Goal: Task Accomplishment & Management: Manage account settings

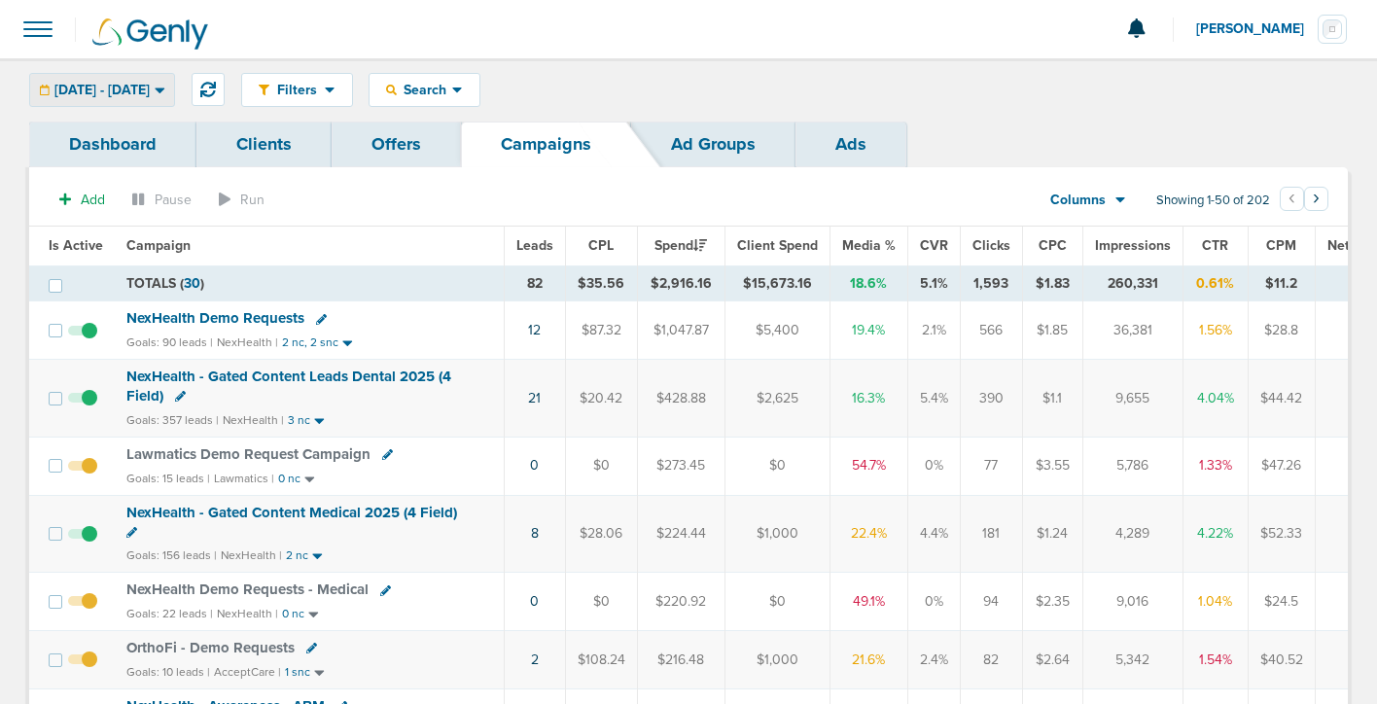
click at [127, 90] on span "08.26.2025 - 08.26.2025" at bounding box center [101, 91] width 95 height 14
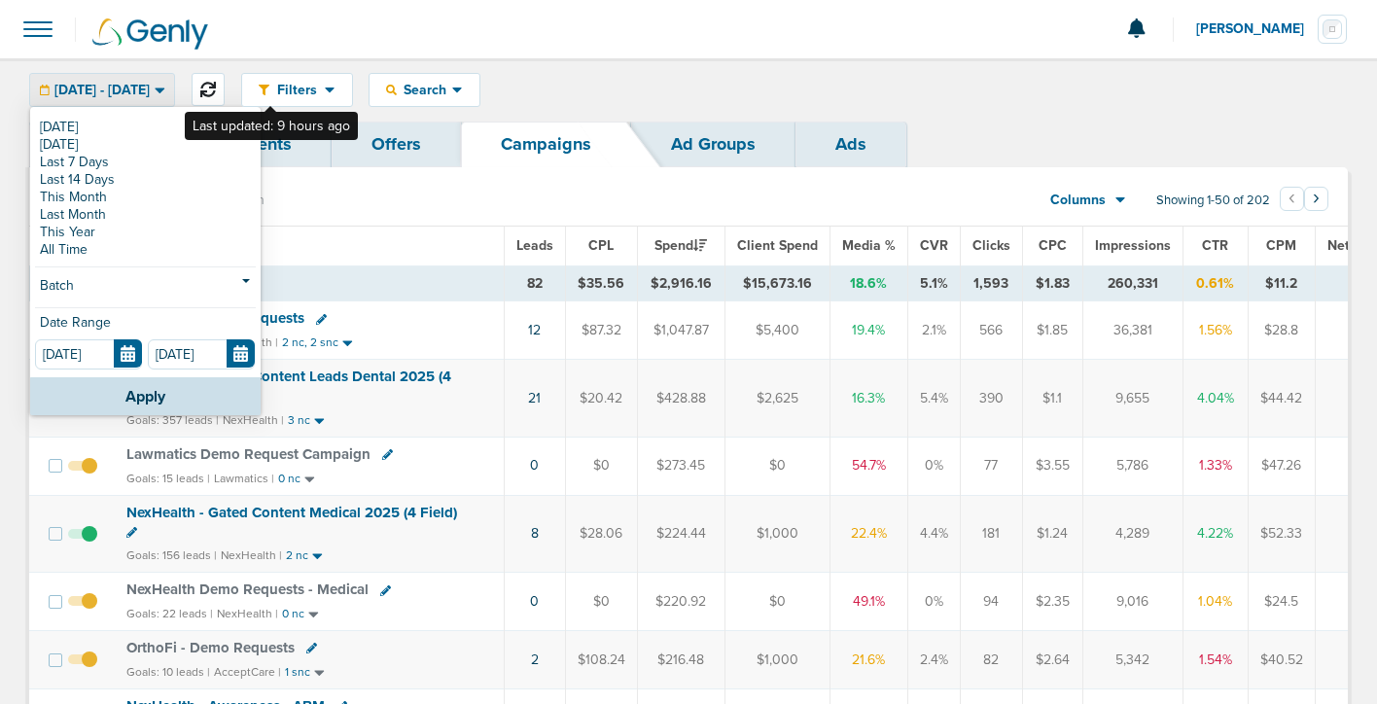
click at [216, 87] on icon at bounding box center [208, 90] width 16 height 16
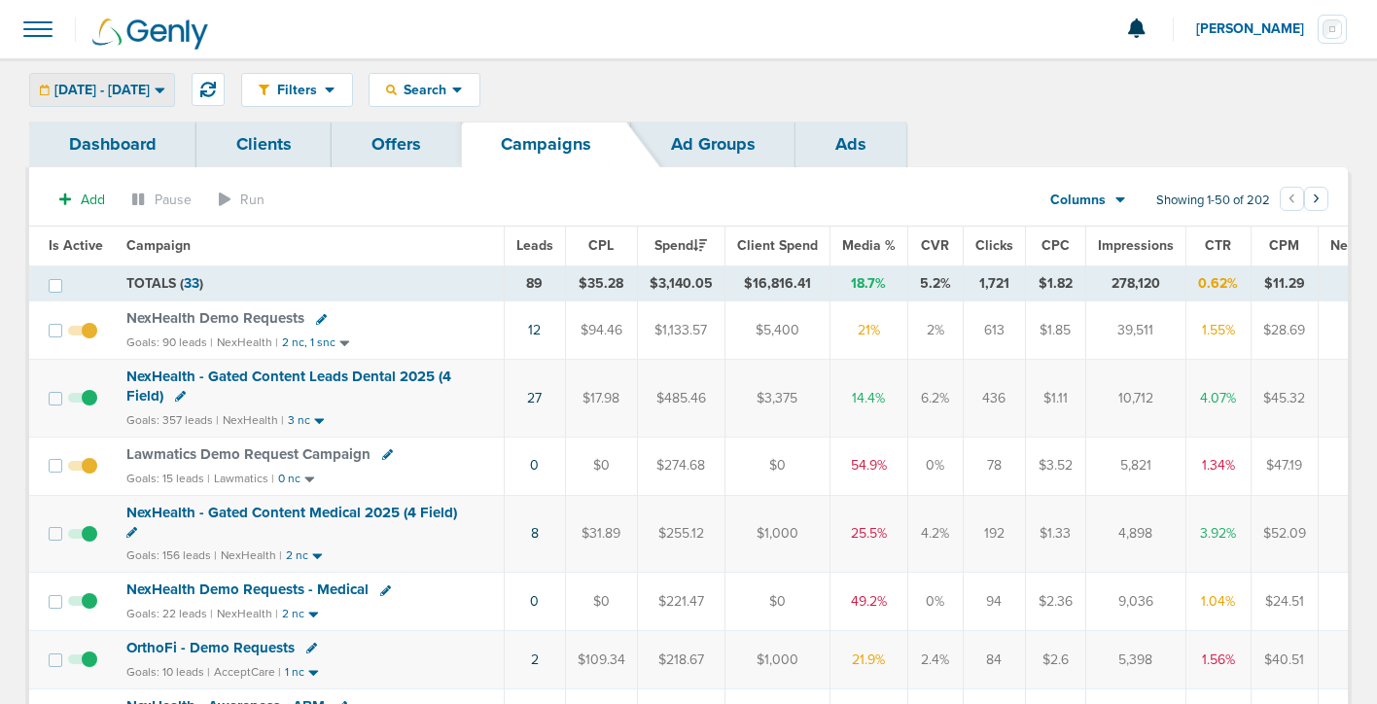
click at [150, 86] on span "08.26.2025 - 08.26.2025" at bounding box center [101, 91] width 95 height 14
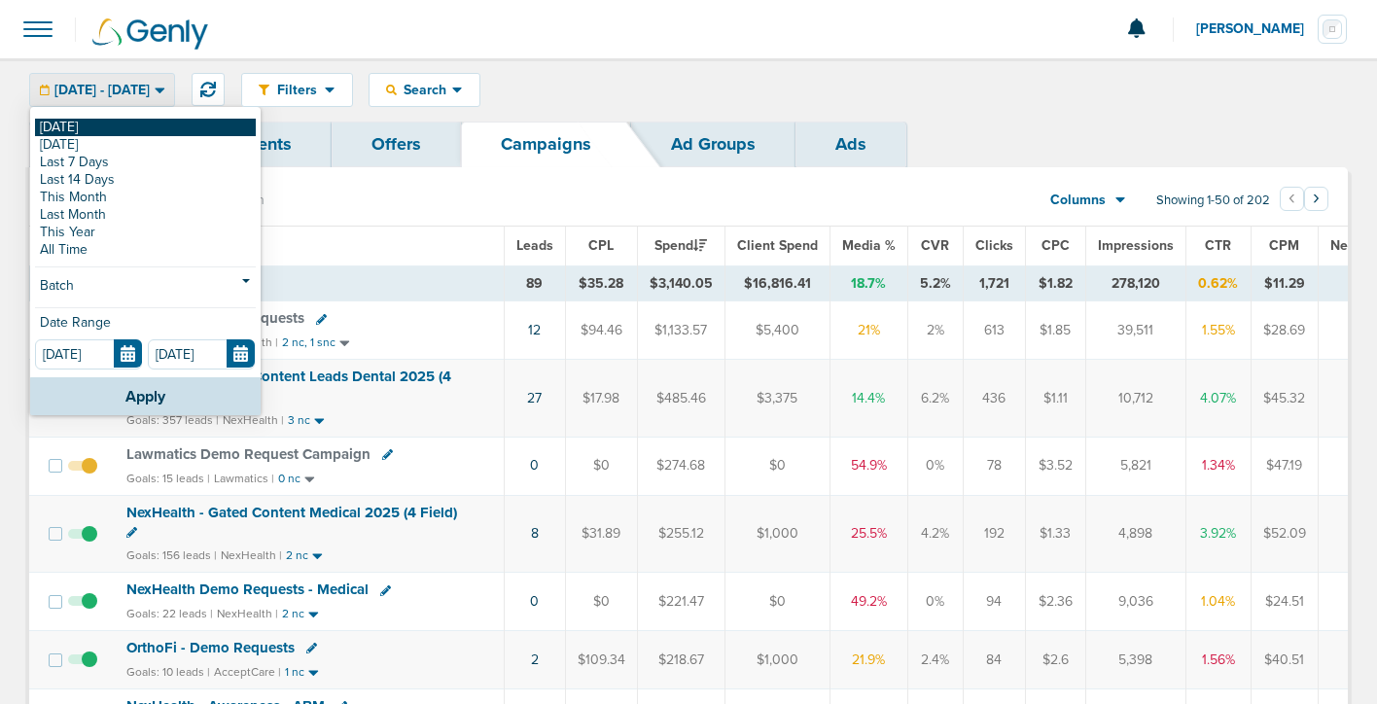
click at [166, 133] on link "[DATE]" at bounding box center [145, 128] width 221 height 18
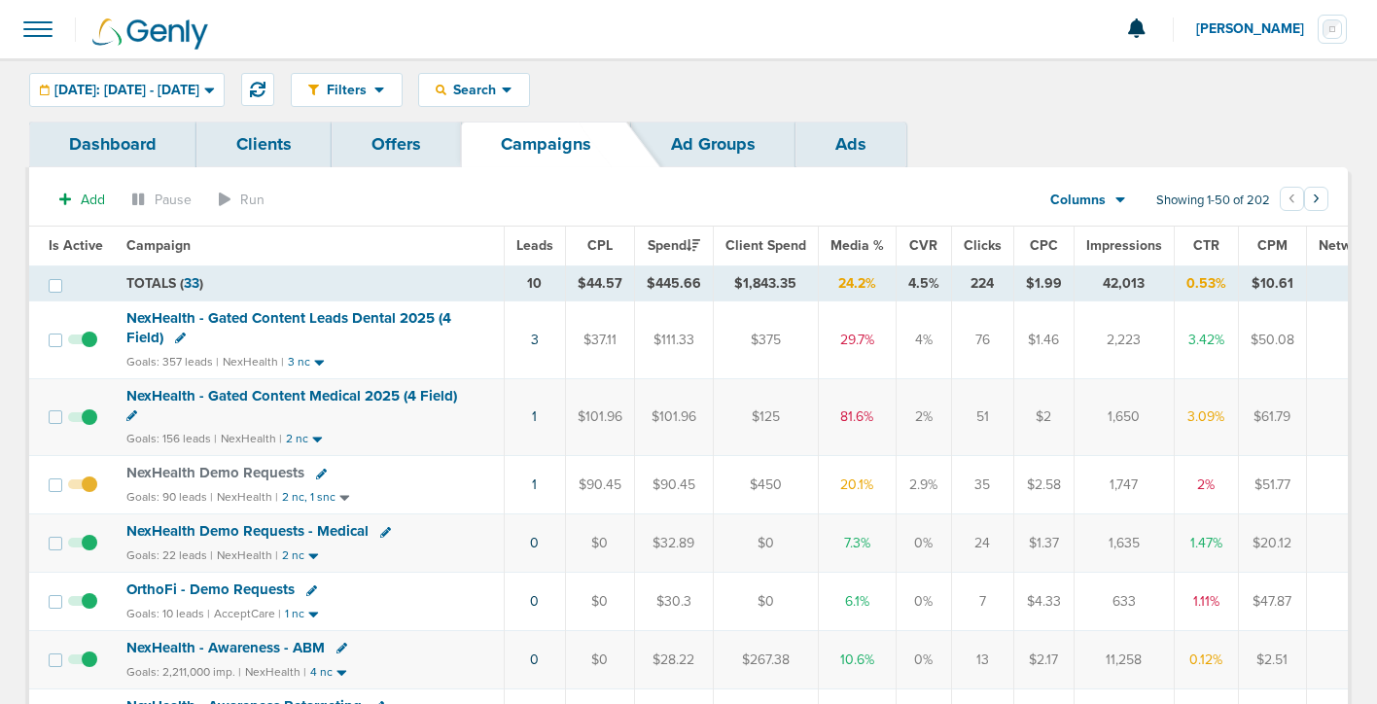
click at [316, 472] on icon at bounding box center [321, 474] width 11 height 11
select select
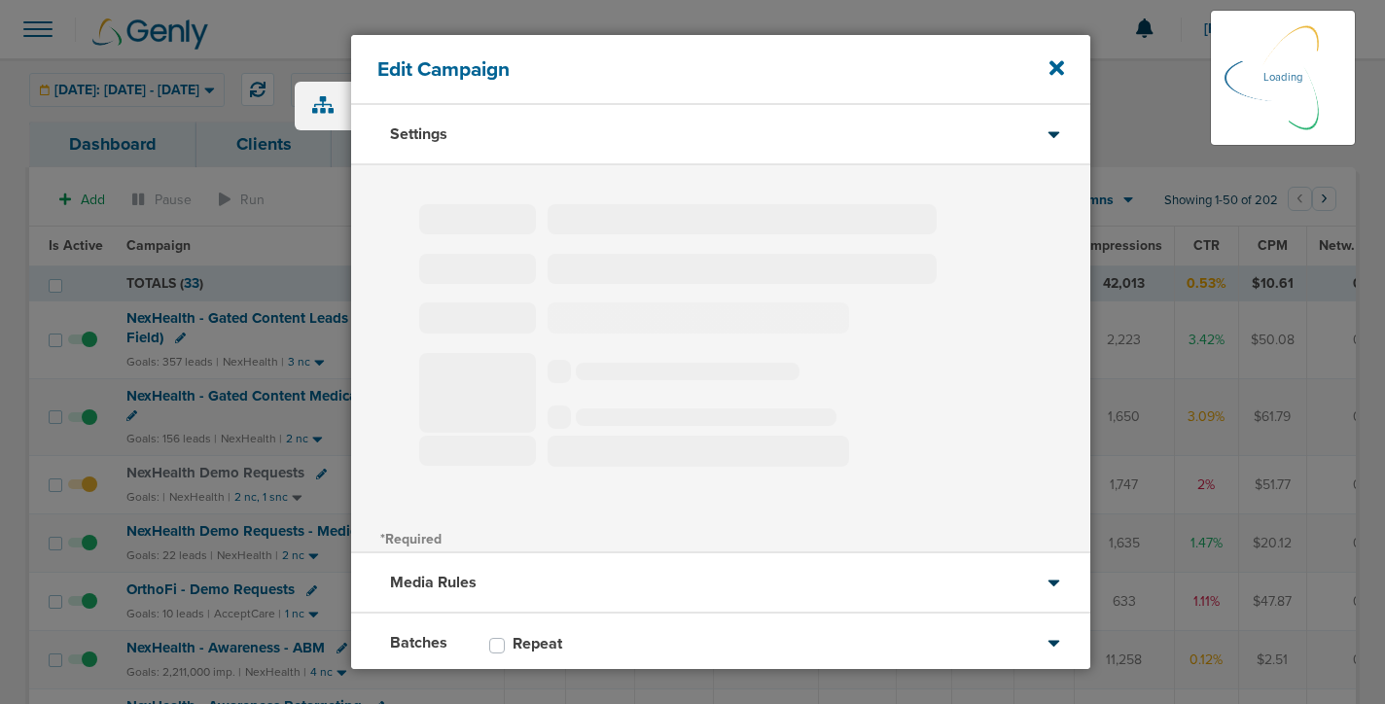
type input "NexHealth Demo Requests"
select select "Leads"
radio input "true"
select select "readWrite"
select select "1"
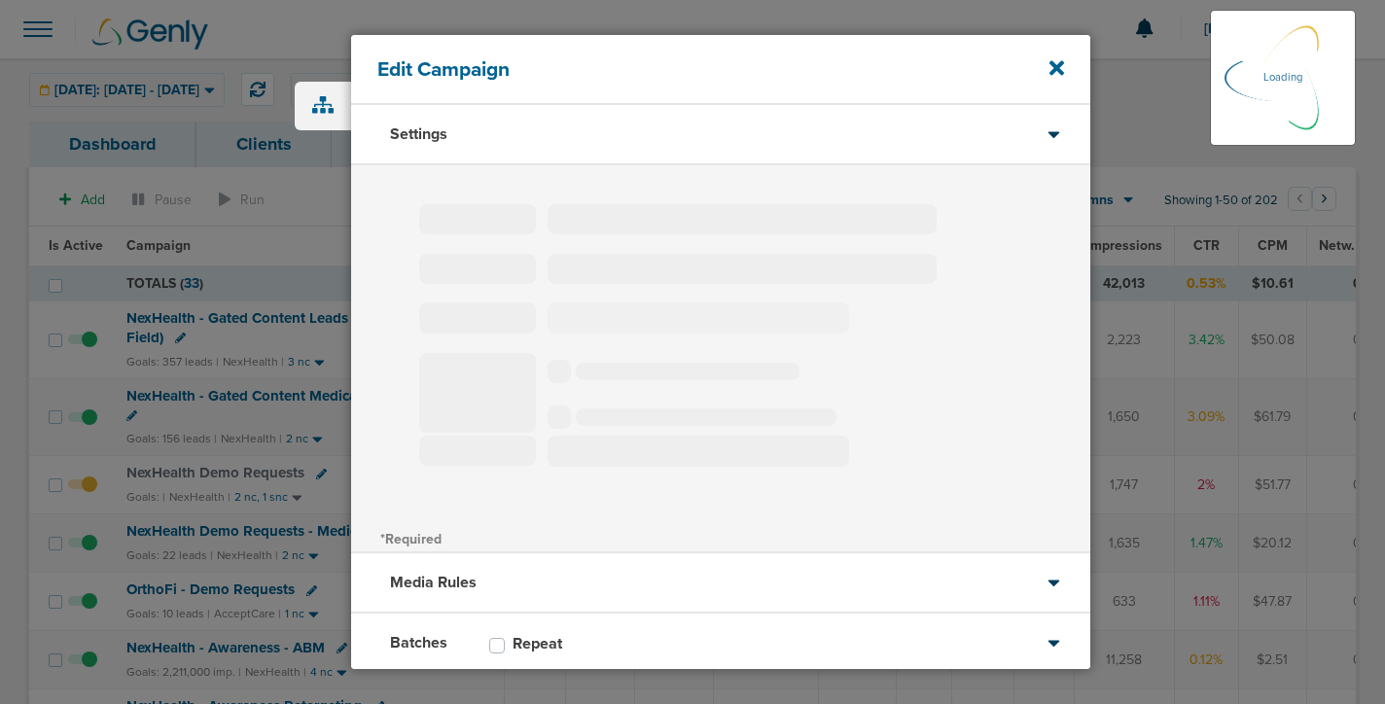
select select "2"
select select "3"
select select "4"
select select "6"
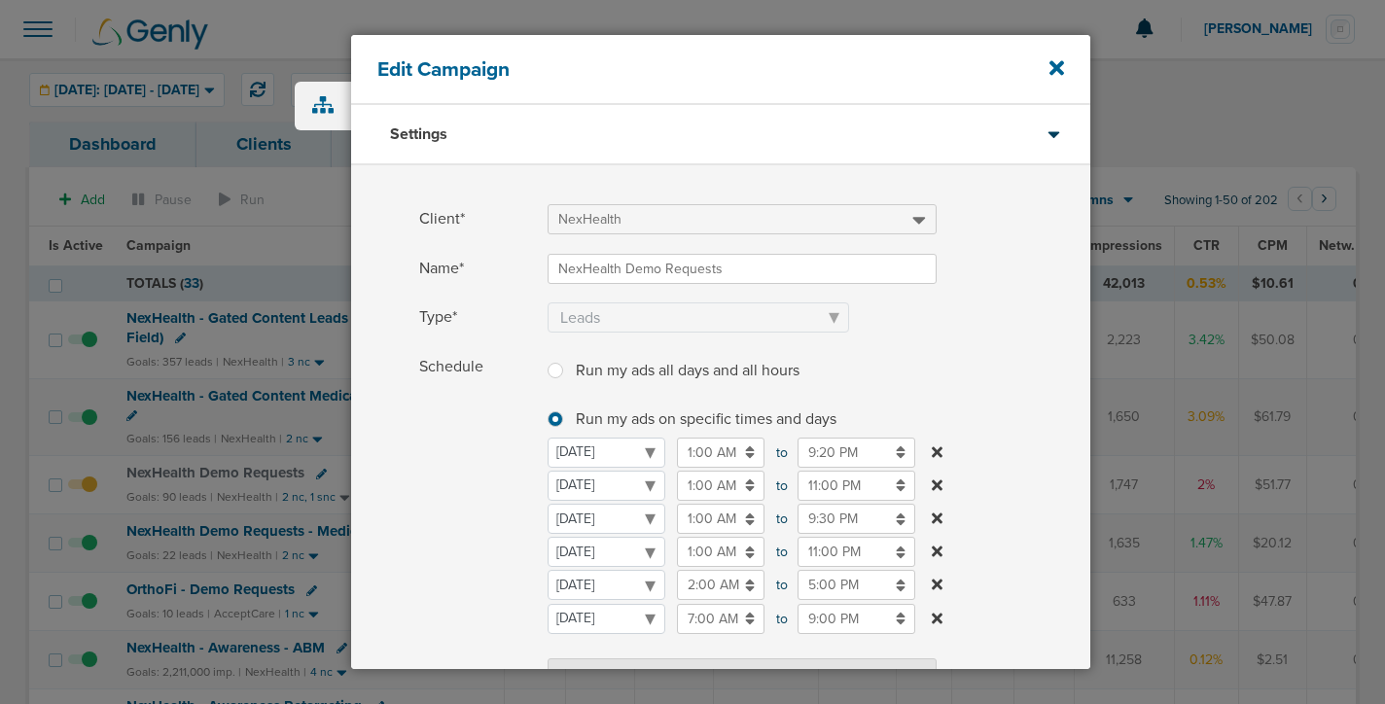
click at [936, 516] on icon at bounding box center [937, 519] width 11 height 11
click at [639, 644] on button "Schedule" at bounding box center [742, 642] width 389 height 34
select select "2"
click at [720, 525] on input "12:00 AM" at bounding box center [721, 519] width 88 height 30
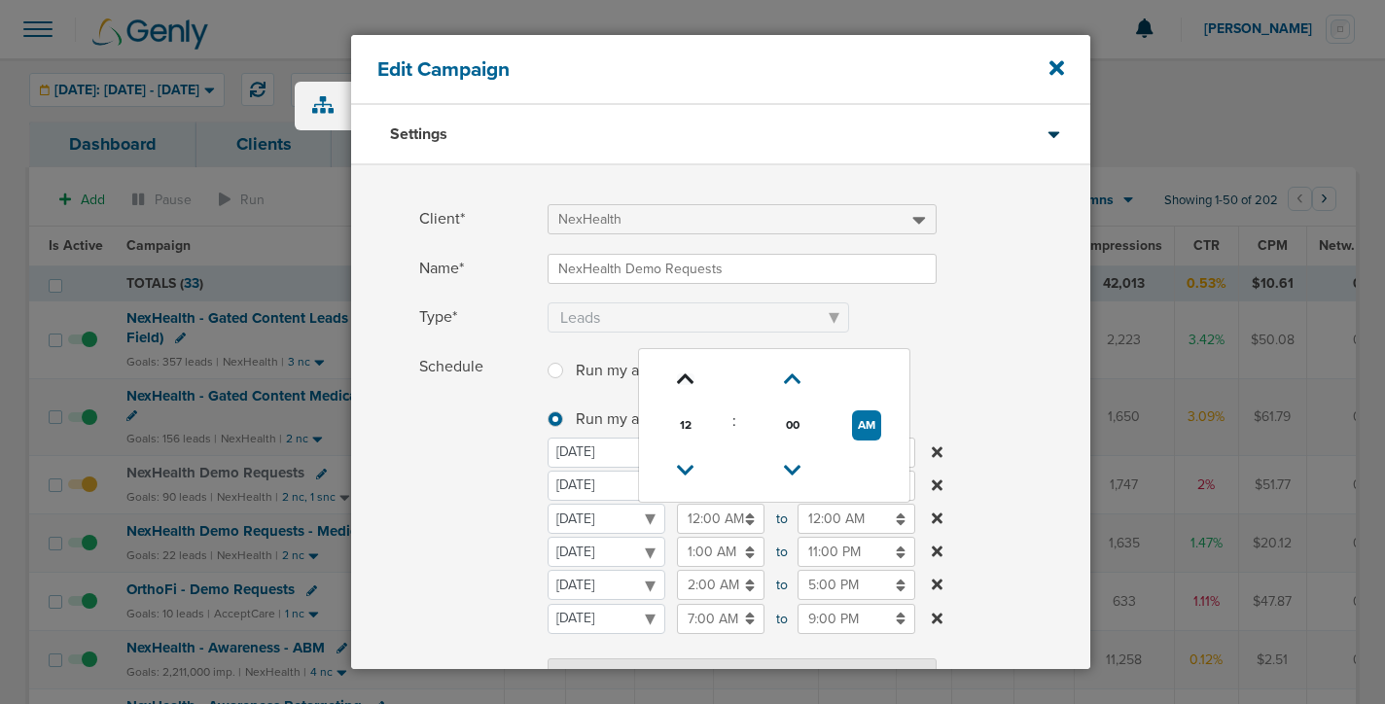
click at [681, 377] on icon at bounding box center [686, 380] width 18 height 12
type input "1:00 AM"
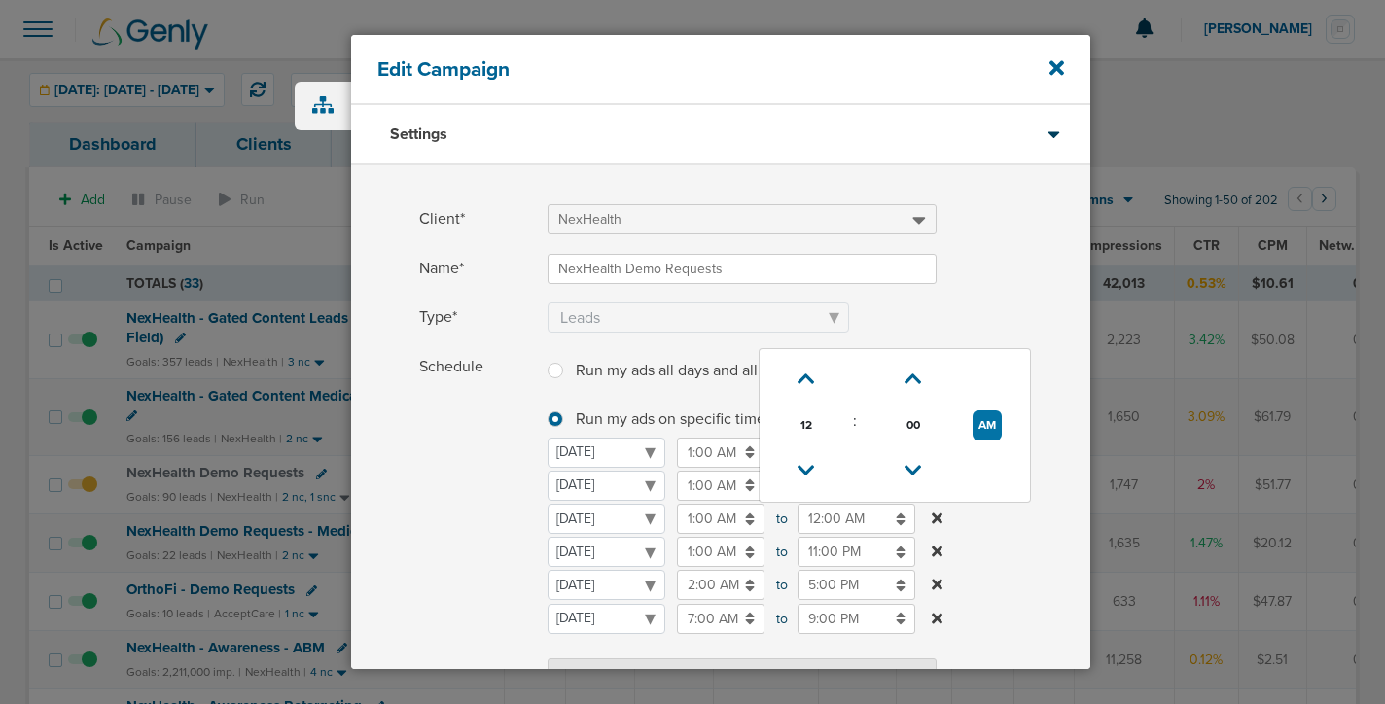
click at [825, 516] on input "12:00 AM" at bounding box center [857, 519] width 118 height 30
click at [803, 465] on icon at bounding box center [807, 471] width 18 height 12
click at [804, 465] on icon at bounding box center [807, 471] width 18 height 12
type input "9:00 PM"
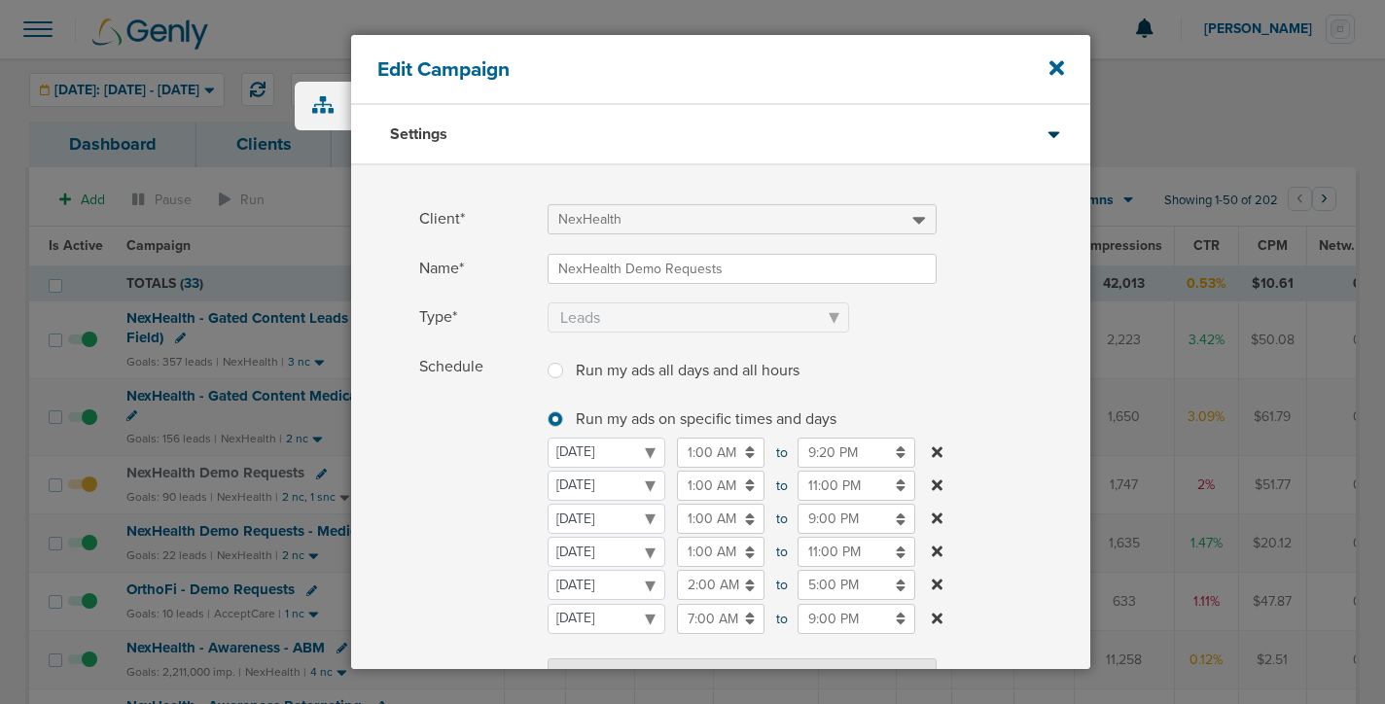
click at [977, 546] on label "Schedule Run my ads all days and all hours Run my ads all days and all hours Ru…" at bounding box center [754, 522] width 671 height 340
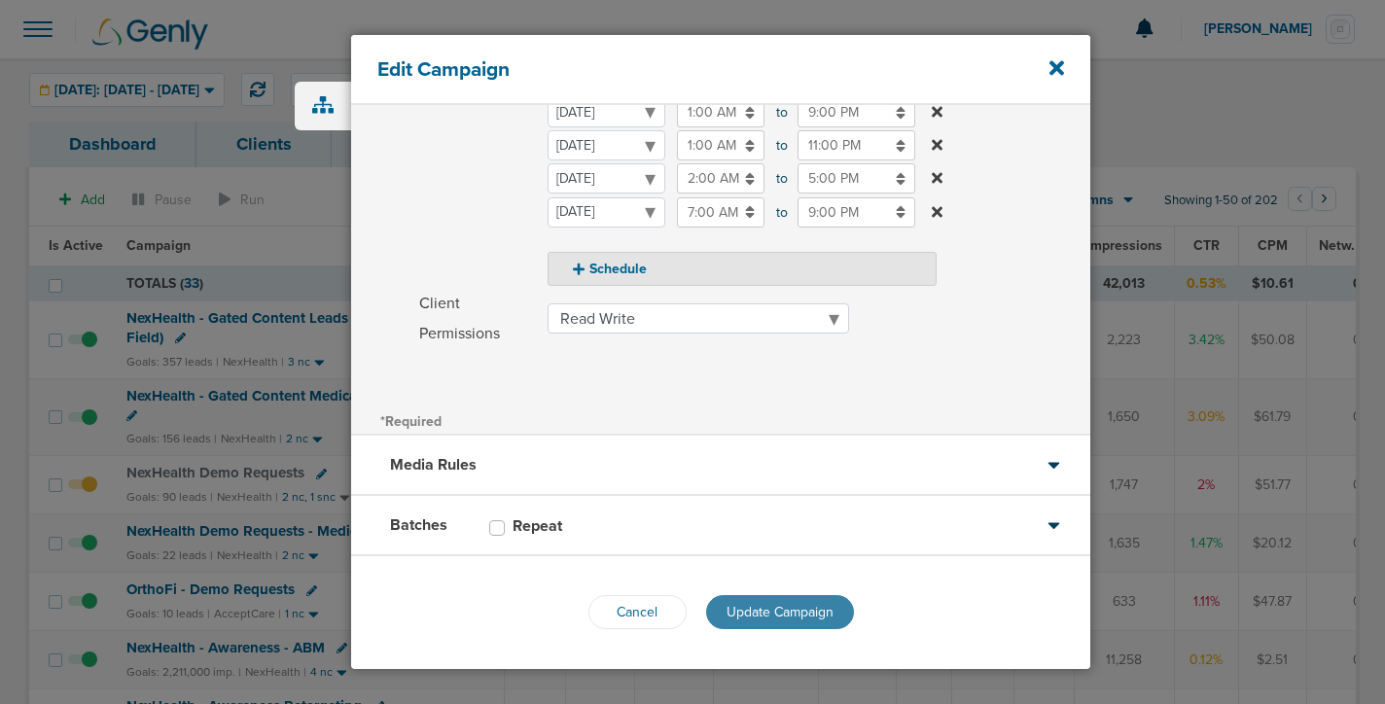
click at [769, 610] on span "Update Campaign" at bounding box center [780, 612] width 107 height 17
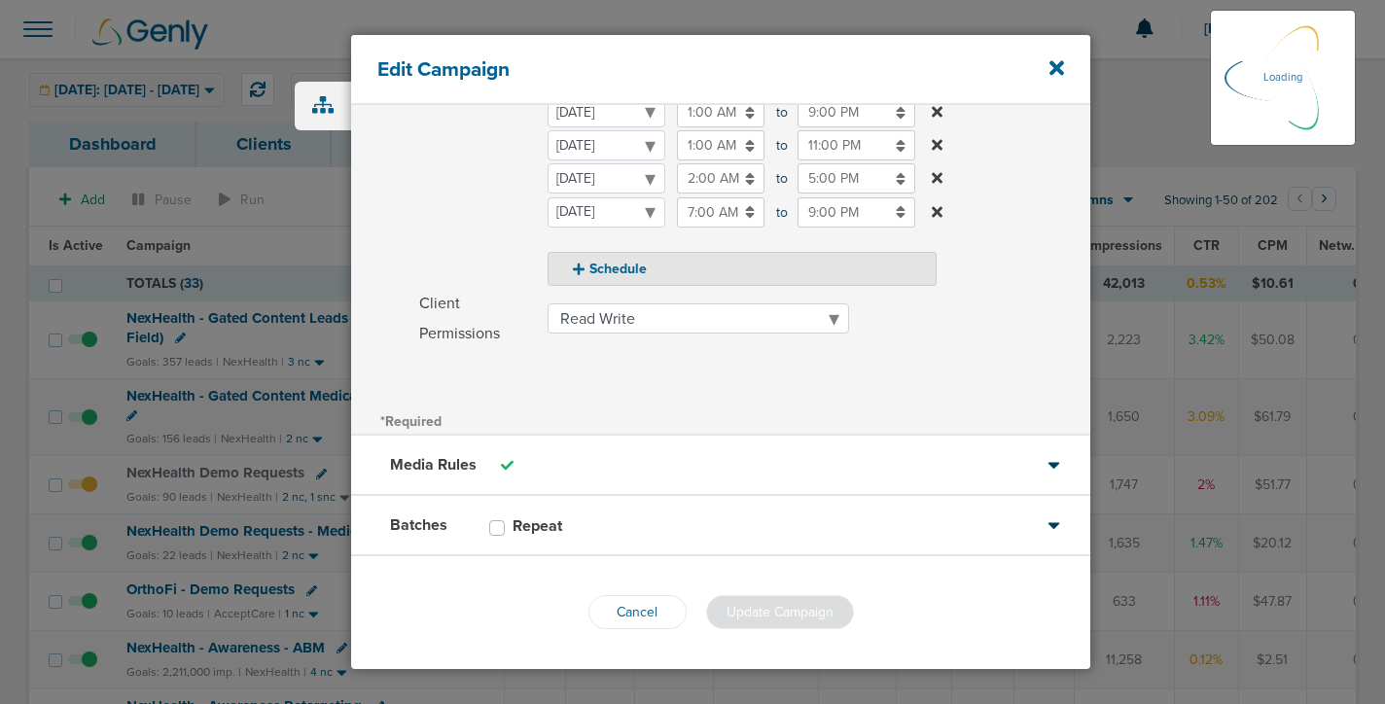
scroll to position [344, 0]
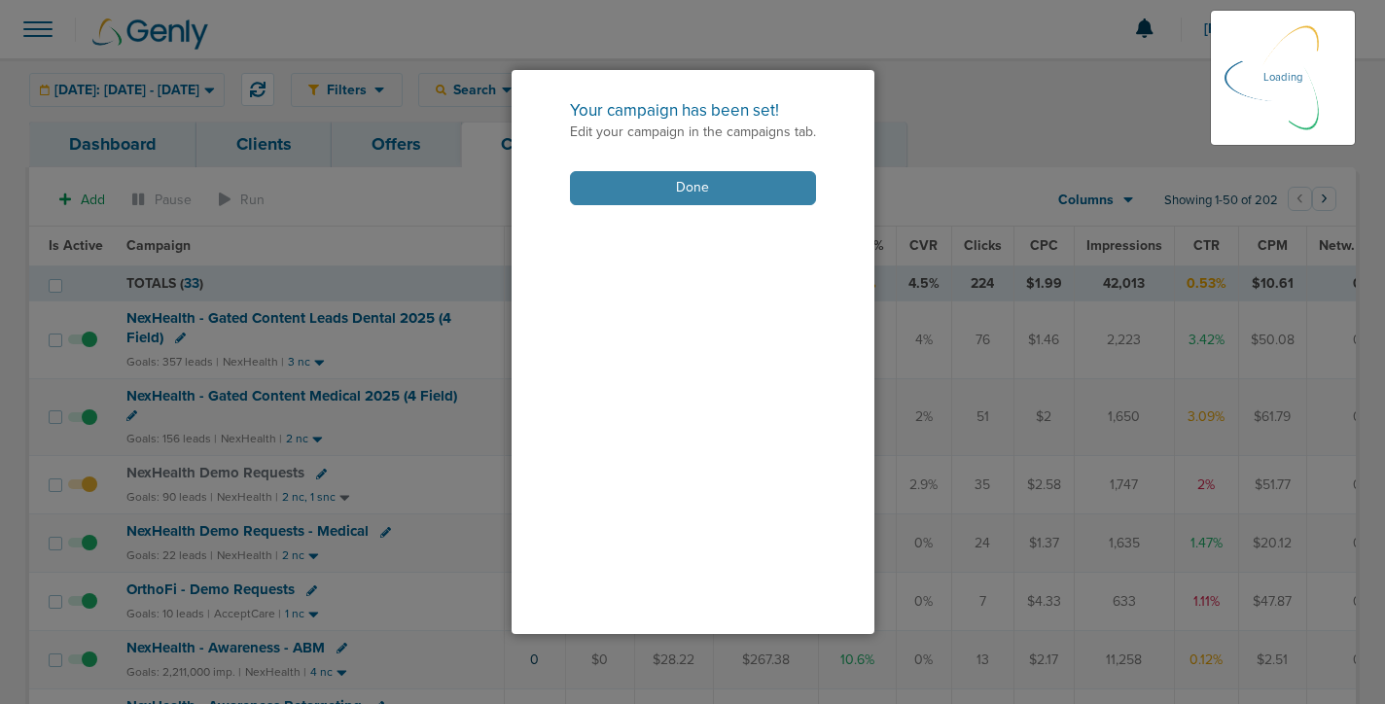
click at [661, 188] on button "Done" at bounding box center [693, 188] width 246 height 34
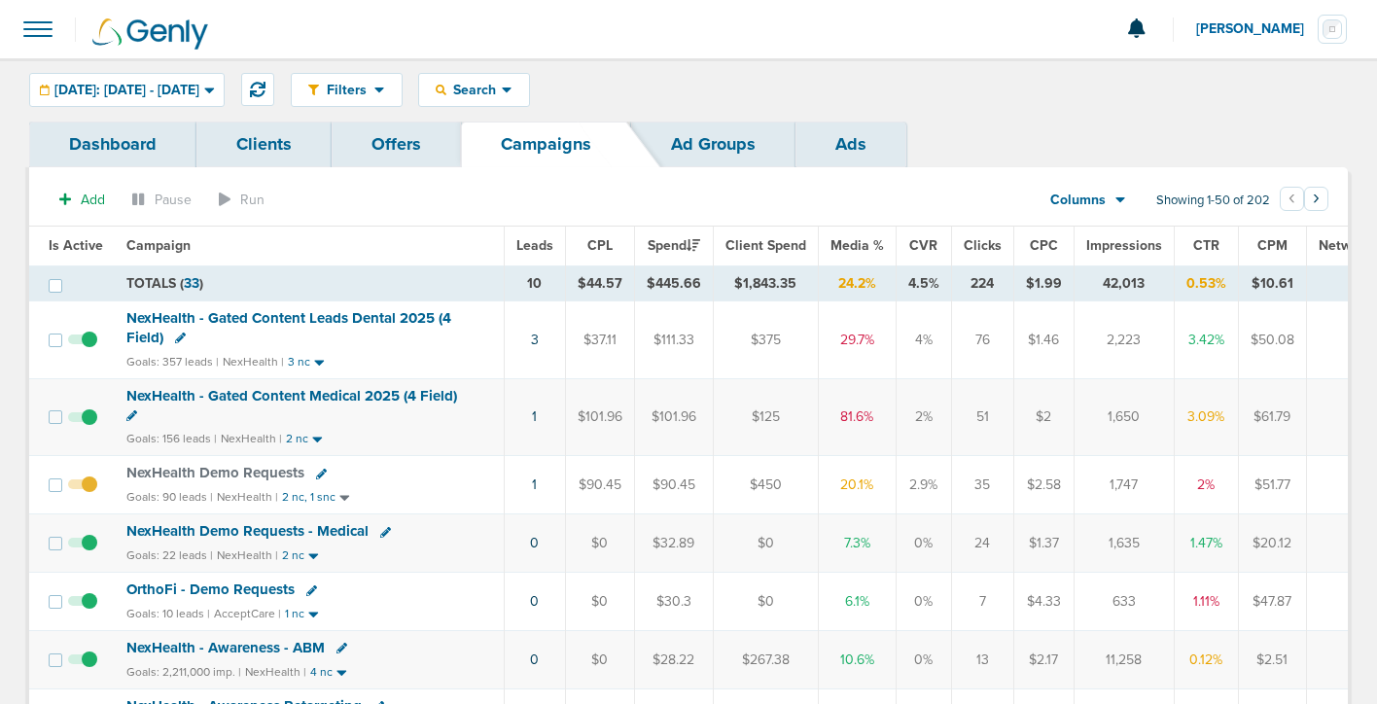
click at [321, 473] on icon at bounding box center [321, 474] width 11 height 11
select select
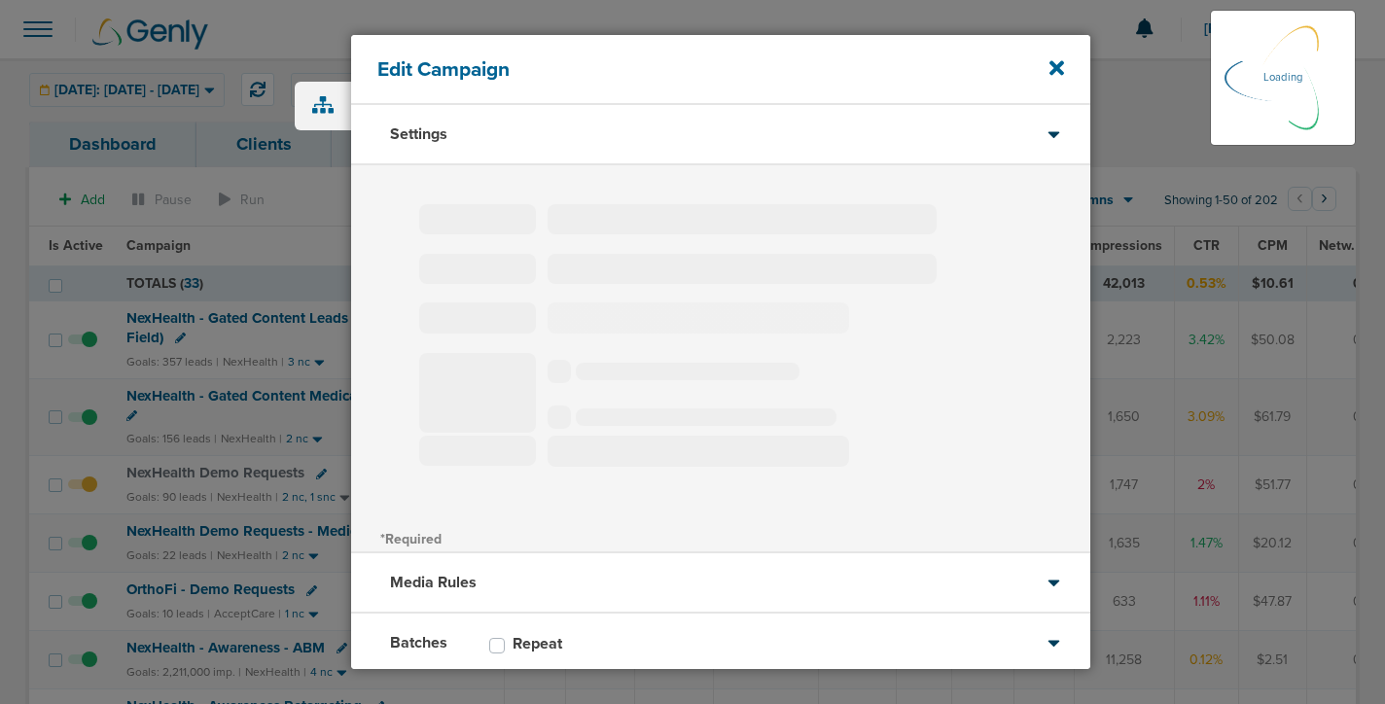
type input "NexHealth Demo Requests"
select select "Leads"
radio input "true"
select select "readWrite"
select select "1"
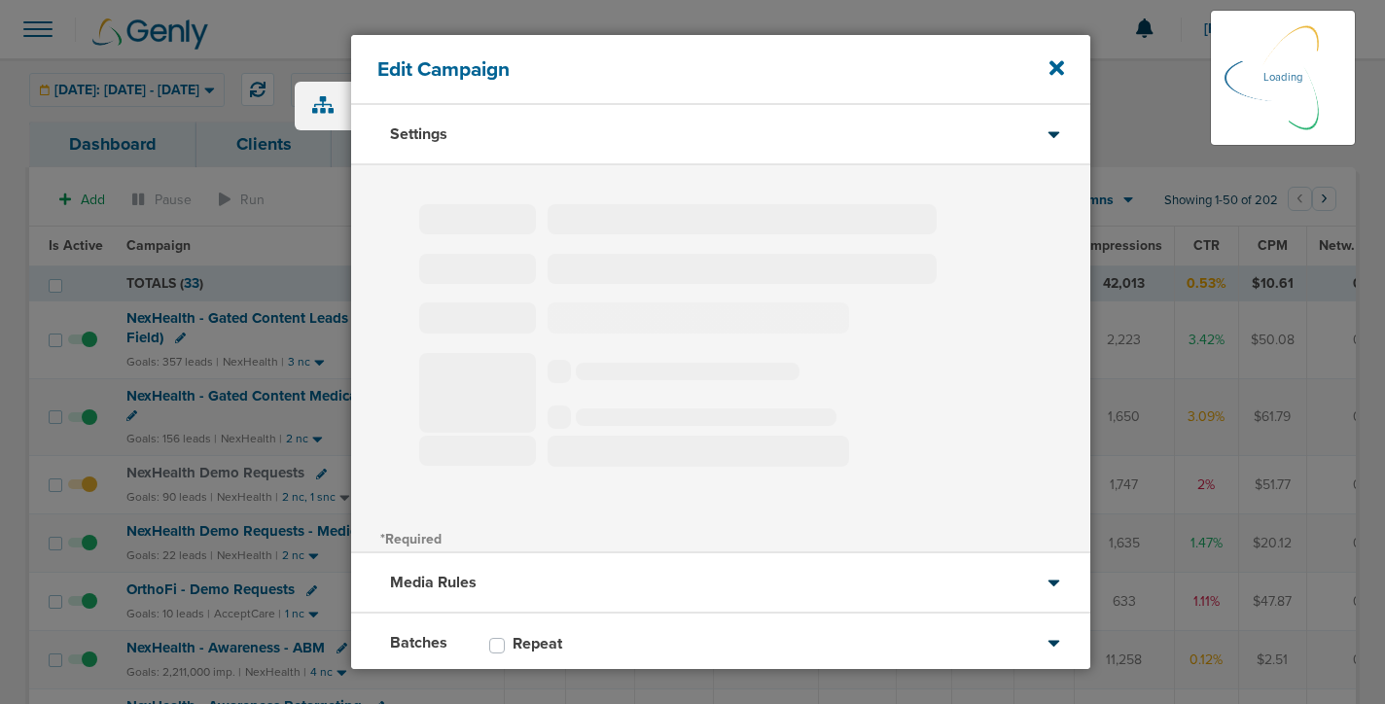
select select "2"
select select "3"
select select "4"
select select "6"
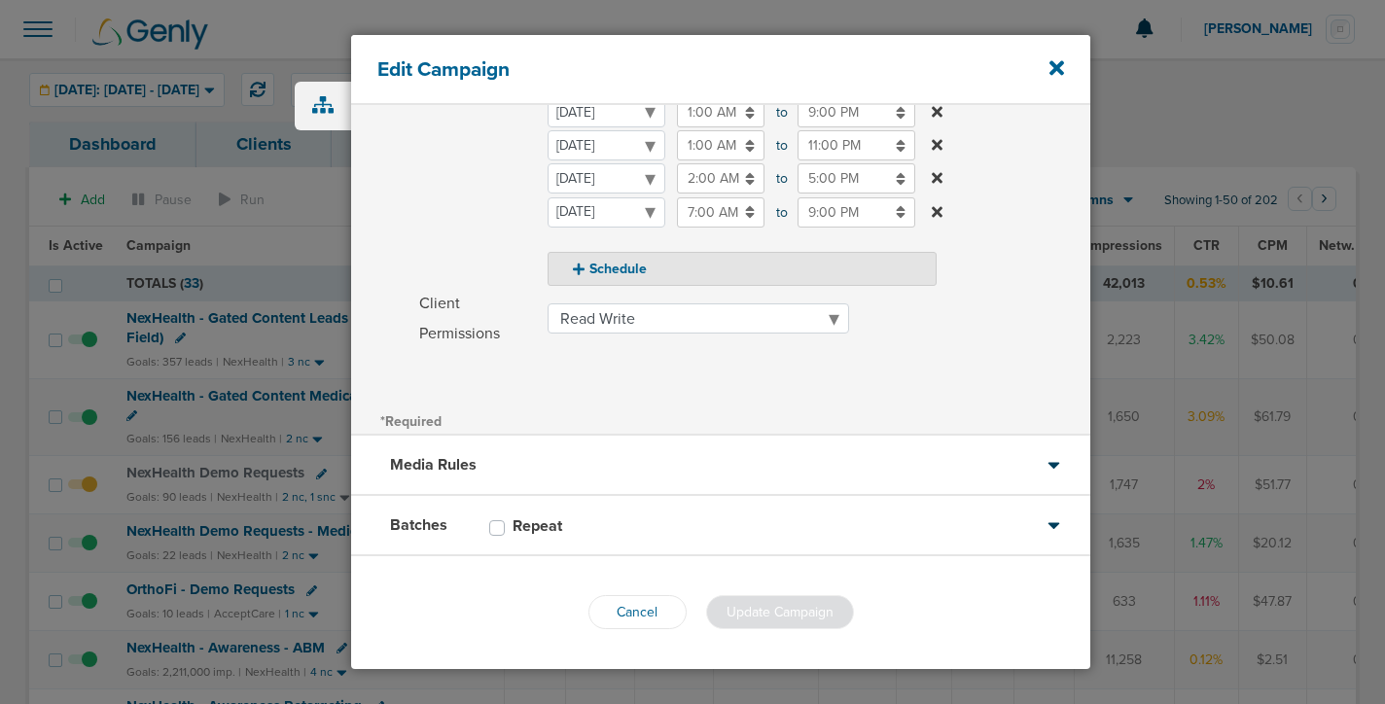
click at [617, 467] on div "Media Rules" at bounding box center [720, 466] width 739 height 60
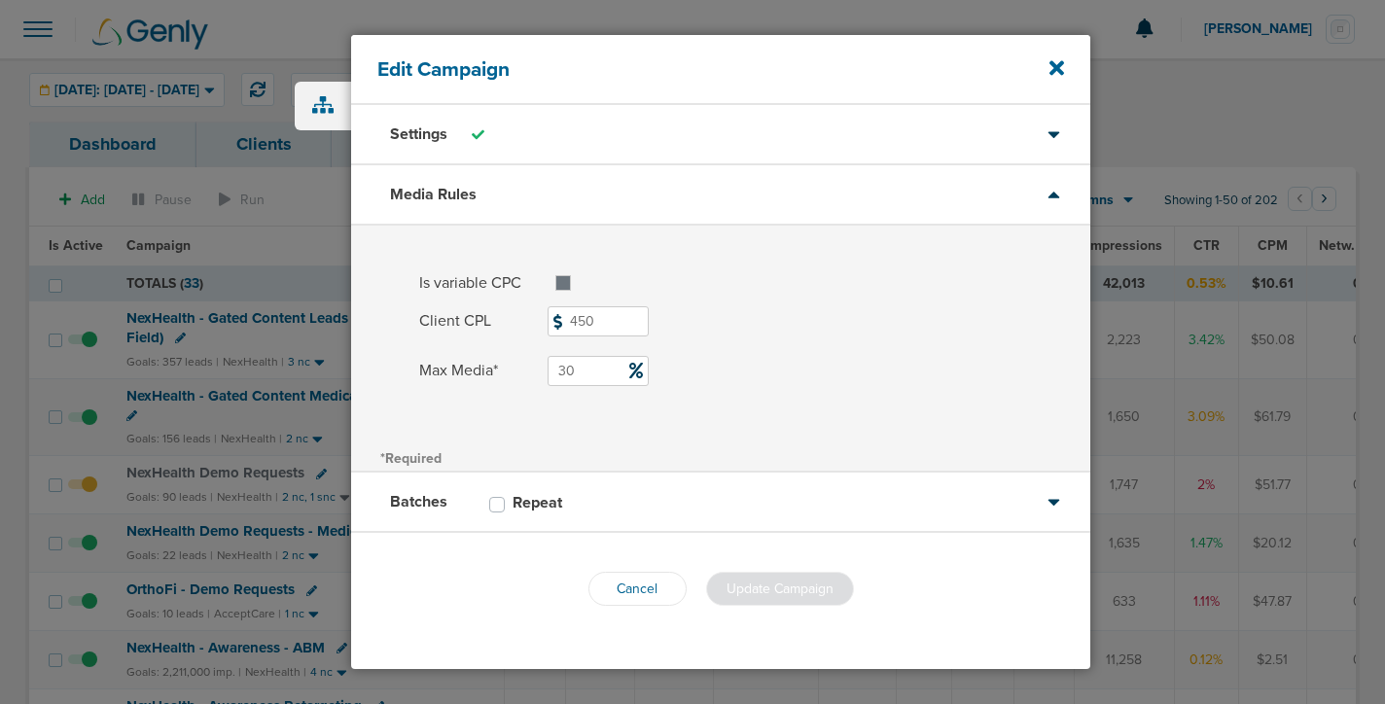
click at [580, 365] on input "30" at bounding box center [598, 371] width 101 height 30
type input "35"
click at [775, 590] on span "Update Campaign" at bounding box center [780, 589] width 107 height 17
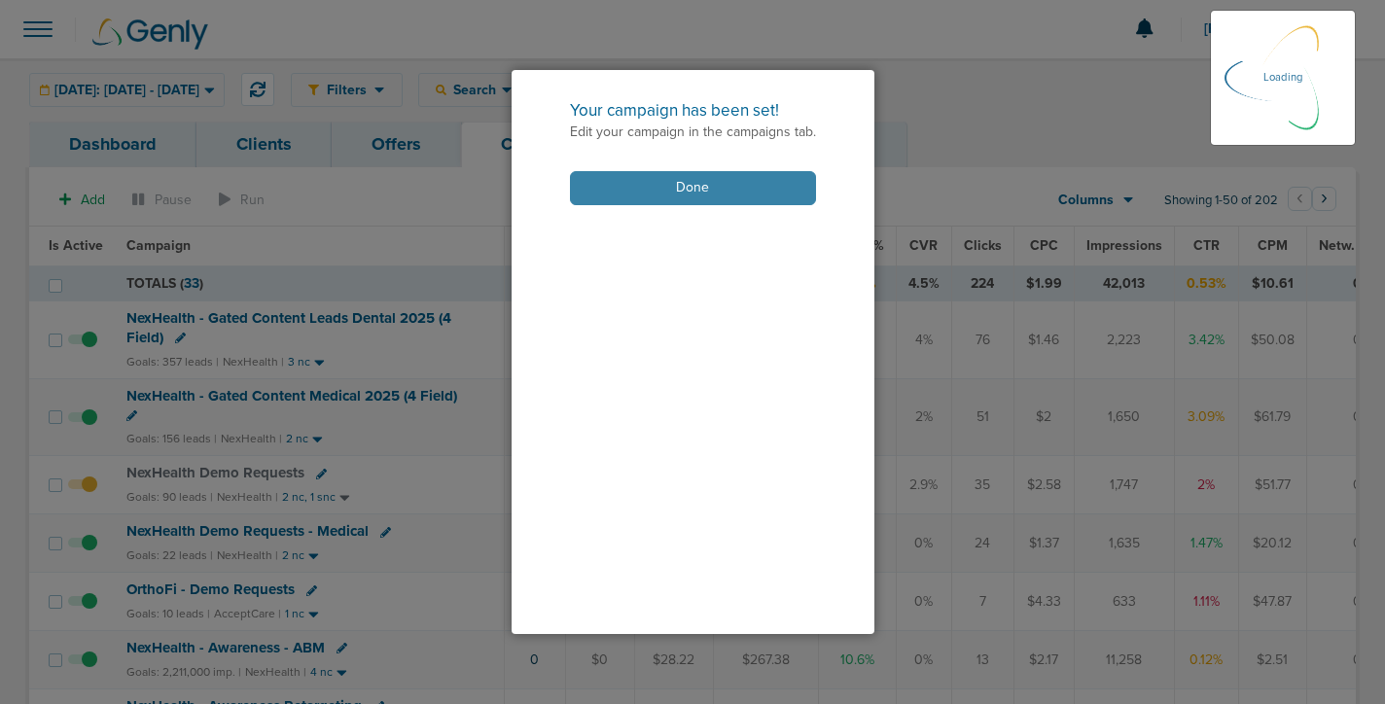
click at [665, 192] on button "Done" at bounding box center [693, 188] width 246 height 34
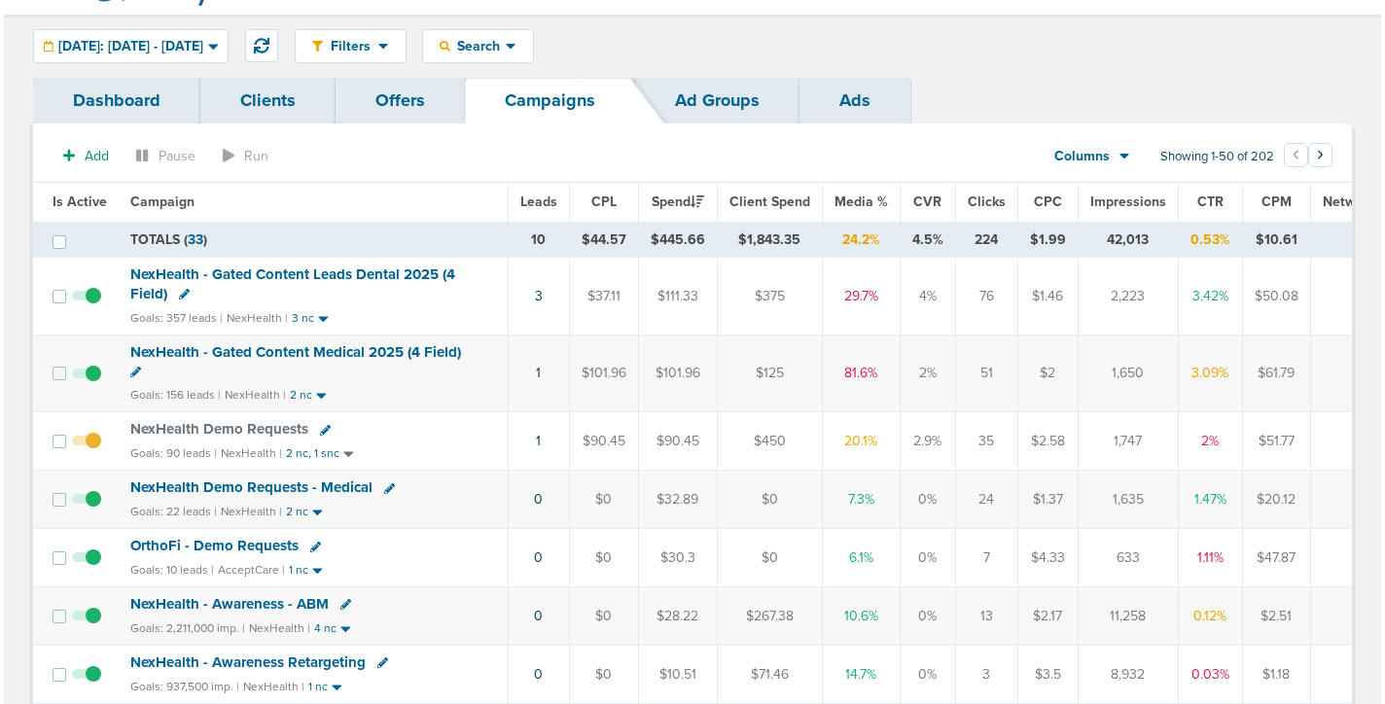
scroll to position [38, 0]
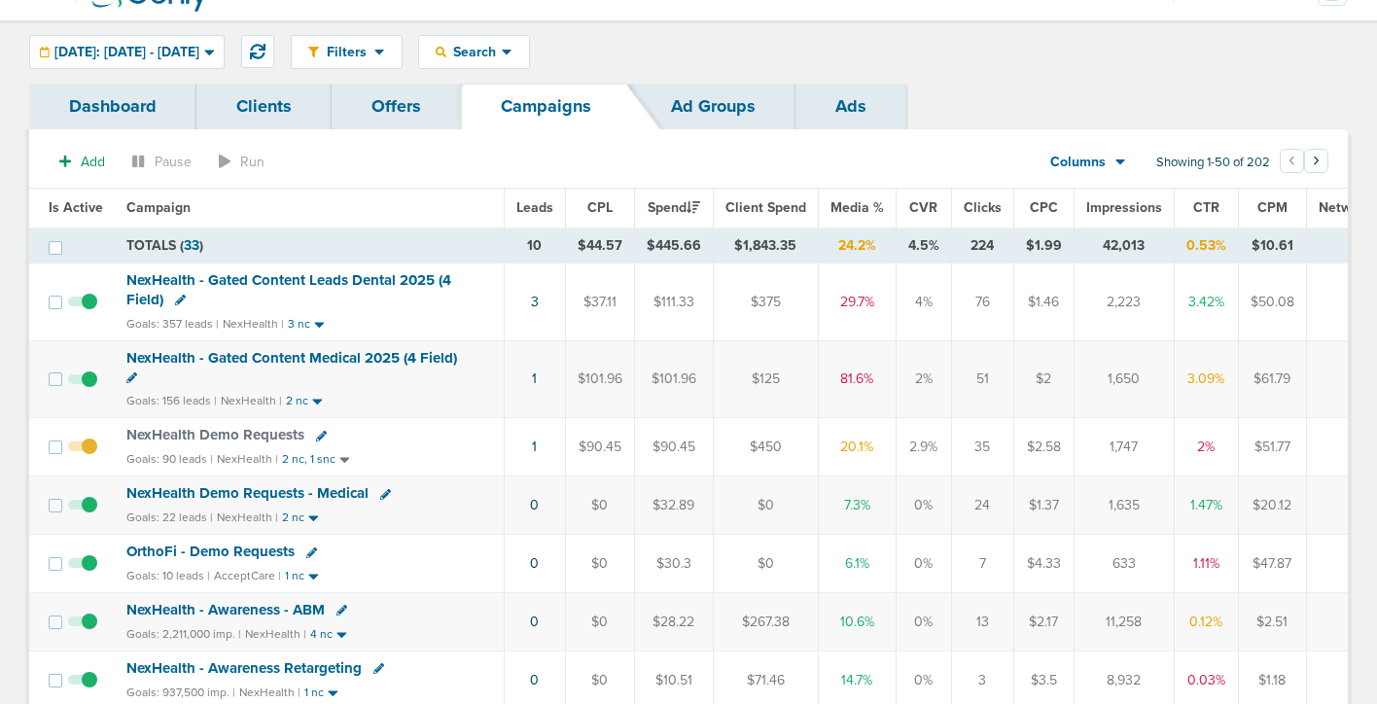
click at [319, 440] on icon at bounding box center [321, 436] width 11 height 11
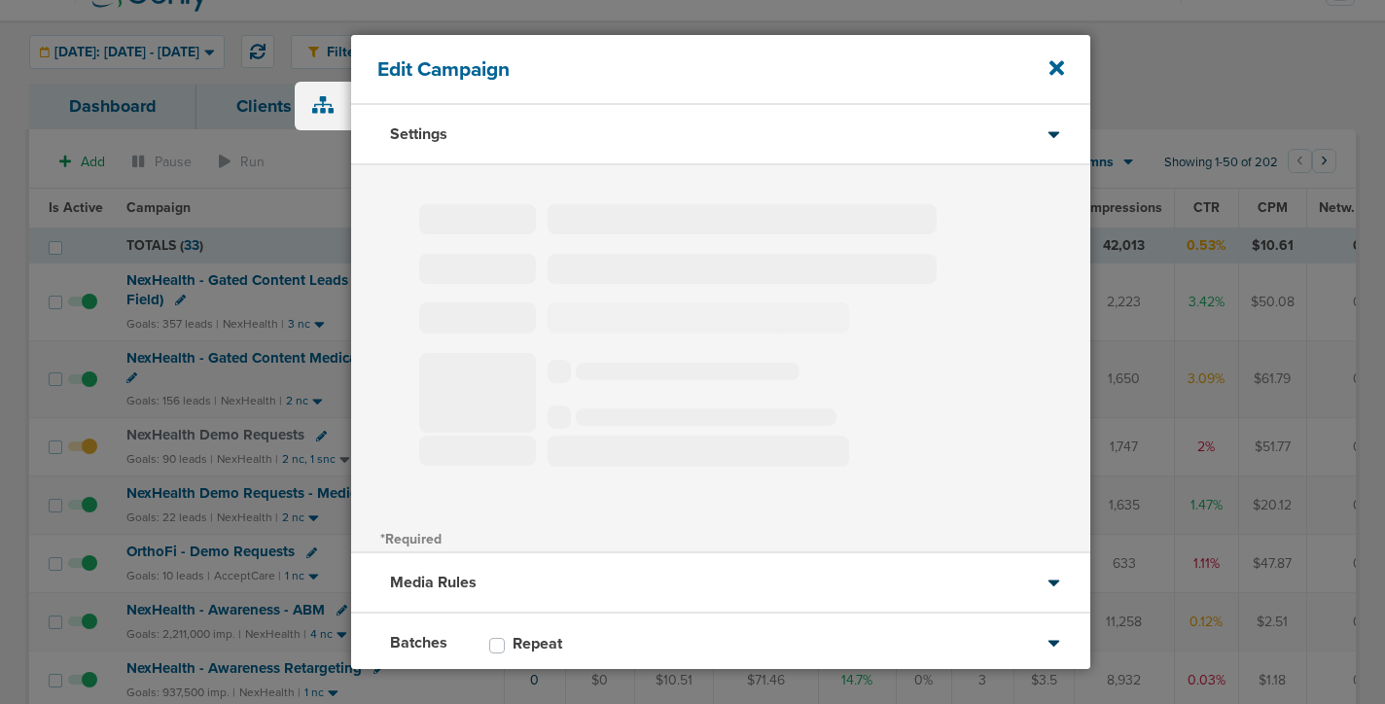
type input "NexHealth Demo Requests"
select select "Leads"
radio input "true"
select select "readWrite"
select select "1"
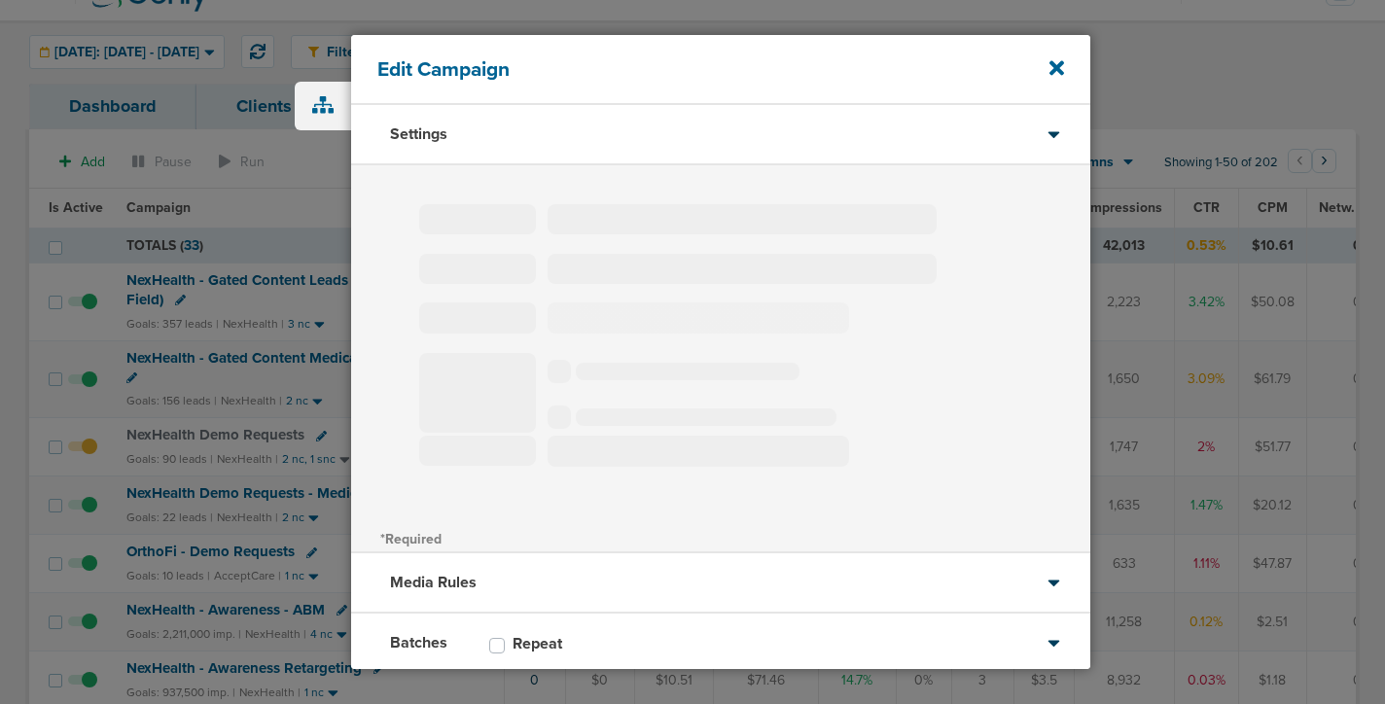
select select "2"
select select "3"
select select "4"
select select "6"
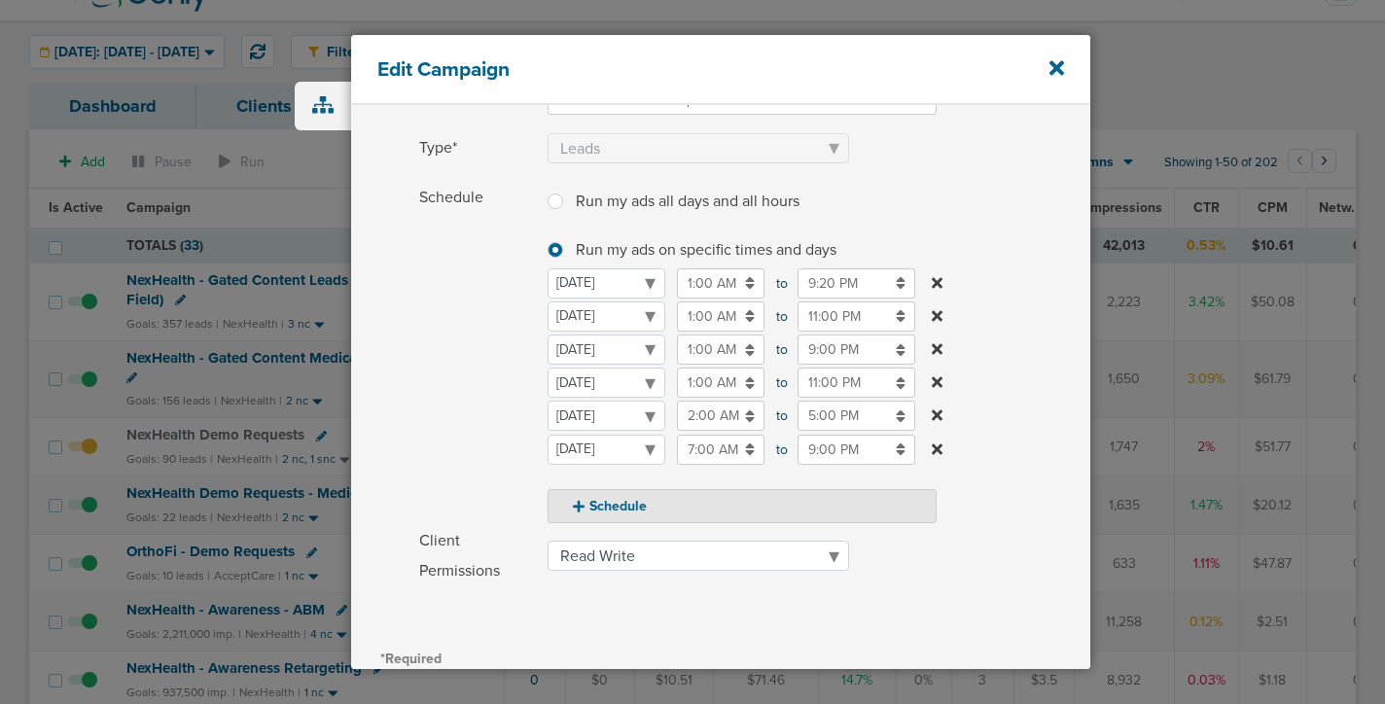
scroll to position [203, 0]
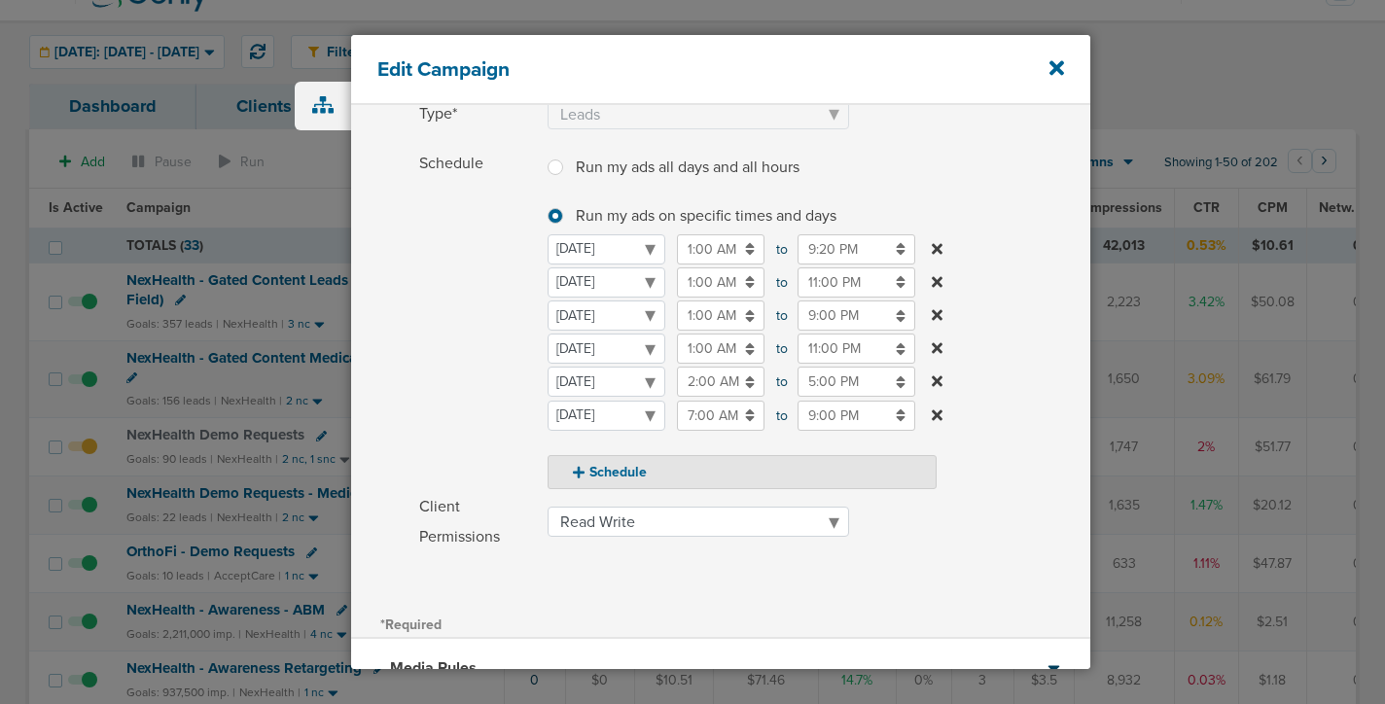
click at [571, 156] on label at bounding box center [571, 156] width 0 height 0
click at [560, 166] on input "Run my ads all days and all hours Run my ads all days and all hours" at bounding box center [556, 165] width 16 height 19
radio input "true"
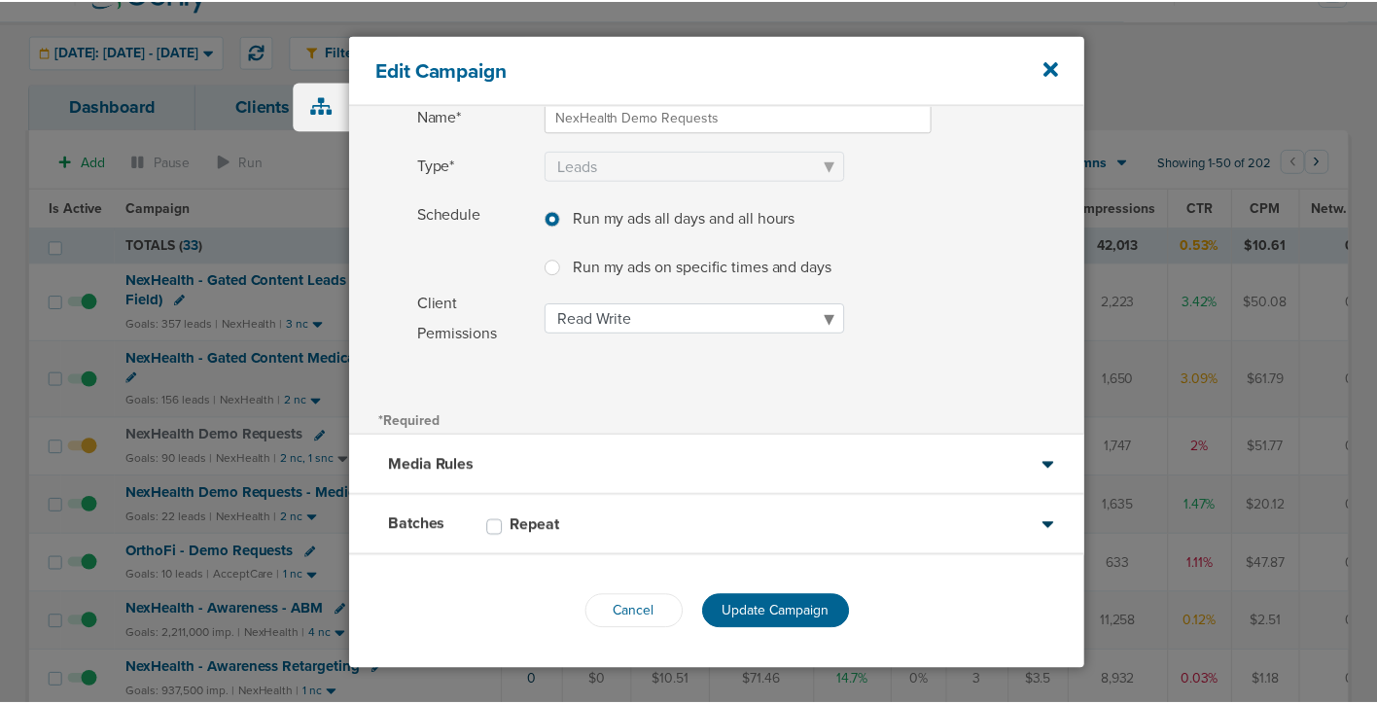
scroll to position [151, 0]
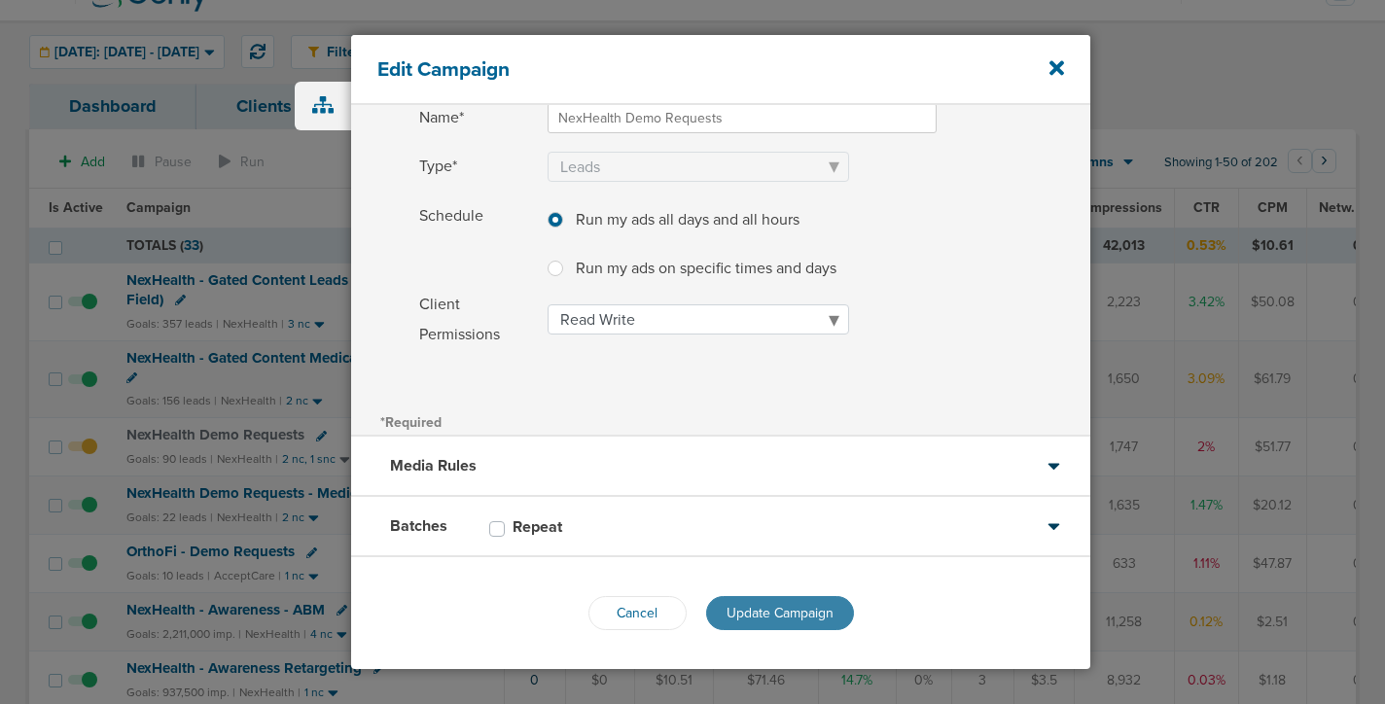
click at [746, 615] on span "Update Campaign" at bounding box center [780, 613] width 107 height 17
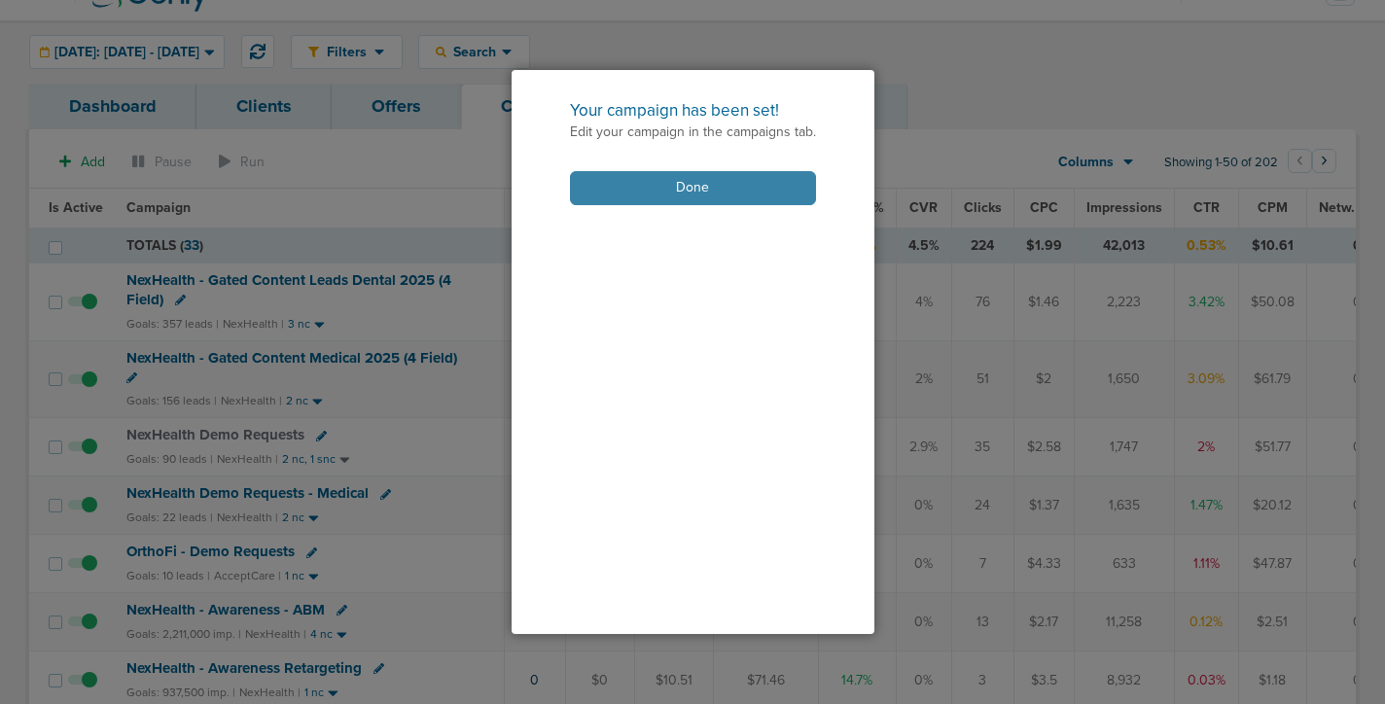
click at [699, 197] on button "Done" at bounding box center [693, 188] width 246 height 34
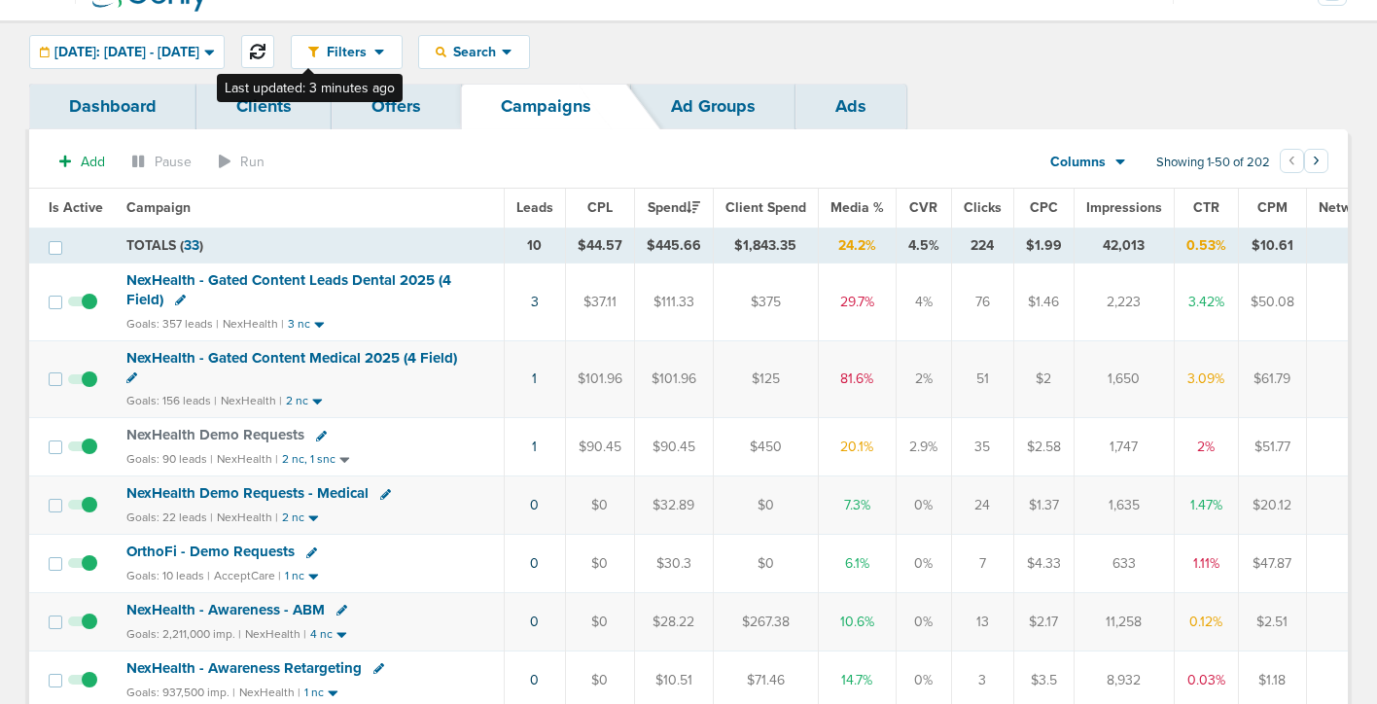
click at [266, 51] on icon at bounding box center [258, 52] width 16 height 16
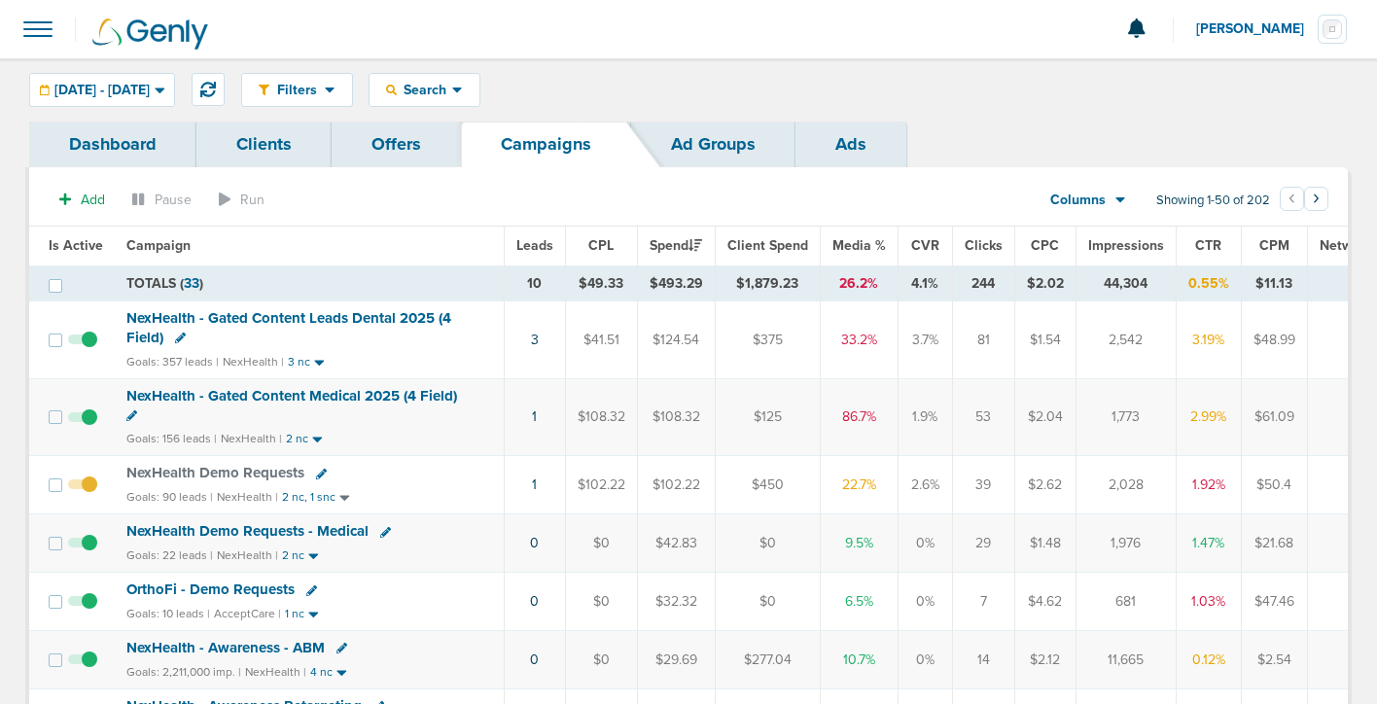
click at [316, 475] on icon at bounding box center [321, 474] width 11 height 11
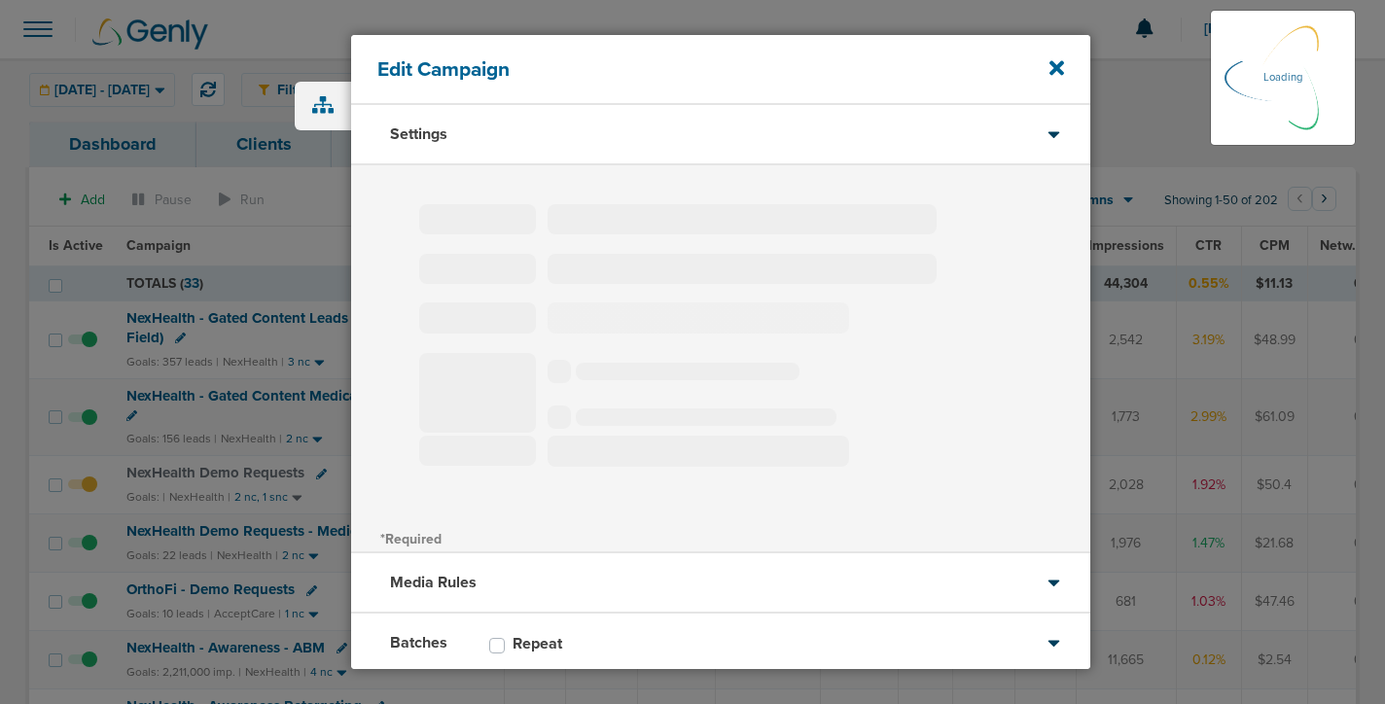
type input "NexHealth Demo Requests"
select select "Leads"
radio input "true"
select select "readWrite"
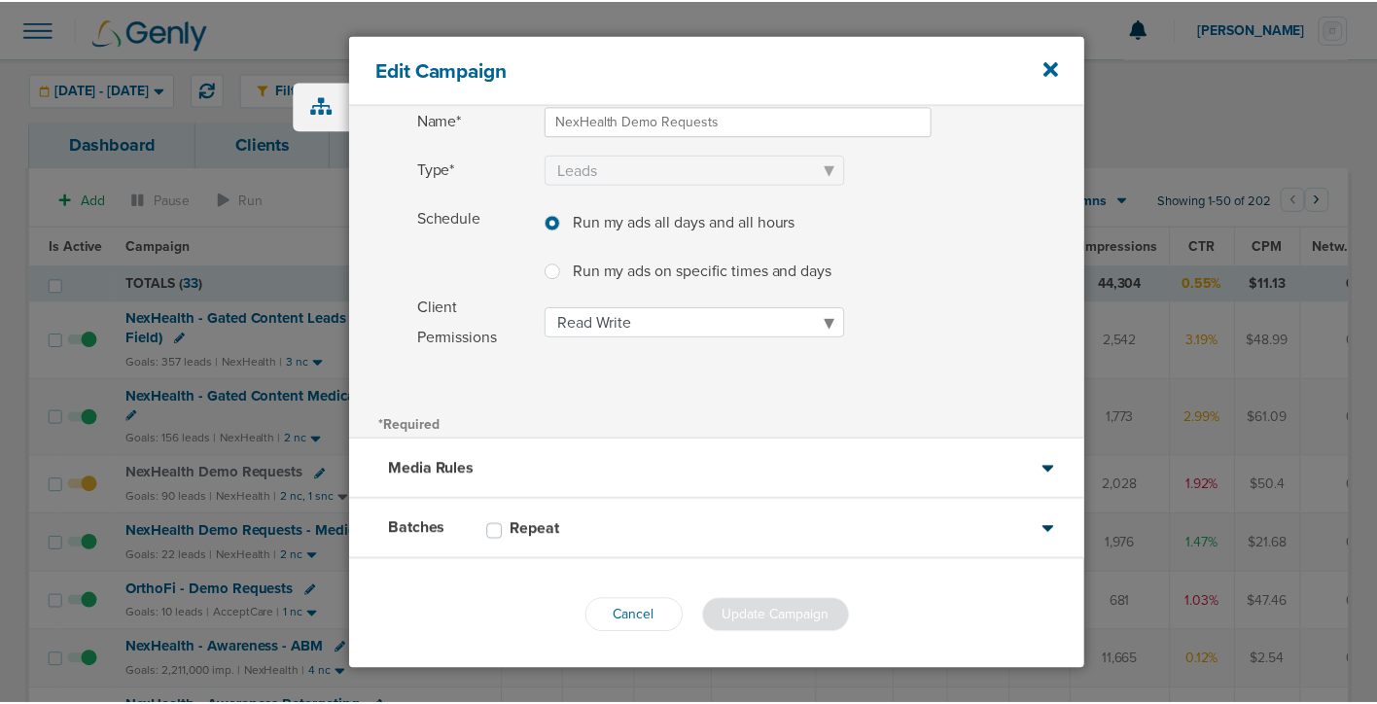
scroll to position [151, 0]
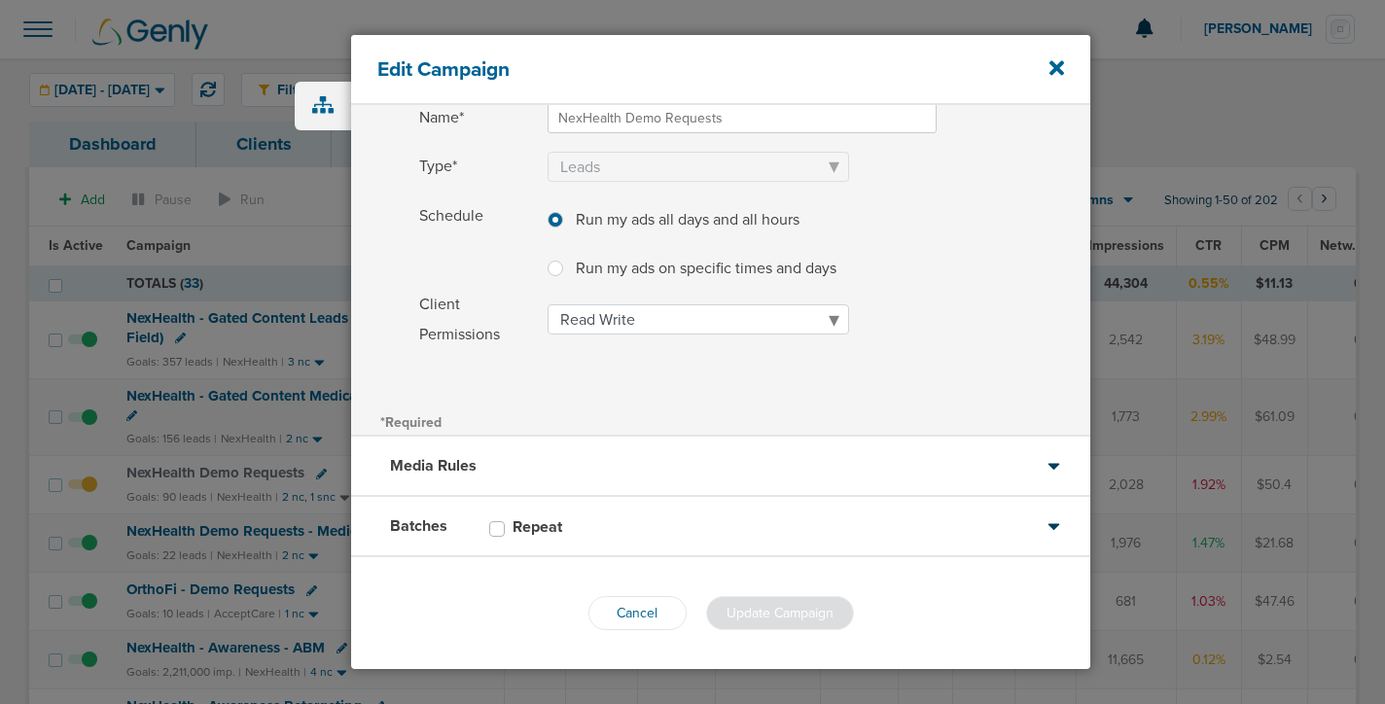
click at [598, 526] on div "Batches Repeat" at bounding box center [720, 527] width 739 height 60
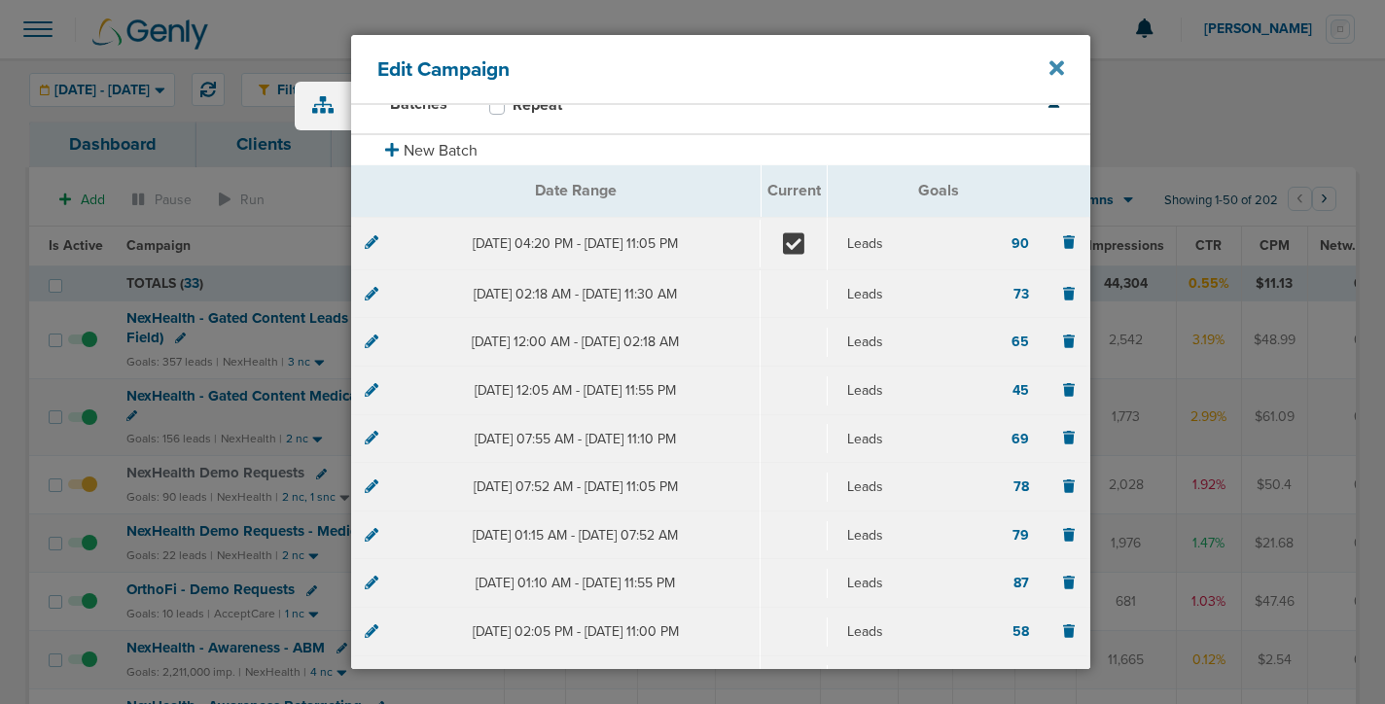
click at [1051, 70] on icon at bounding box center [1057, 67] width 15 height 21
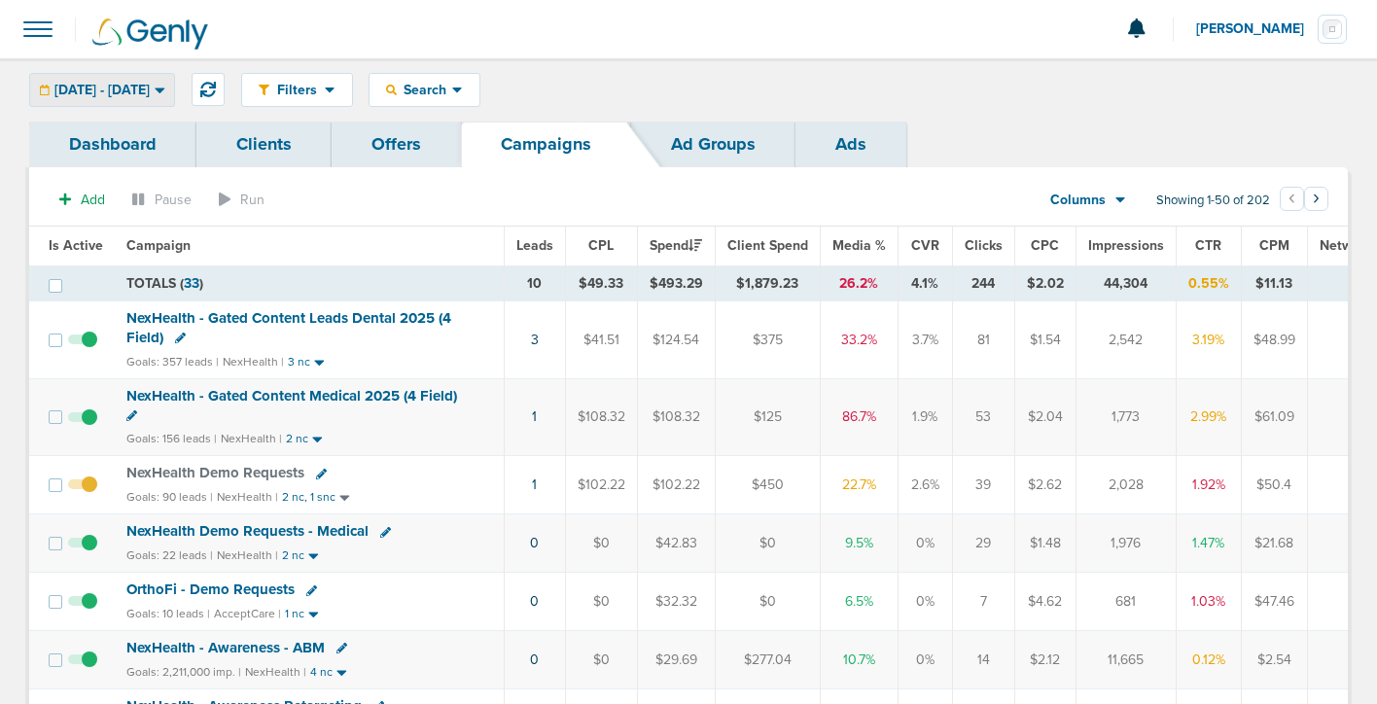
click at [134, 89] on span "[DATE] - [DATE]" at bounding box center [101, 91] width 95 height 14
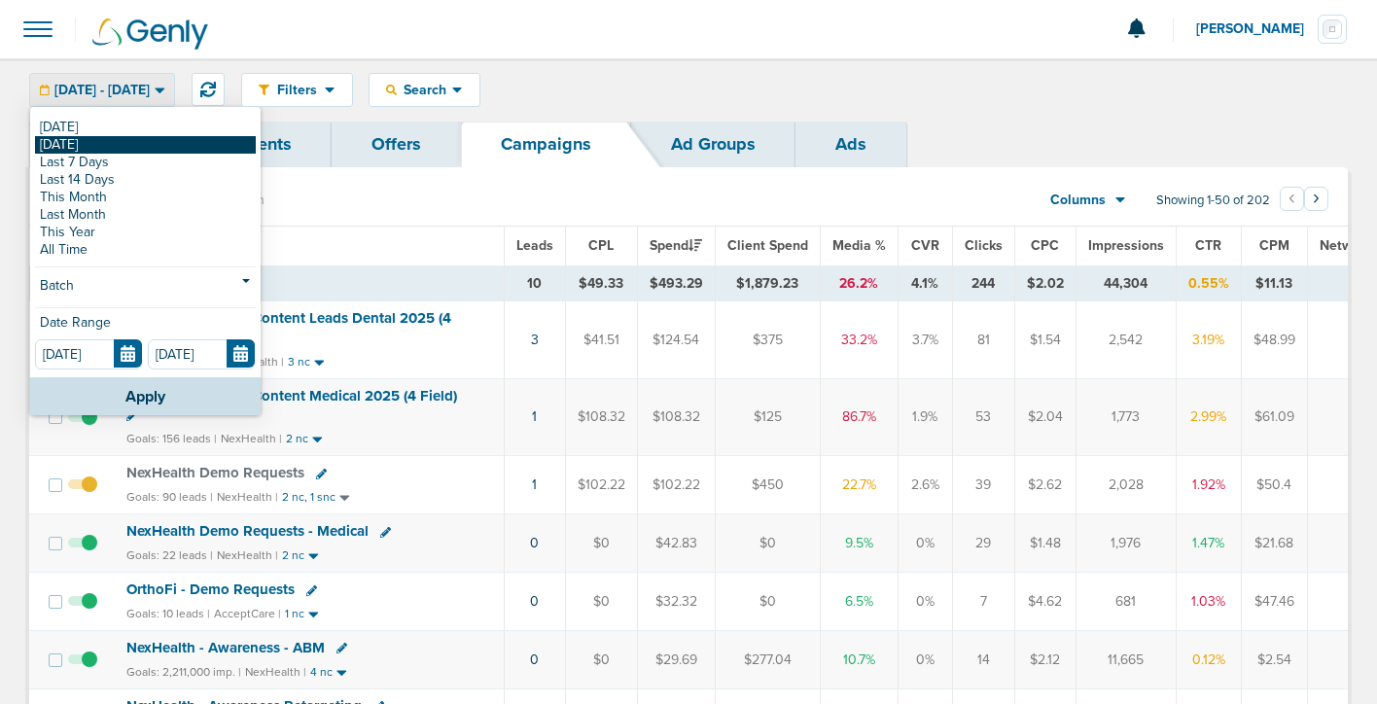
click at [116, 150] on link "[DATE]" at bounding box center [145, 145] width 221 height 18
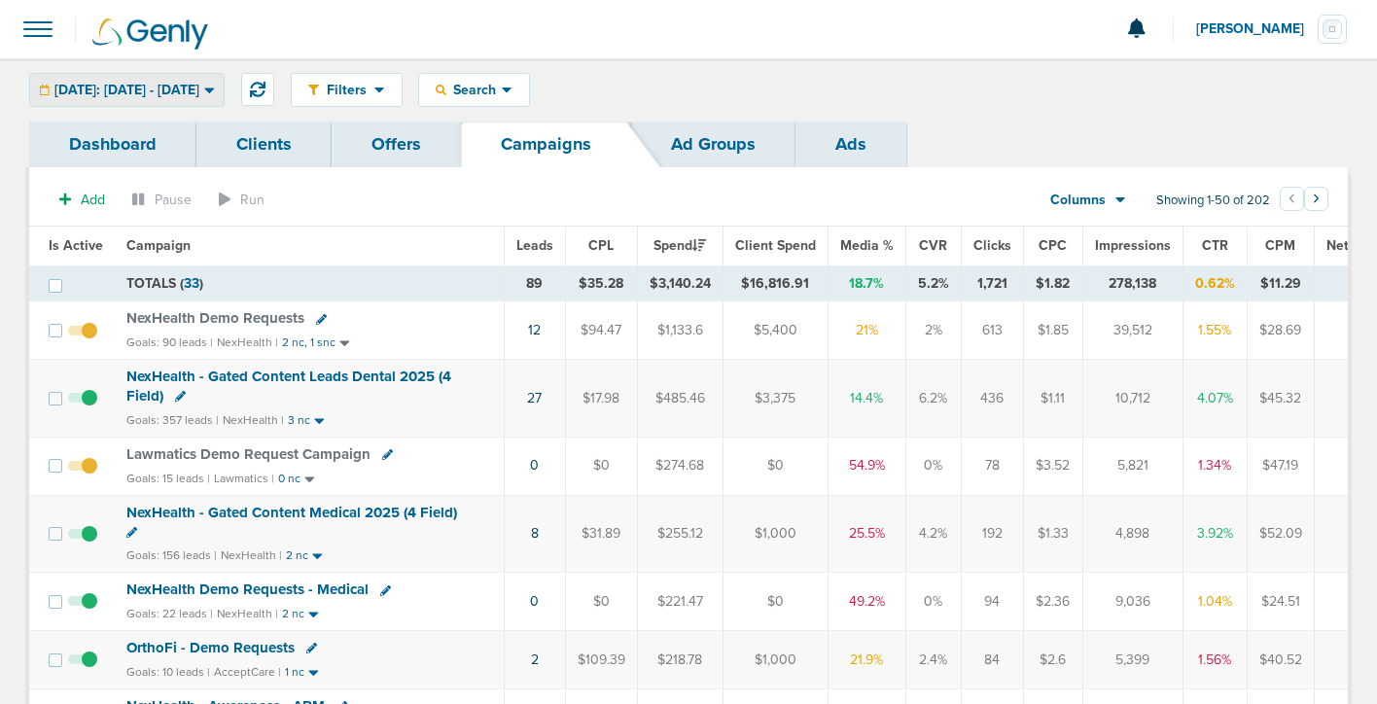
click at [114, 89] on span "[DATE]: [DATE] - [DATE]" at bounding box center [126, 91] width 145 height 14
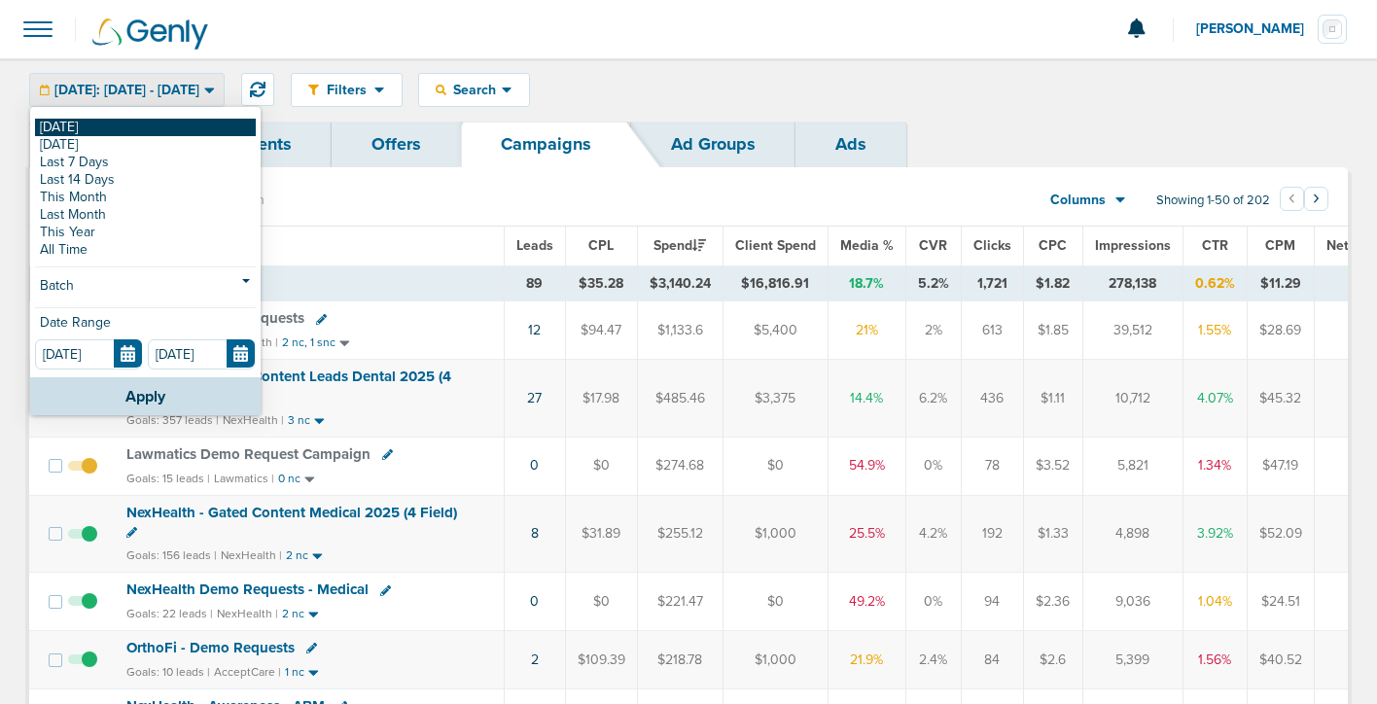
click at [116, 128] on link "[DATE]" at bounding box center [145, 128] width 221 height 18
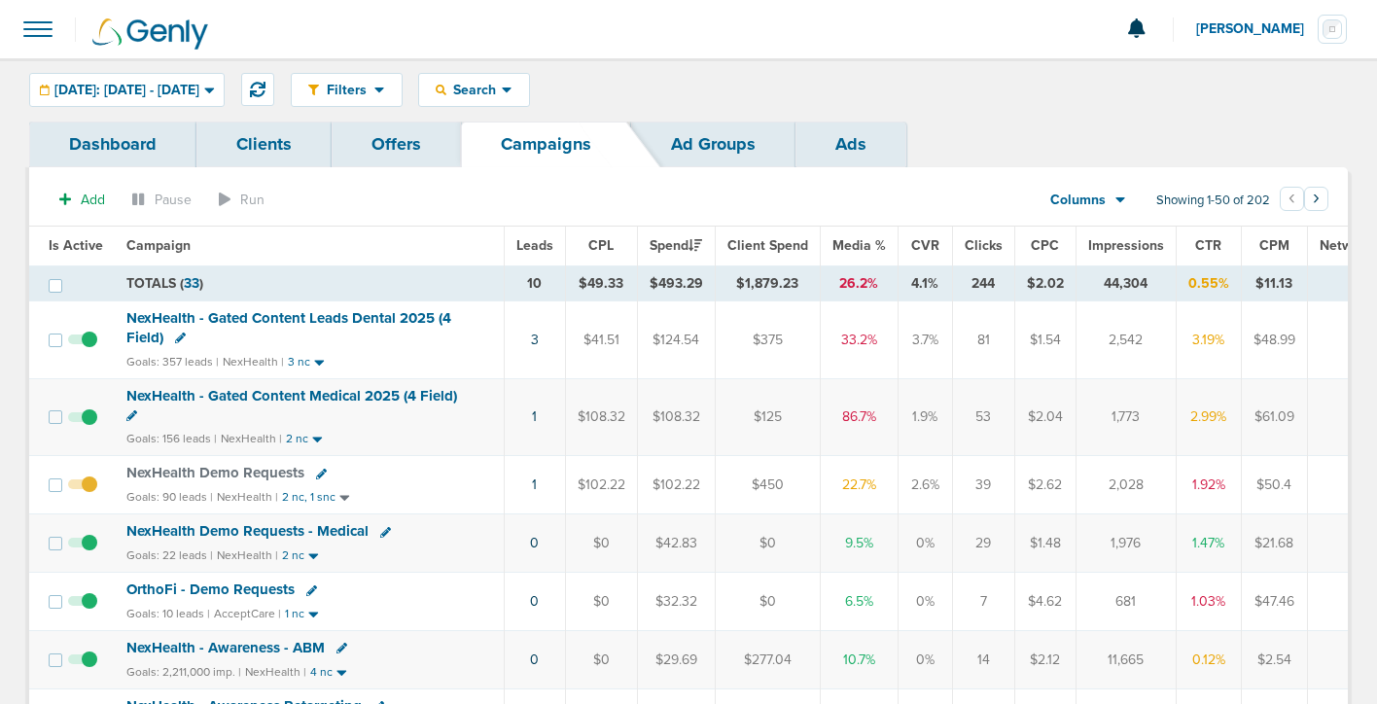
click at [316, 471] on icon at bounding box center [321, 474] width 11 height 11
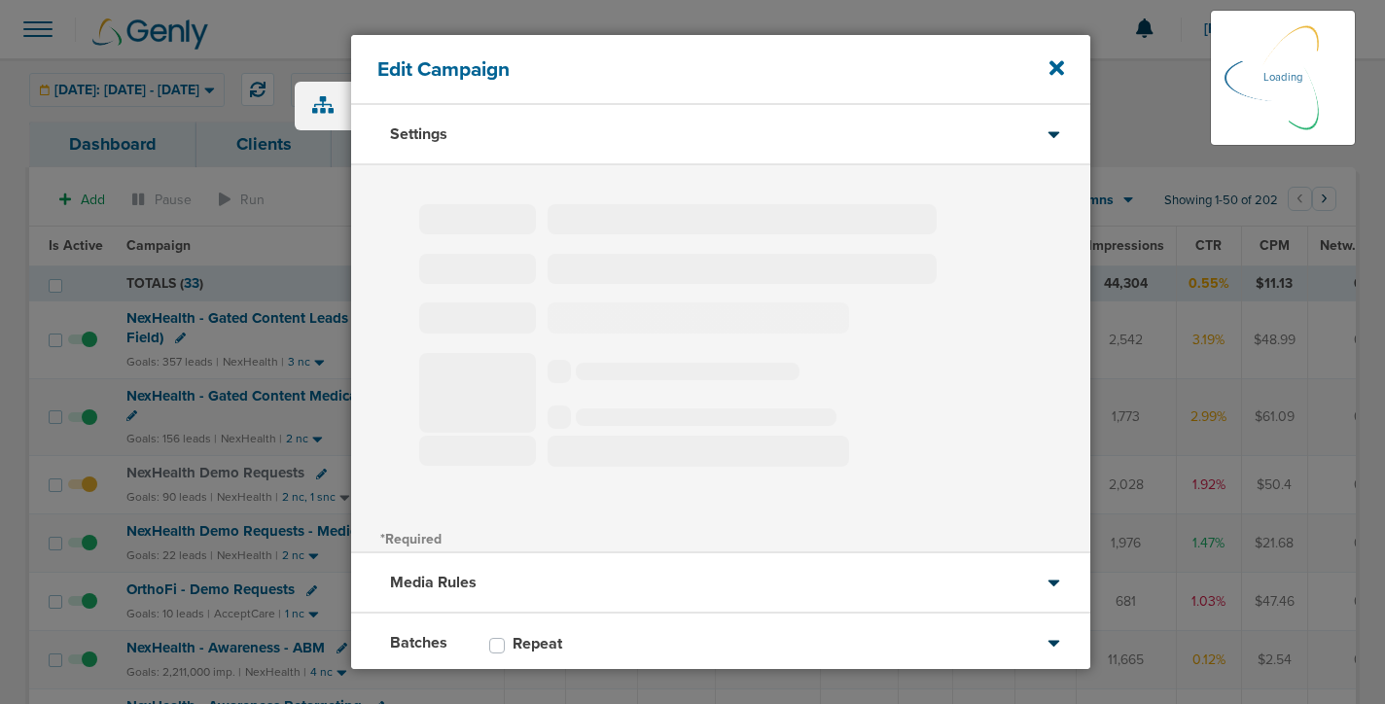
type input "NexHealth Demo Requests"
select select "Leads"
radio input "true"
select select "readWrite"
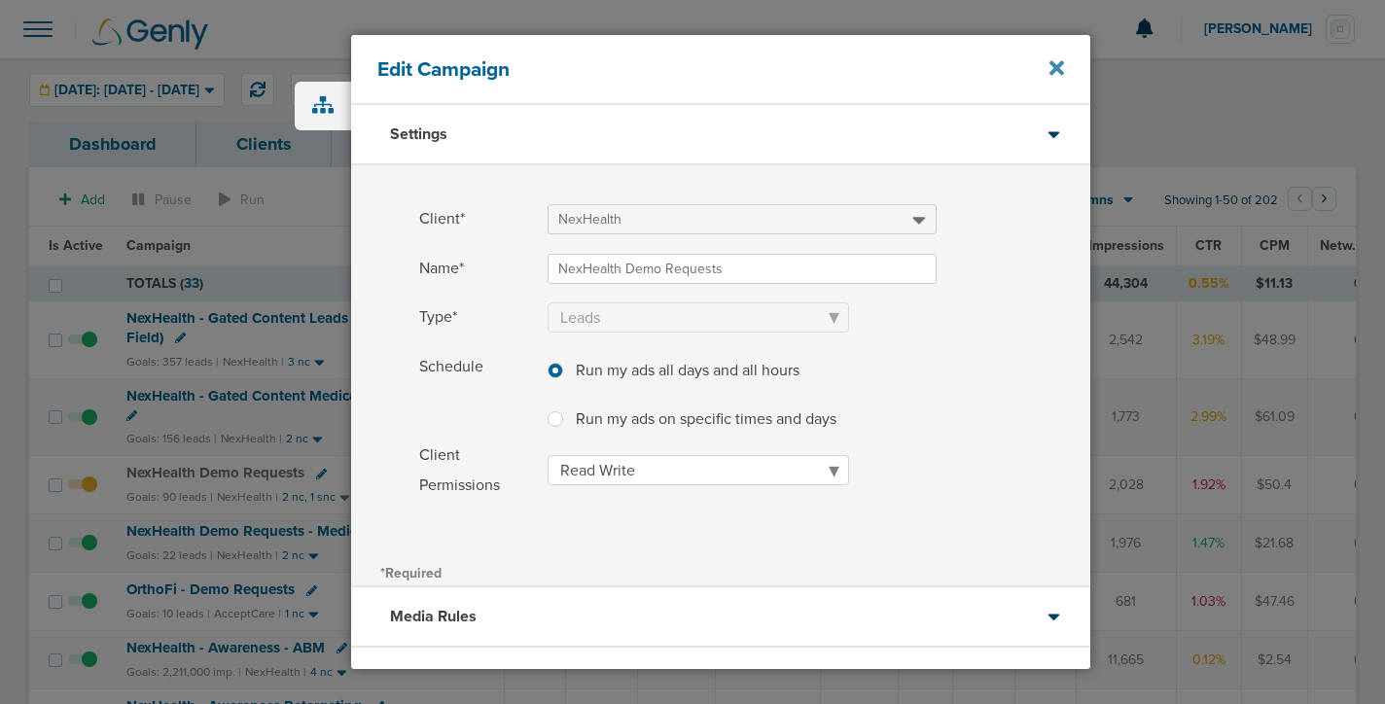
click at [1055, 74] on icon at bounding box center [1057, 67] width 15 height 21
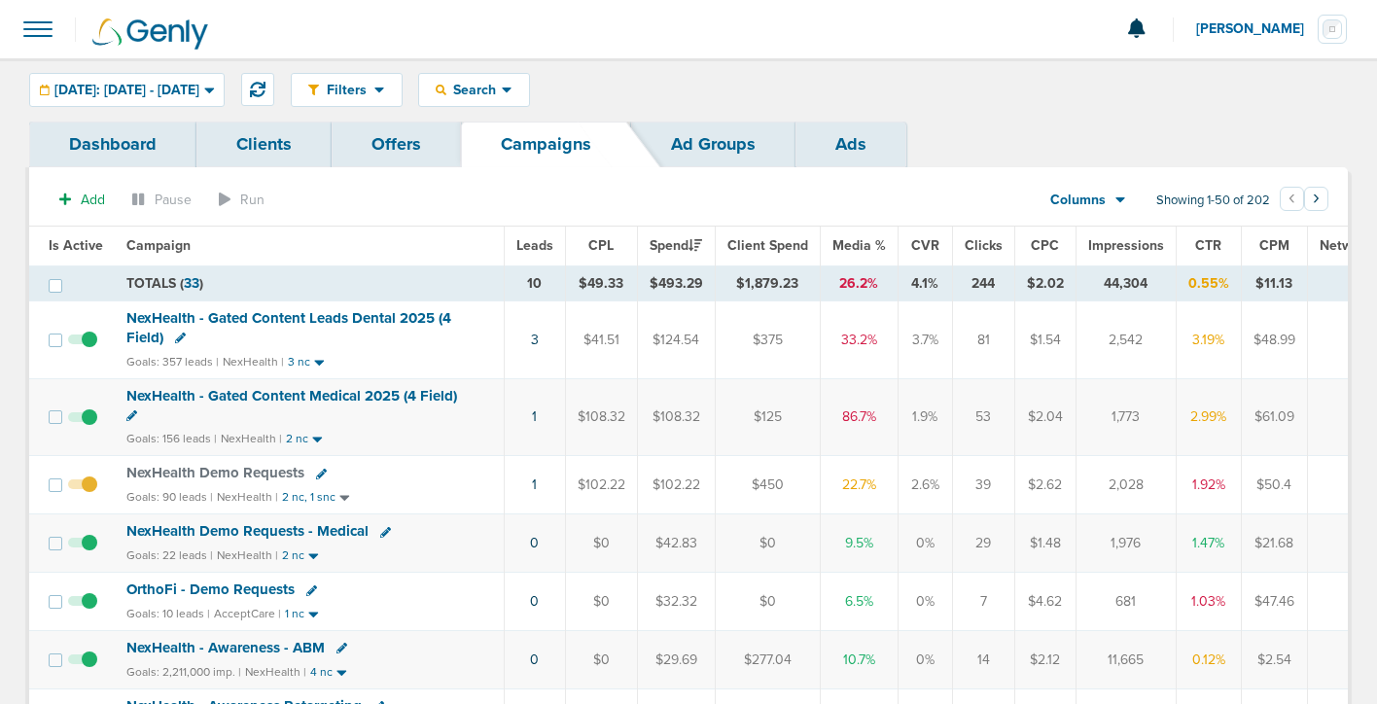
click at [236, 481] on span "NexHealth Demo Requests" at bounding box center [215, 473] width 178 height 18
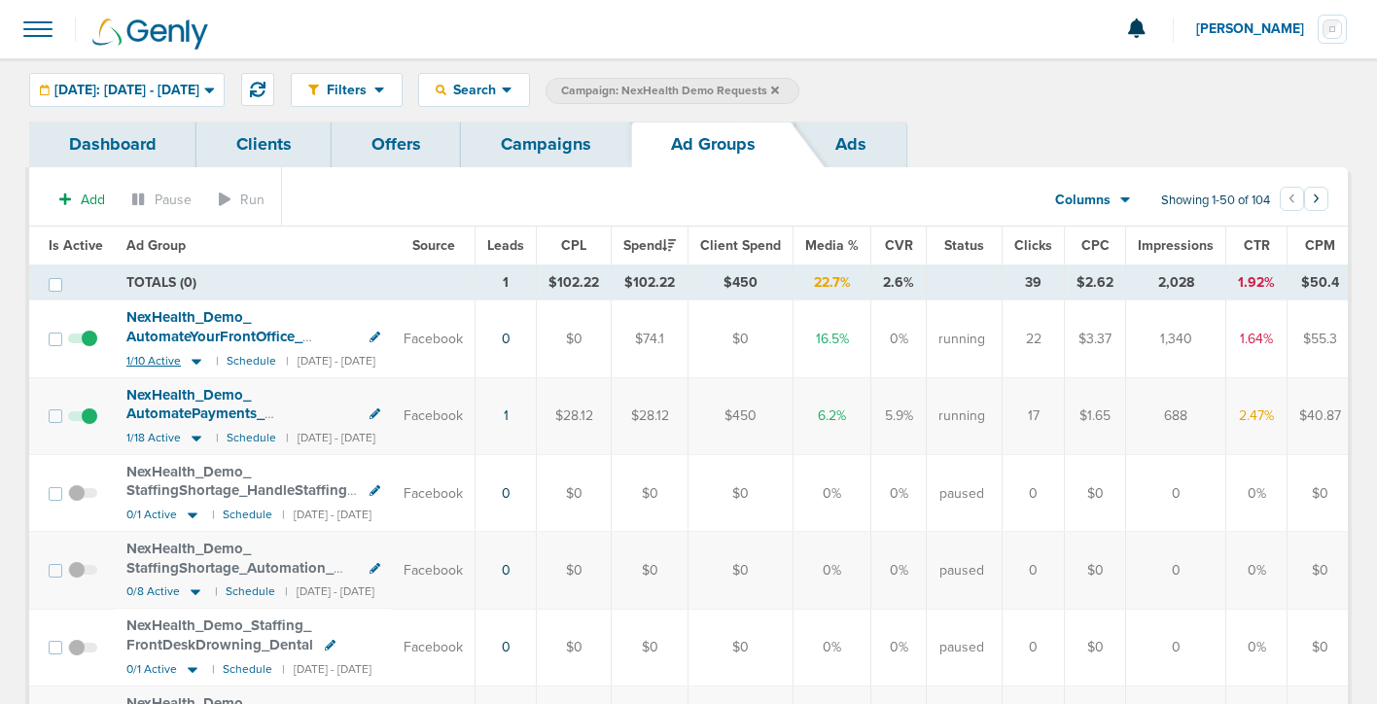
click at [193, 360] on icon at bounding box center [197, 362] width 10 height 6
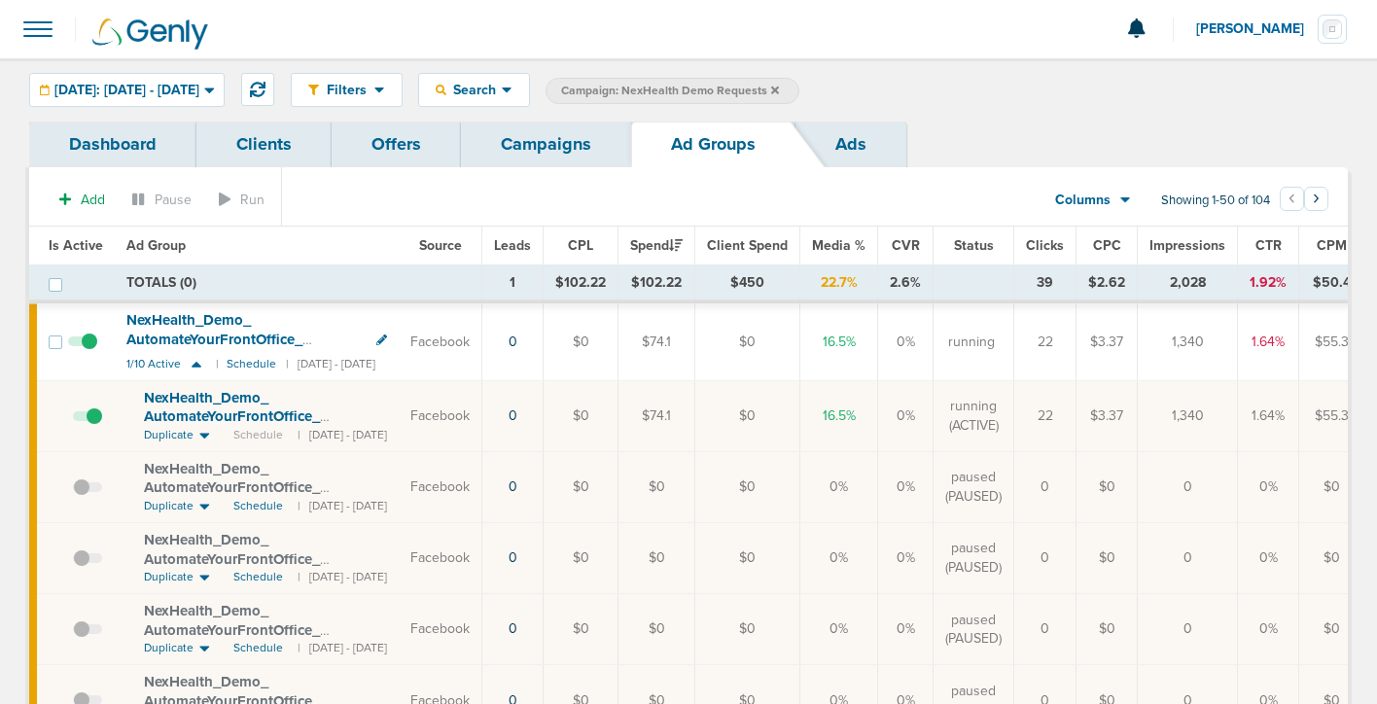
click at [91, 426] on span at bounding box center [87, 426] width 29 height 0
click at [73, 420] on input "checkbox" at bounding box center [73, 420] width 0 height 0
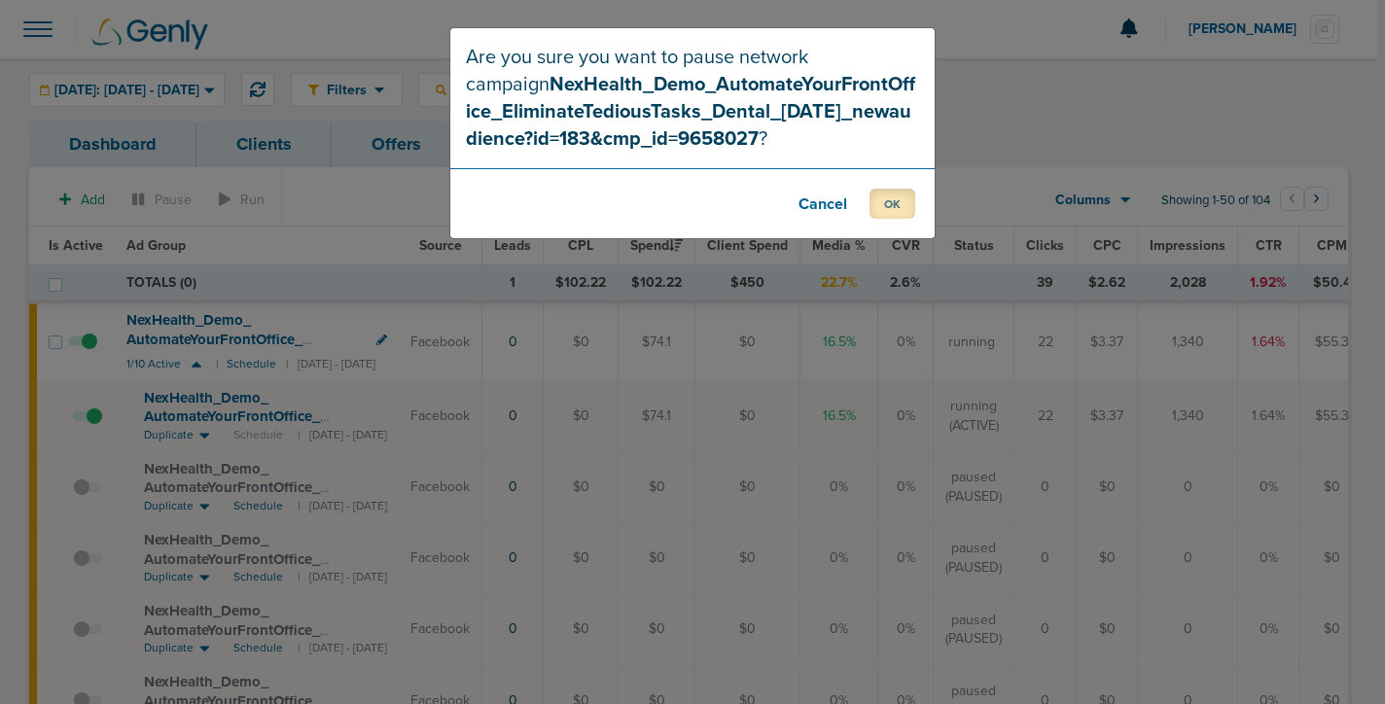
click at [903, 191] on button "OK" at bounding box center [893, 204] width 46 height 30
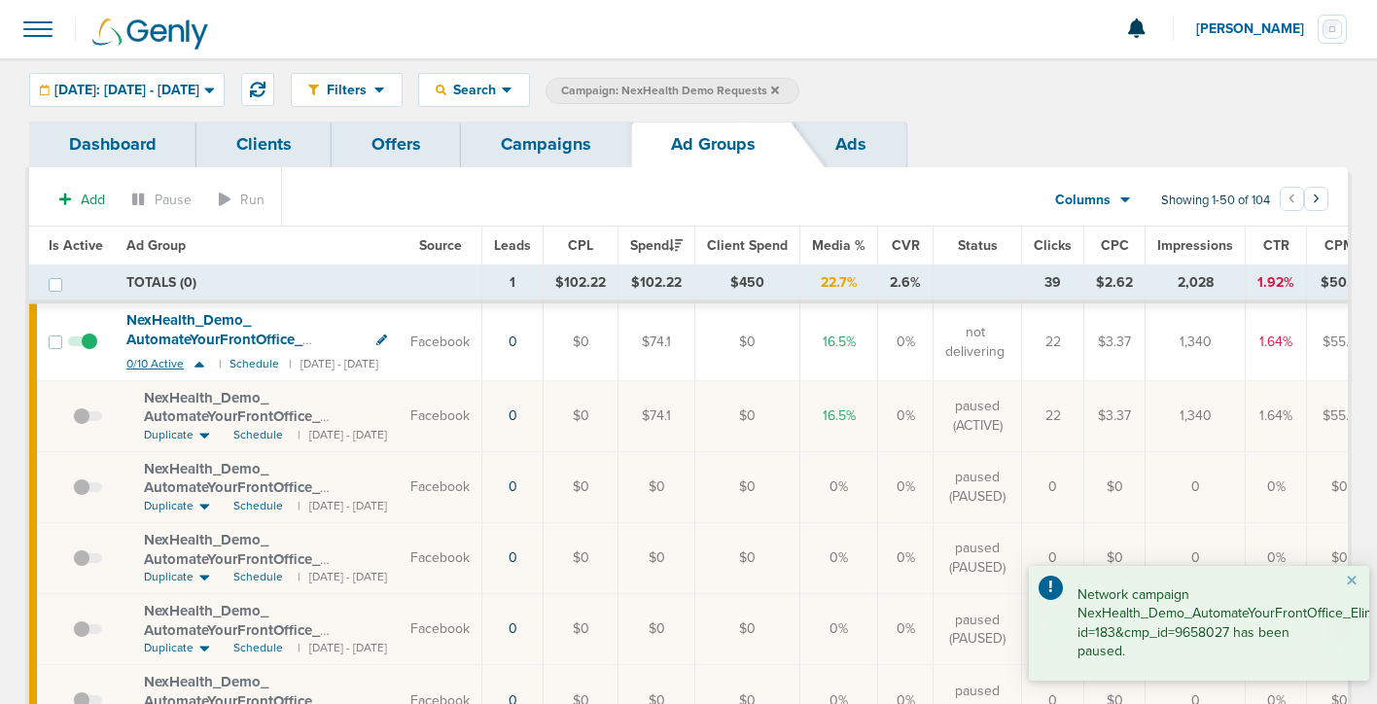
click at [197, 365] on icon at bounding box center [200, 365] width 10 height 6
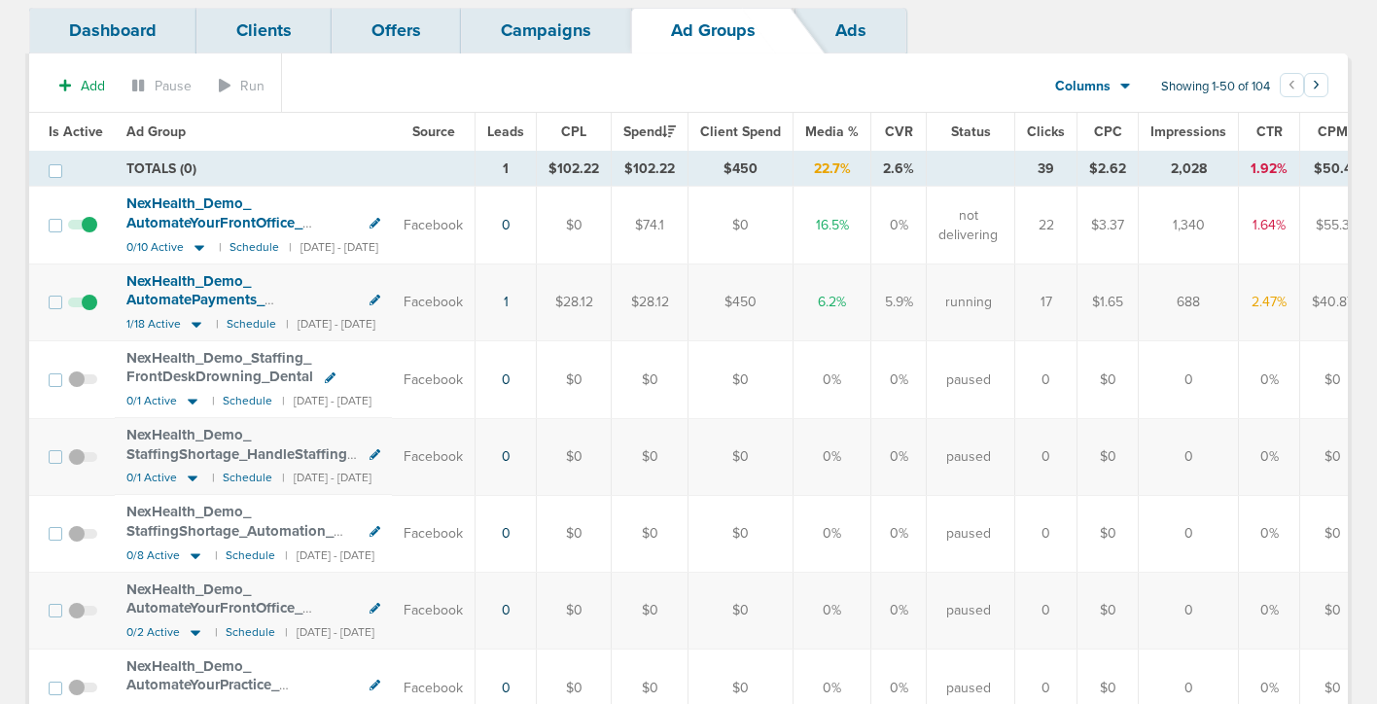
scroll to position [82, 0]
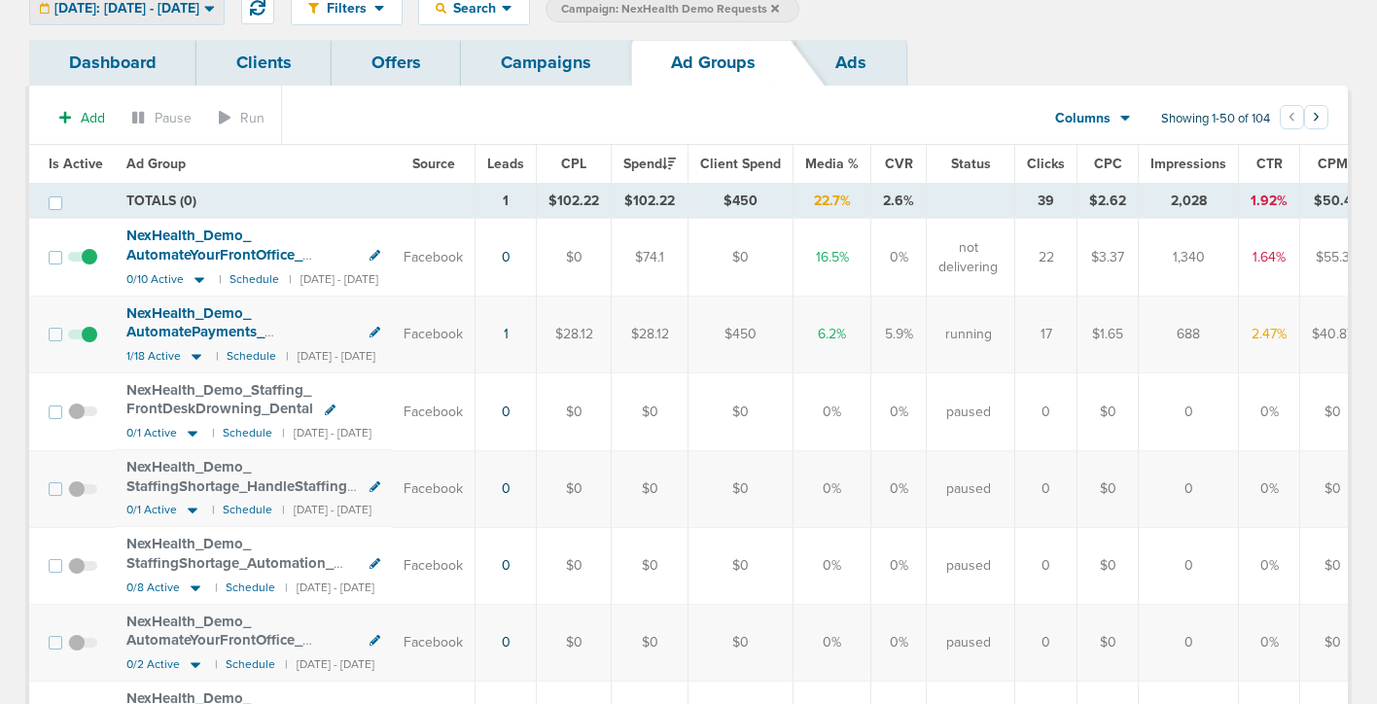
click at [165, 18] on div "[DATE]: [DATE] - [DATE]" at bounding box center [127, 8] width 194 height 32
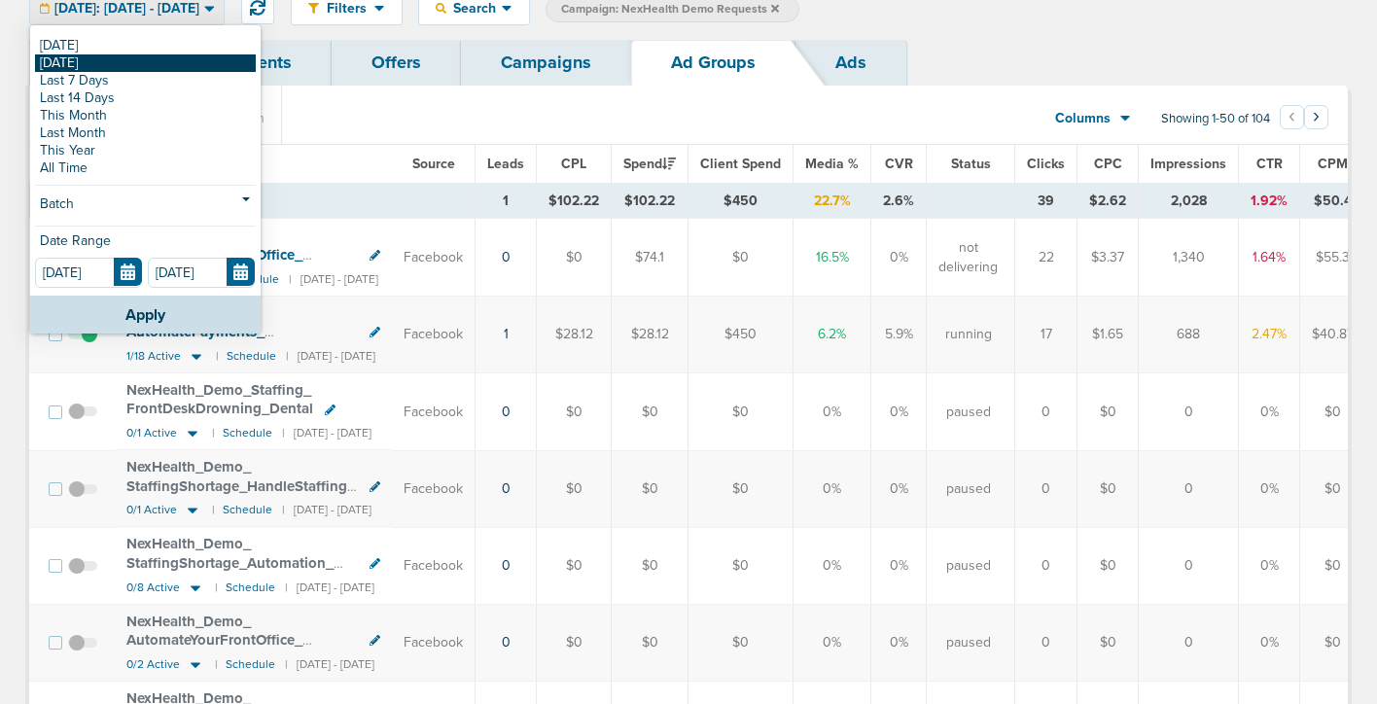
click at [161, 66] on link "[DATE]" at bounding box center [145, 63] width 221 height 18
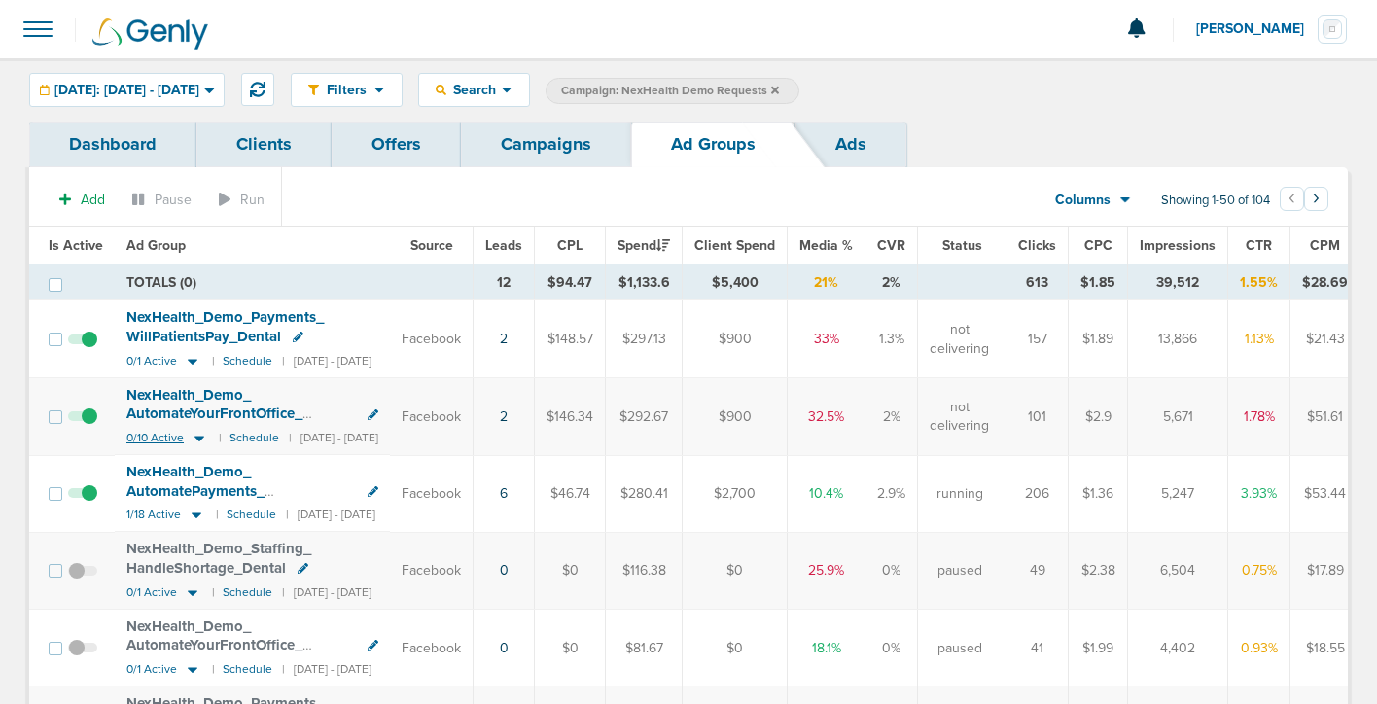
click at [198, 441] on icon at bounding box center [199, 438] width 19 height 17
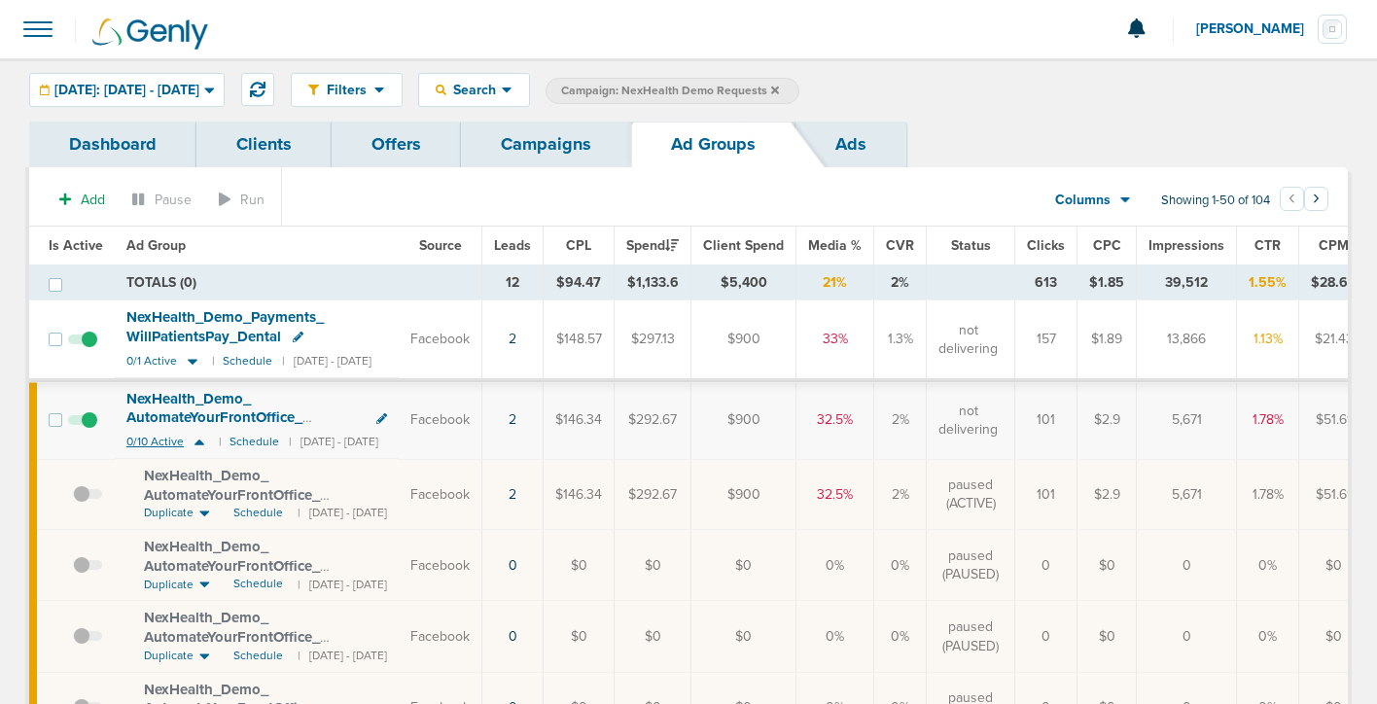
click at [198, 441] on icon at bounding box center [200, 443] width 10 height 6
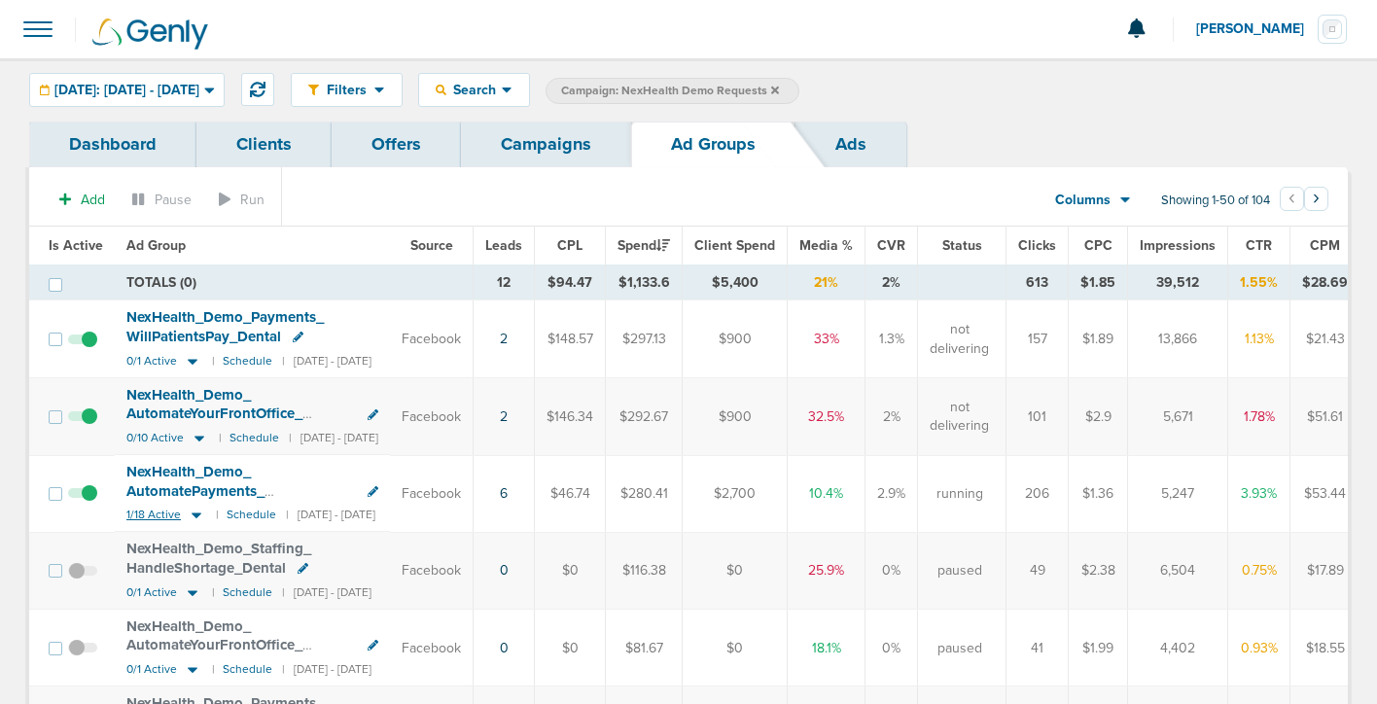
click at [196, 513] on icon at bounding box center [196, 515] width 19 height 17
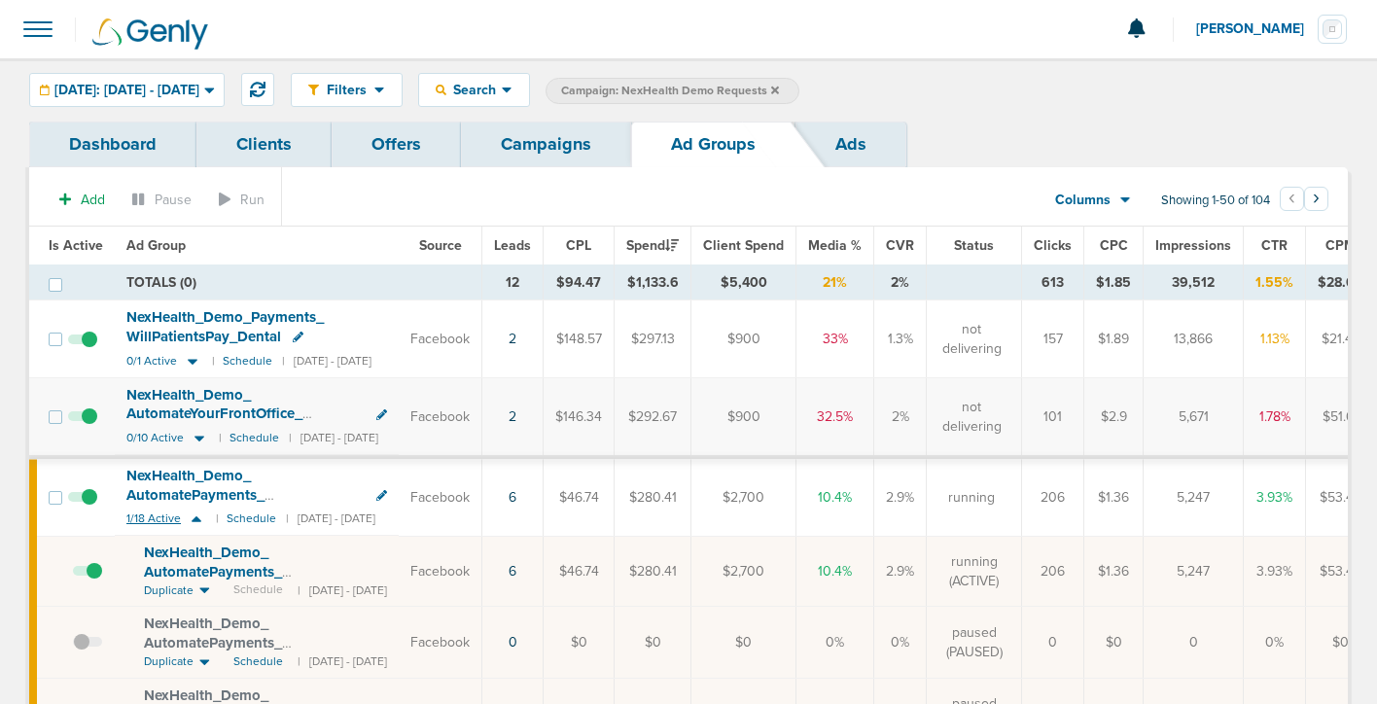
click at [196, 512] on icon at bounding box center [196, 519] width 19 height 17
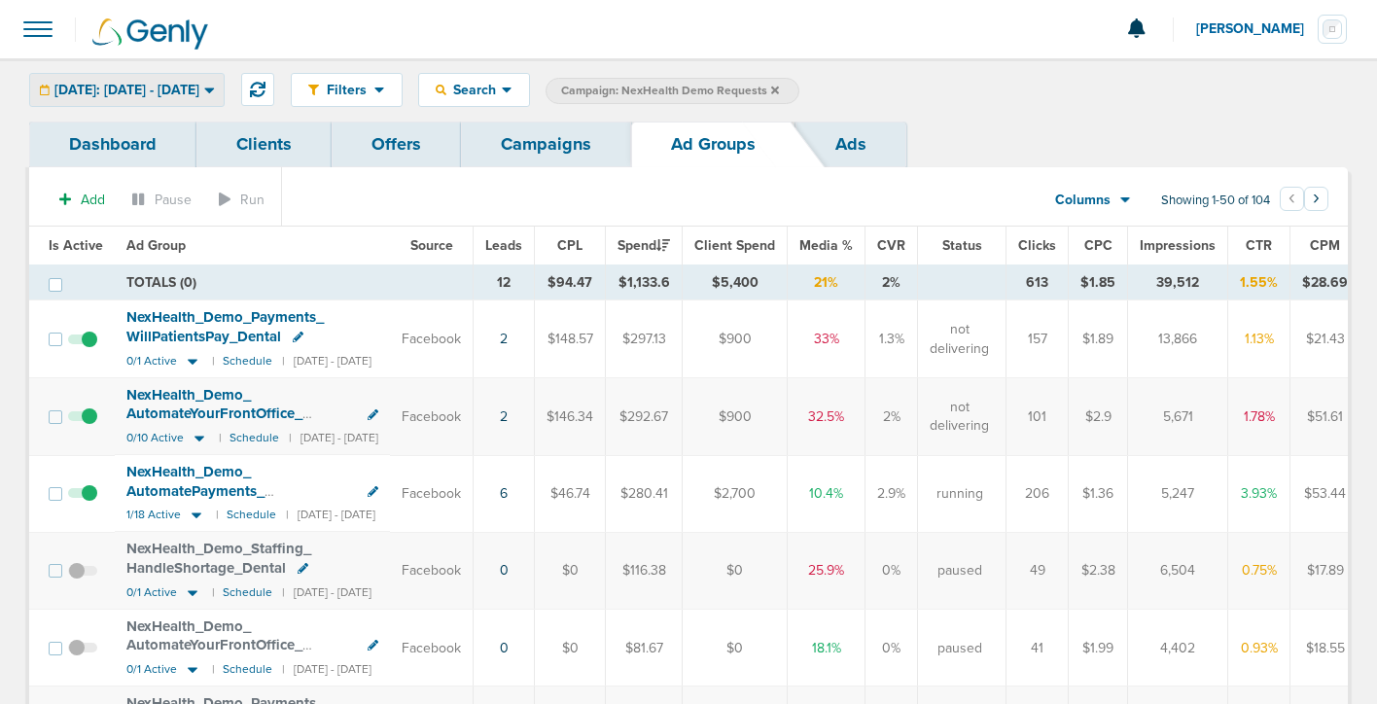
click at [199, 90] on span "[DATE]: [DATE] - [DATE]" at bounding box center [126, 91] width 145 height 14
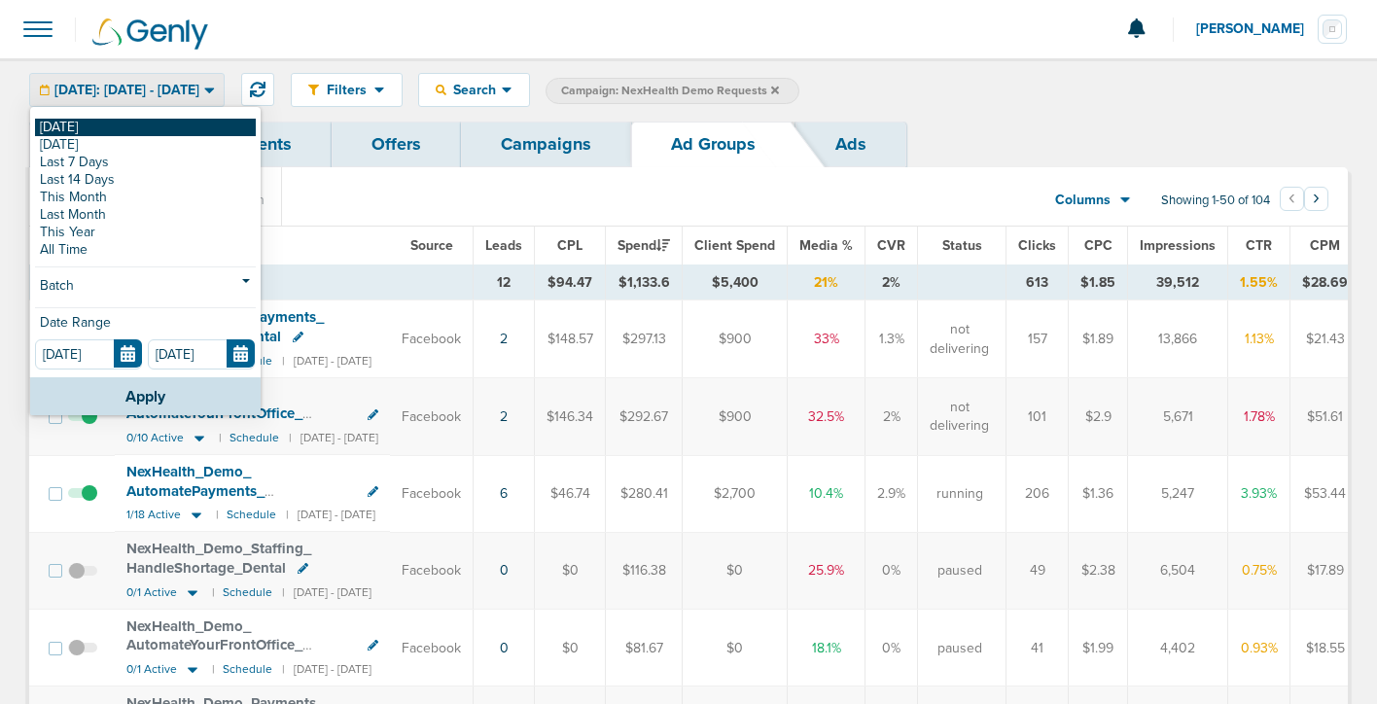
click at [232, 125] on link "[DATE]" at bounding box center [145, 128] width 221 height 18
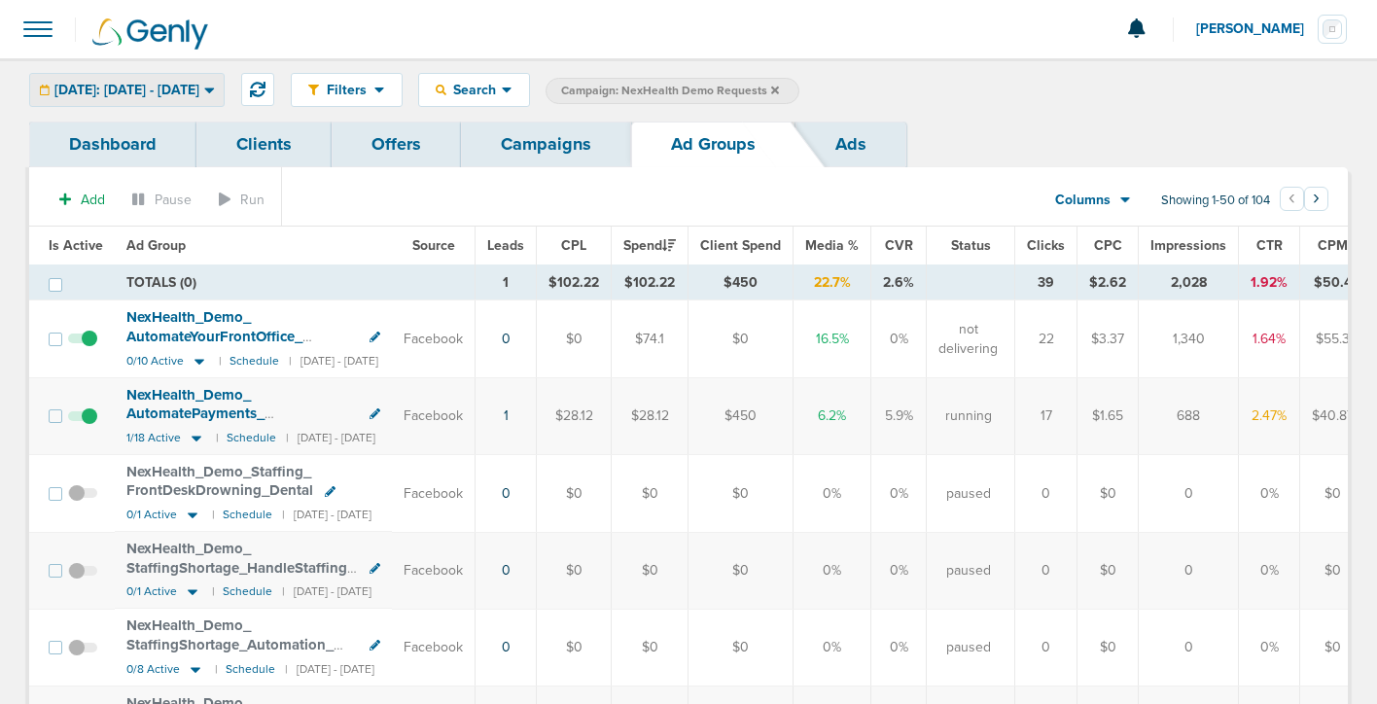
click at [199, 86] on span "[DATE]: [DATE] - [DATE]" at bounding box center [126, 91] width 145 height 14
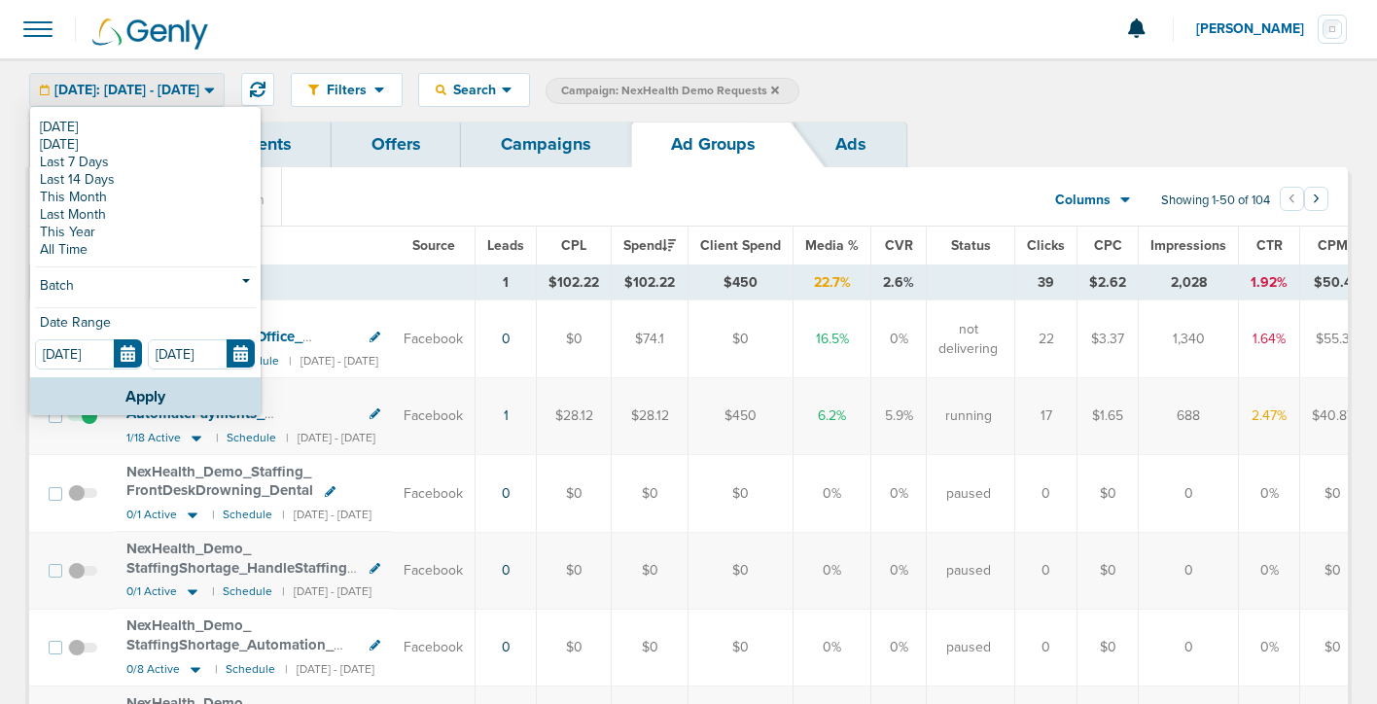
click at [312, 116] on div "Filters Active Only Settings Status Active Inactive Objectives MQL SQL Traffic …" at bounding box center [688, 89] width 1377 height 63
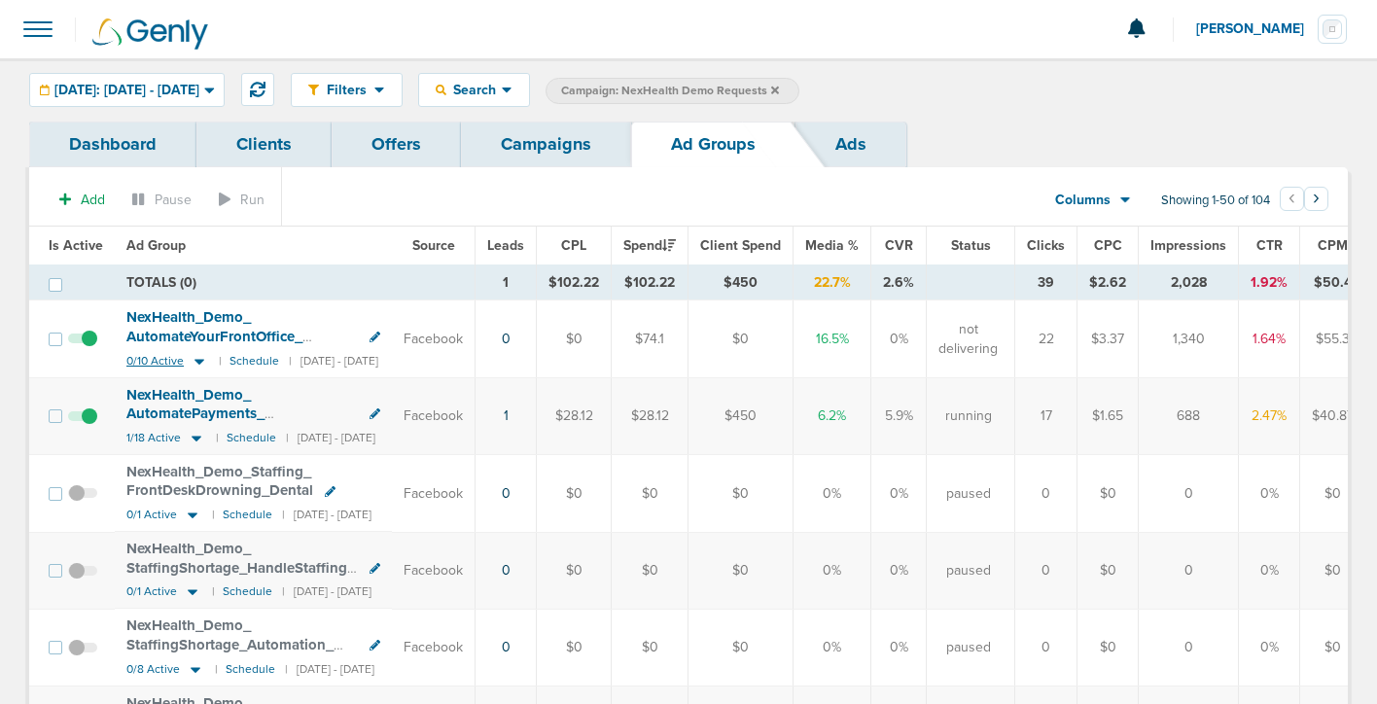
click at [198, 359] on icon at bounding box center [200, 362] width 10 height 6
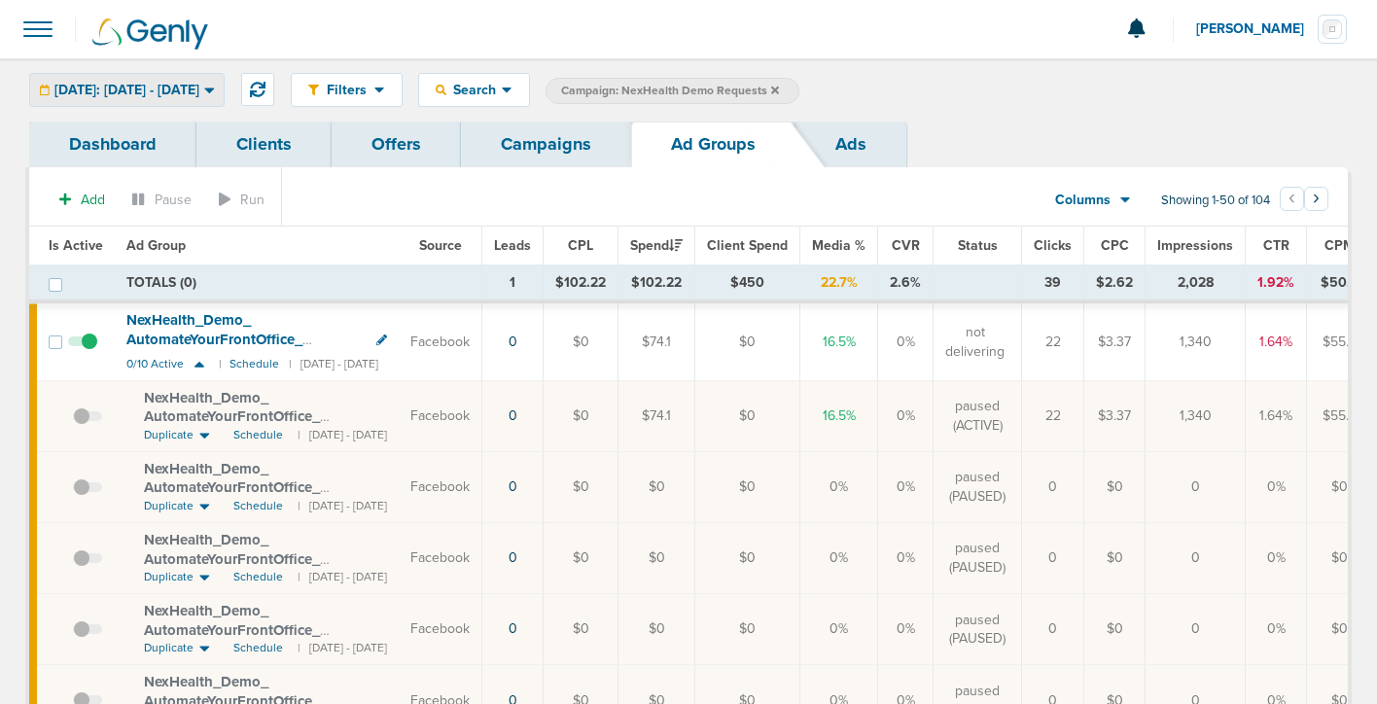
click at [139, 101] on div "[DATE]: [DATE] - [DATE]" at bounding box center [127, 90] width 194 height 32
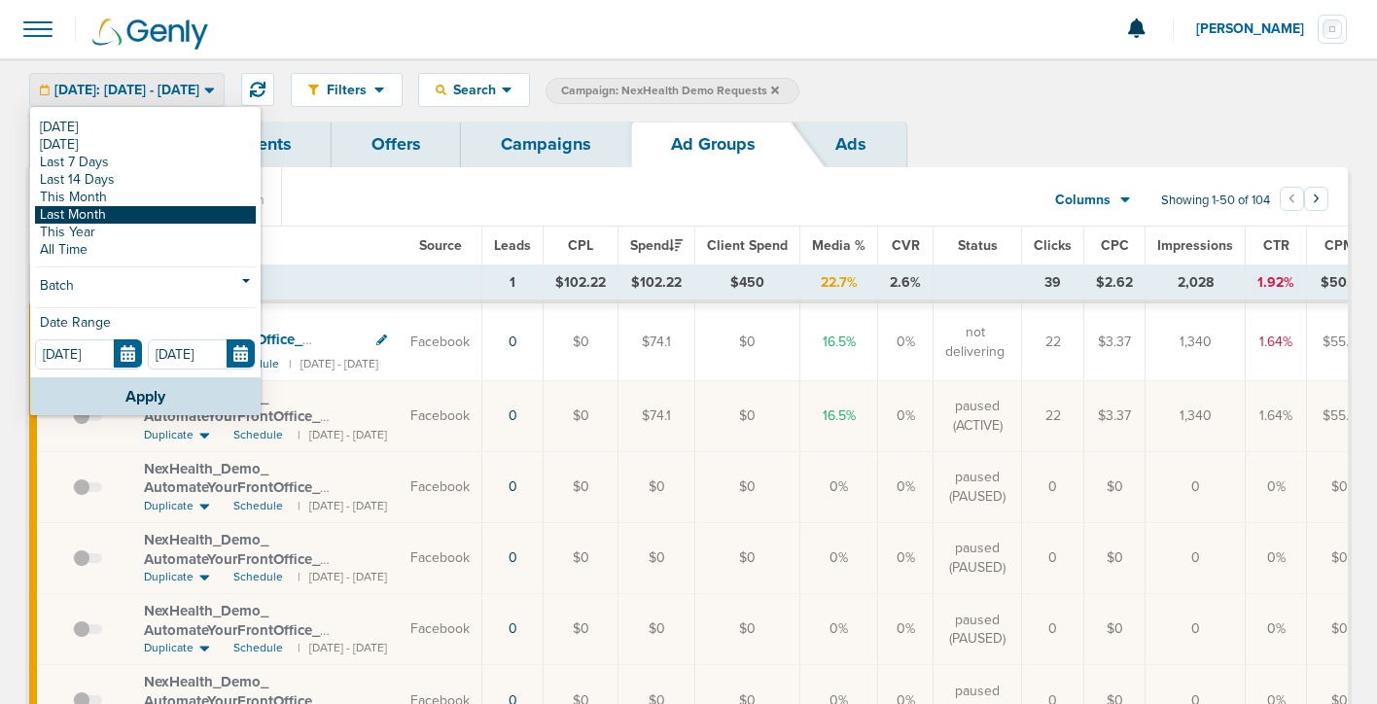
click at [113, 210] on link "Last Month" at bounding box center [145, 215] width 221 height 18
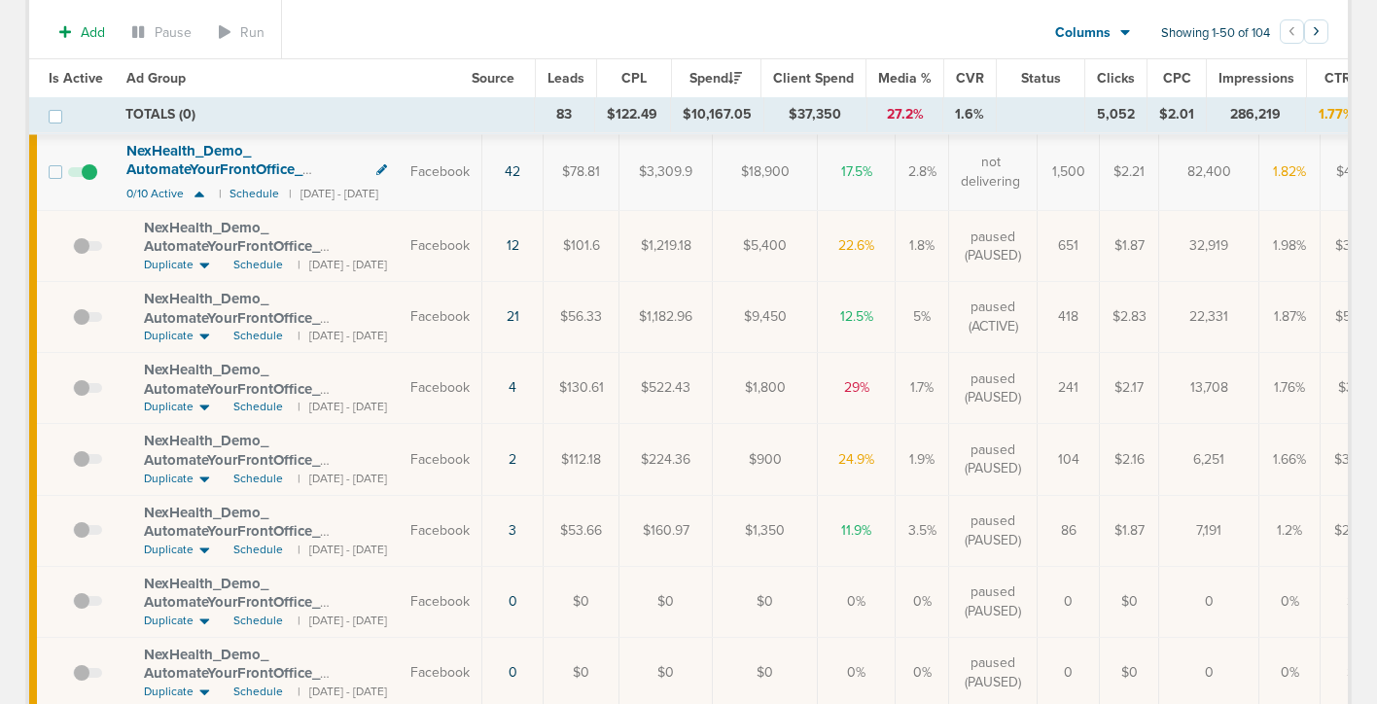
scroll to position [267, 0]
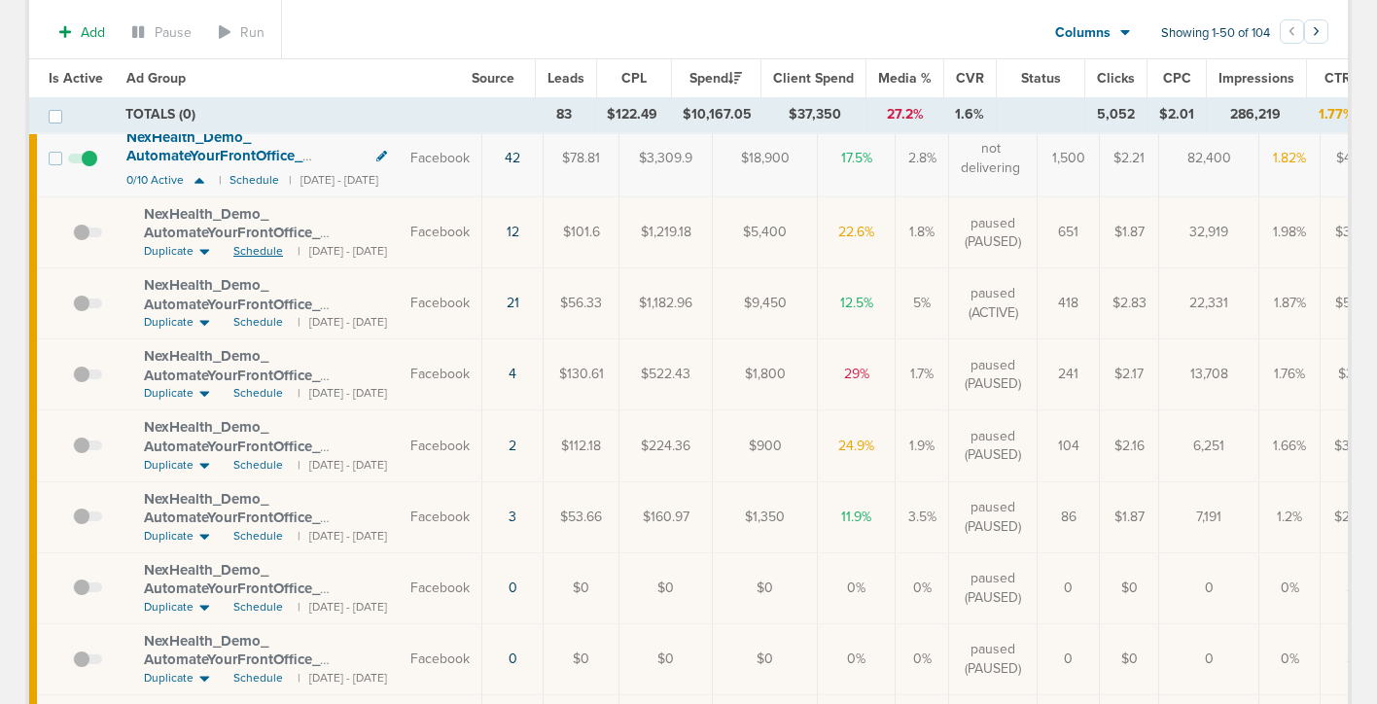
click at [255, 254] on span "Schedule" at bounding box center [258, 251] width 50 height 17
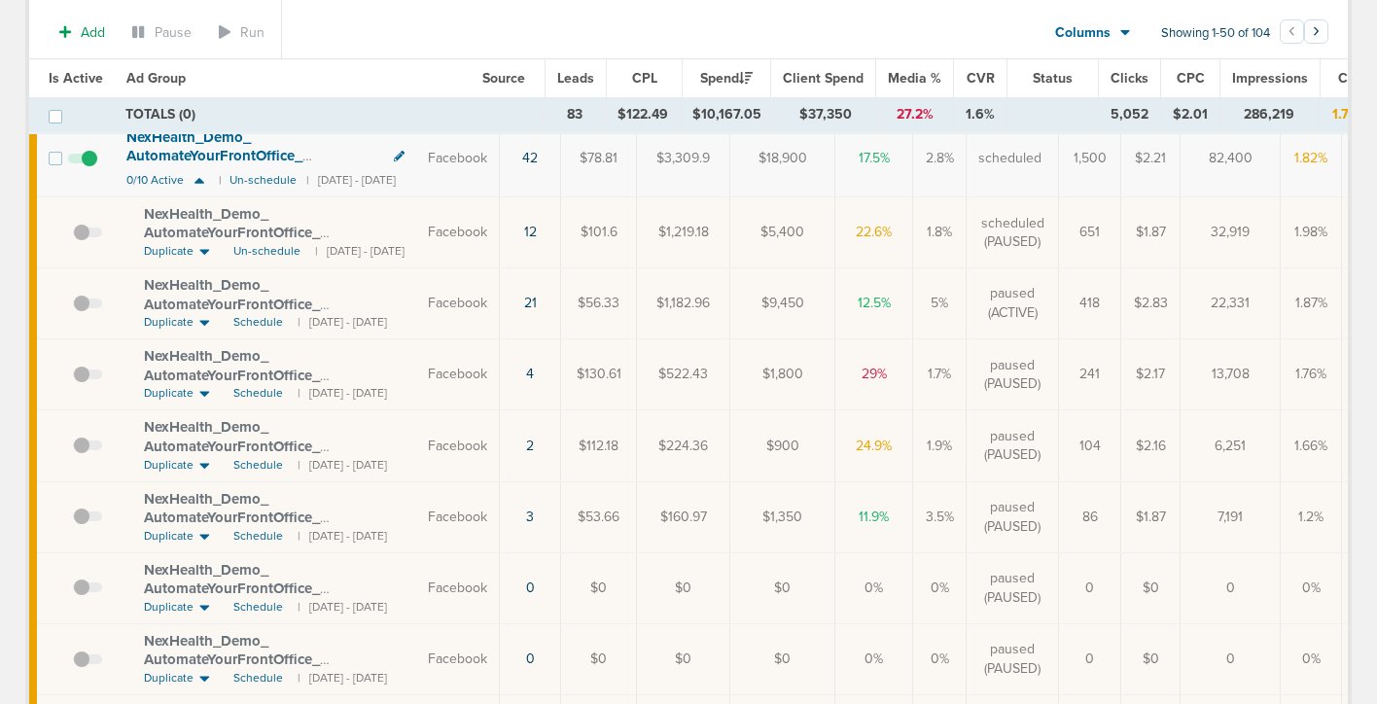
click at [76, 242] on span at bounding box center [87, 242] width 29 height 0
click at [73, 236] on input "checkbox" at bounding box center [73, 236] width 0 height 0
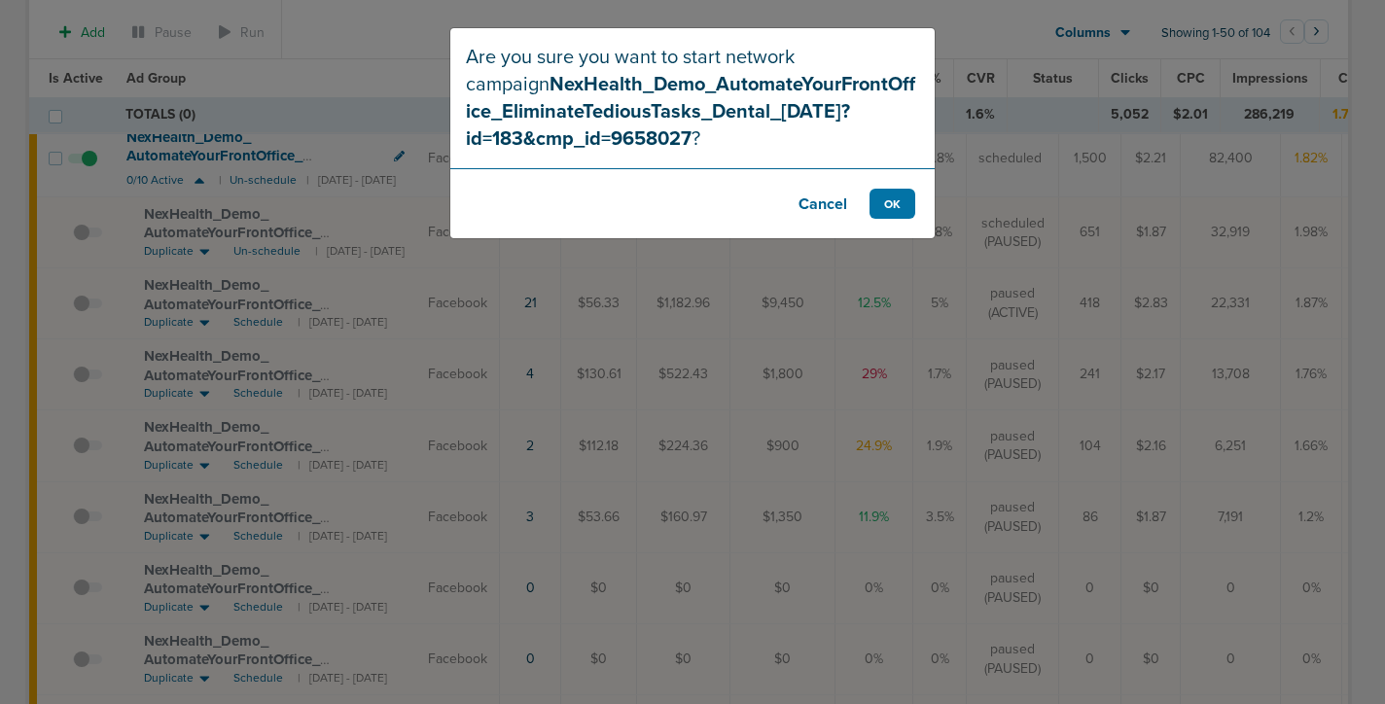
click at [883, 220] on footer "Cancel OK" at bounding box center [692, 203] width 484 height 70
click at [893, 211] on button "OK" at bounding box center [893, 204] width 46 height 30
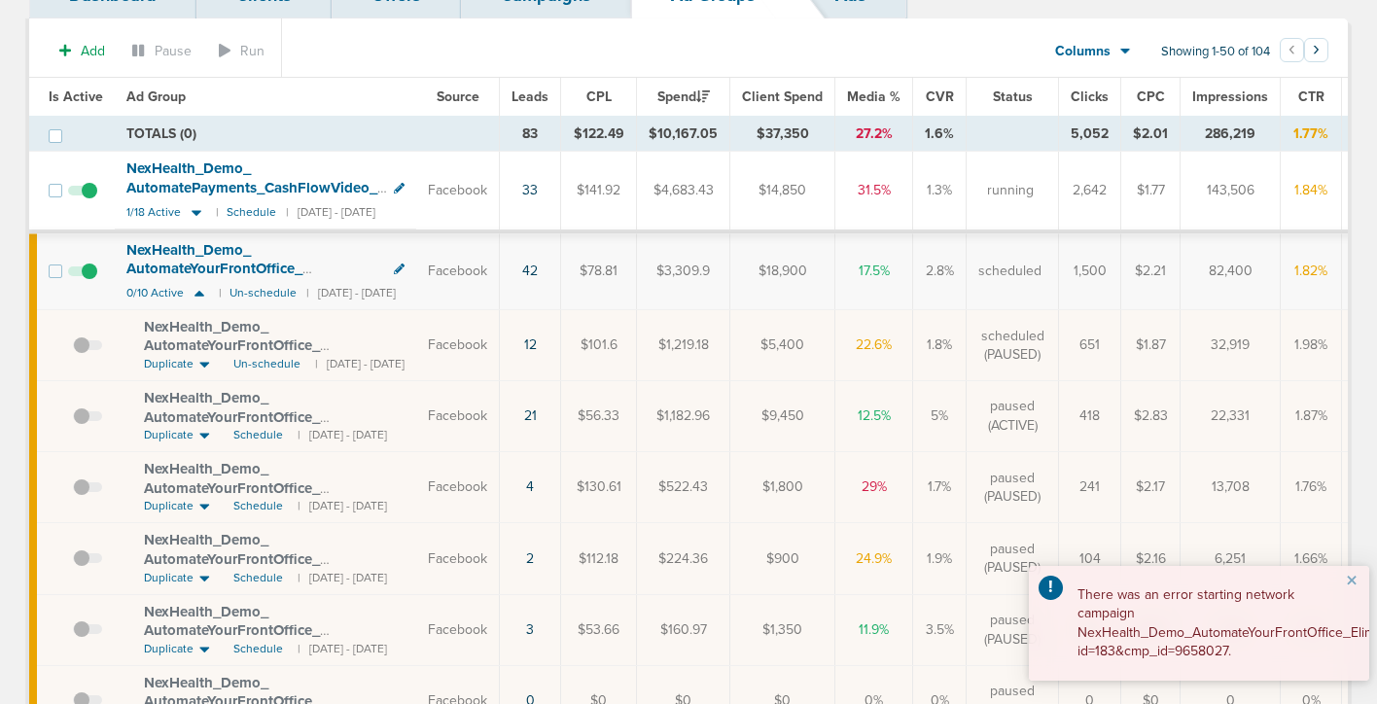
scroll to position [0, 0]
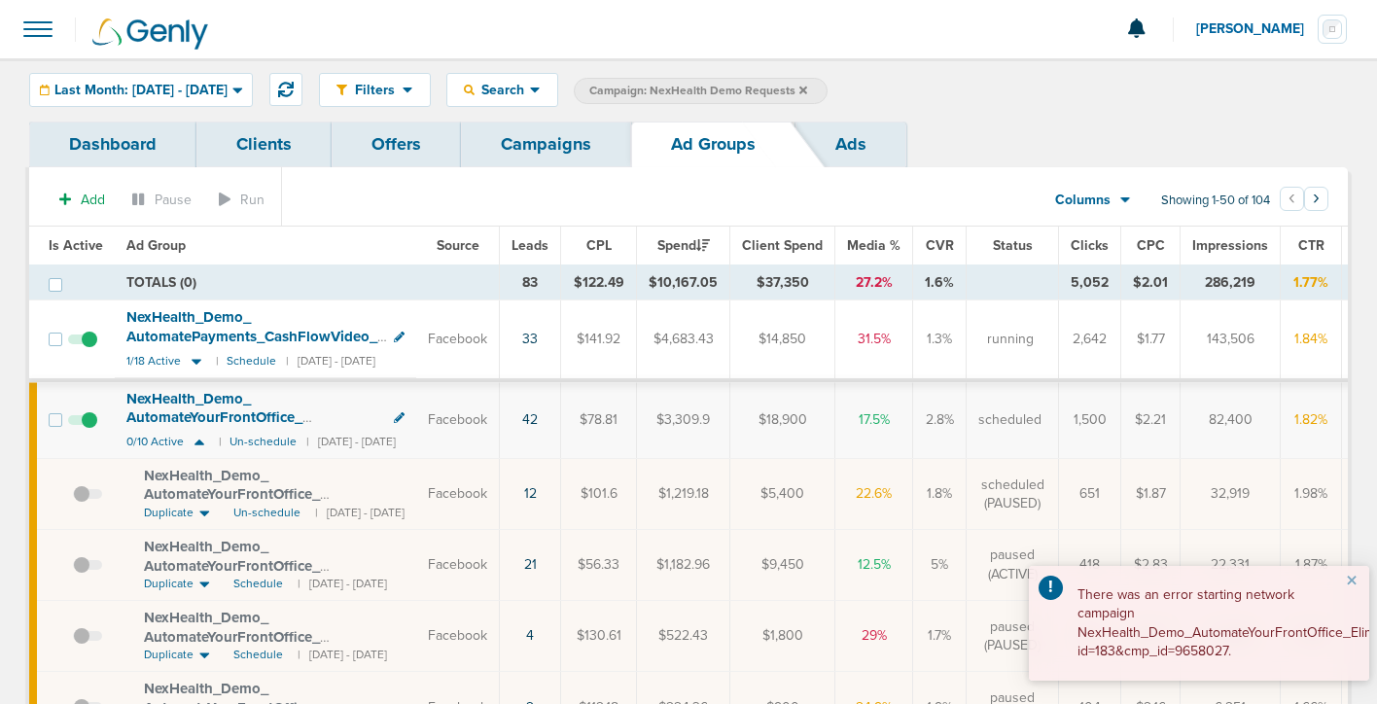
click at [517, 146] on link "Campaigns" at bounding box center [546, 145] width 170 height 46
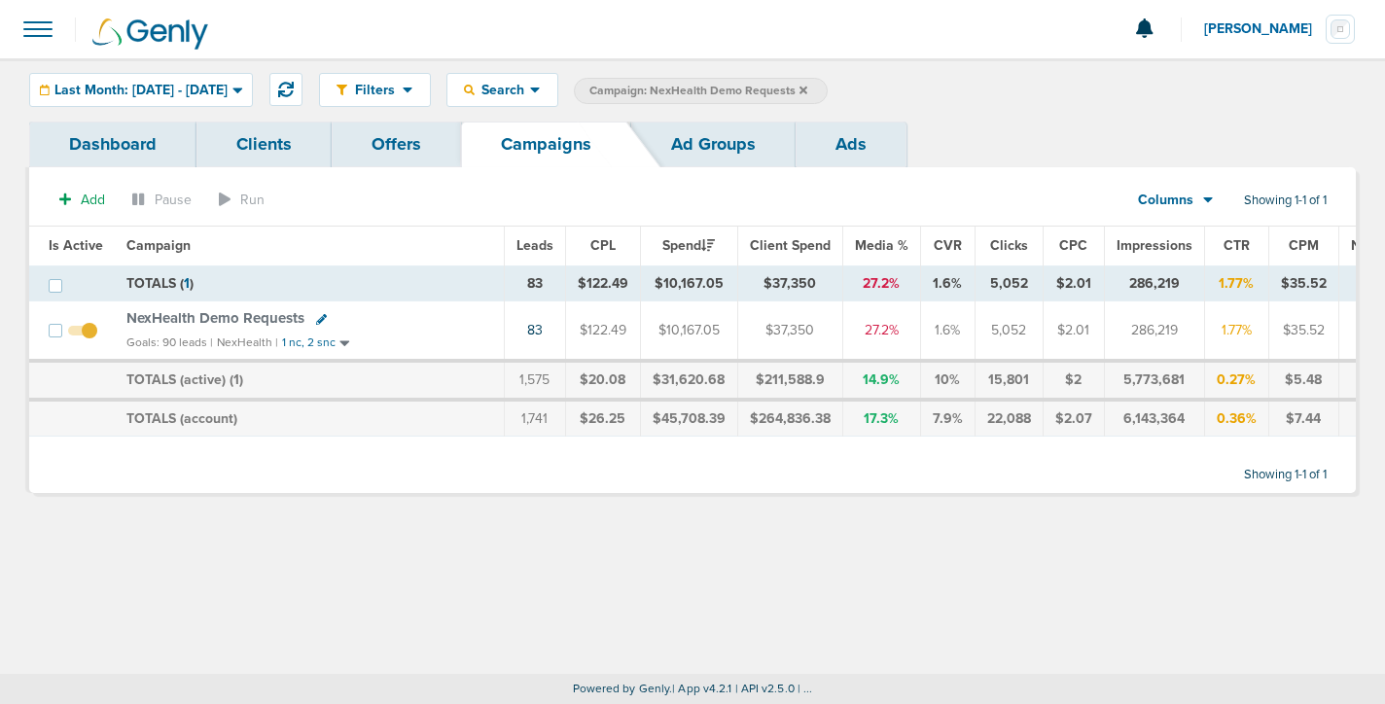
click at [807, 87] on span "Campaign: NexHealth Demo Requests" at bounding box center [699, 91] width 218 height 17
click at [807, 89] on icon at bounding box center [804, 90] width 8 height 8
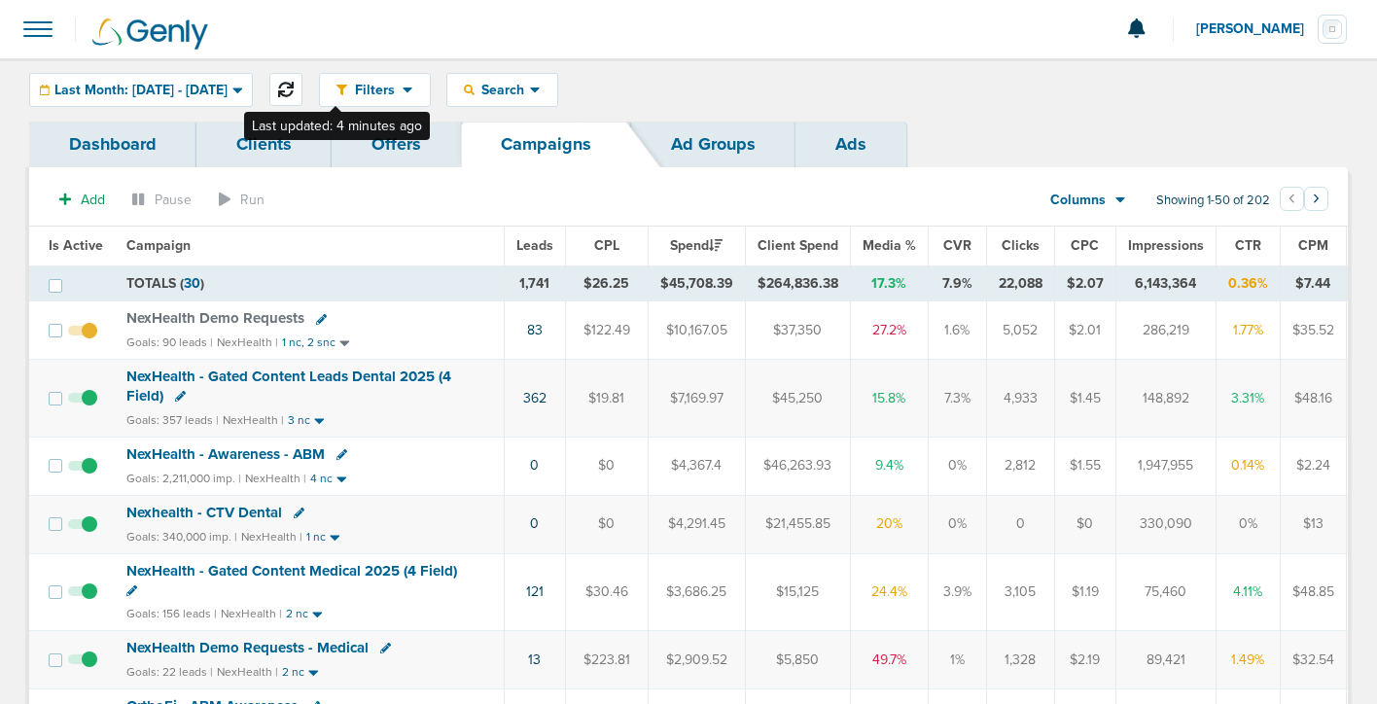
click at [294, 87] on icon at bounding box center [286, 90] width 16 height 16
click at [259, 311] on span "NexHealth Demo Requests" at bounding box center [215, 318] width 178 height 18
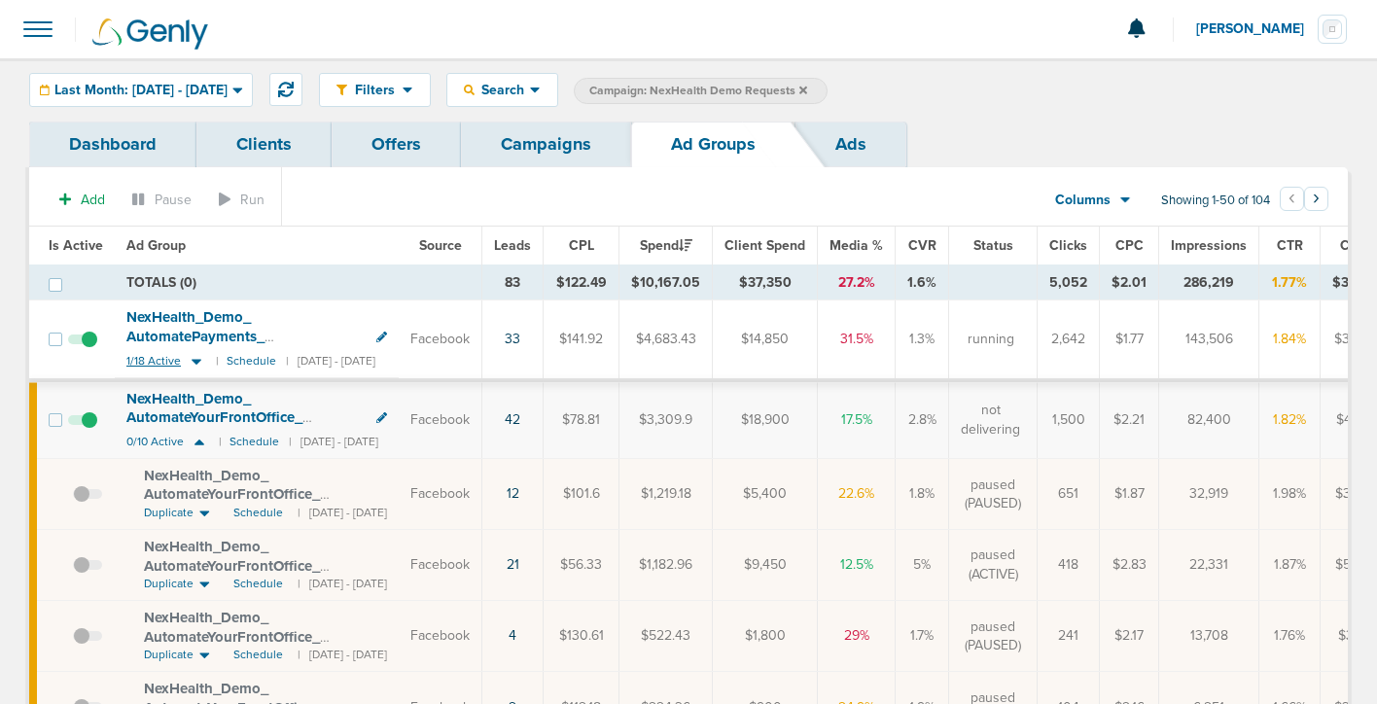
click at [196, 362] on icon at bounding box center [197, 362] width 10 height 6
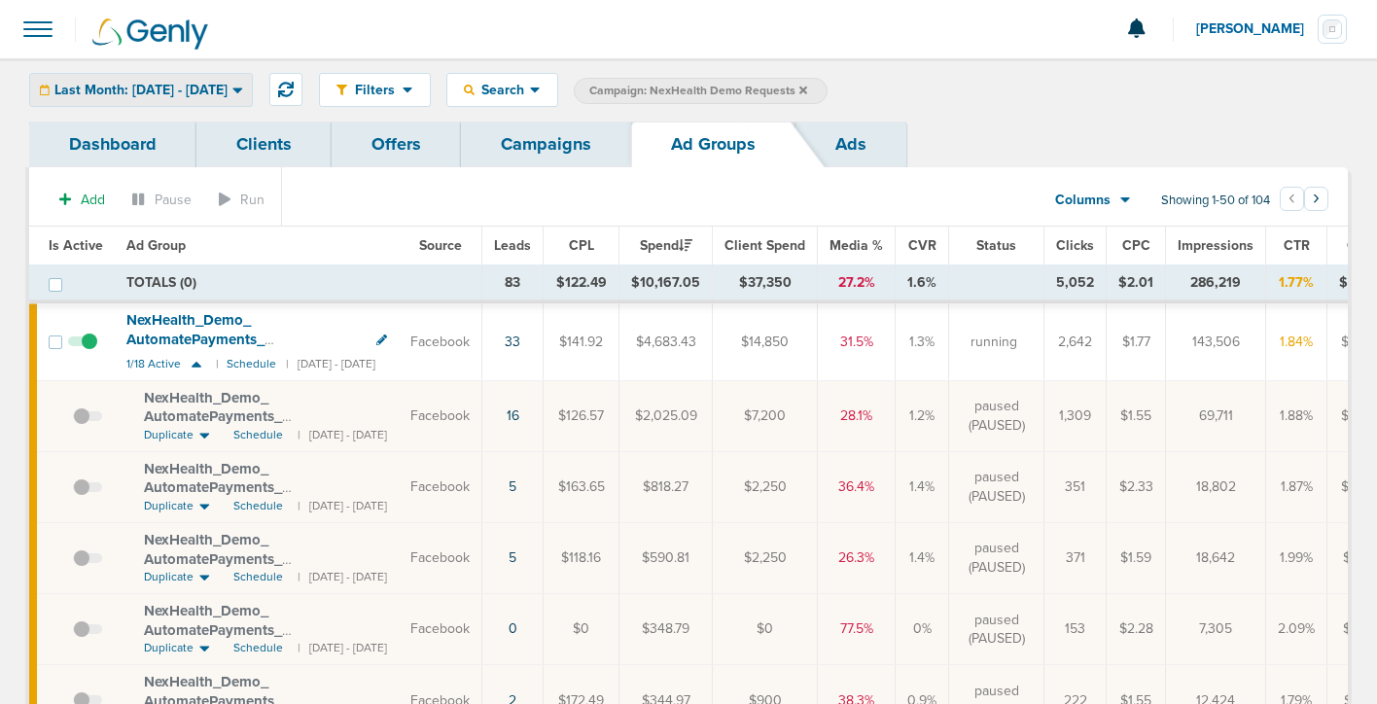
click at [177, 92] on span "Last Month: [DATE] - [DATE]" at bounding box center [140, 91] width 173 height 14
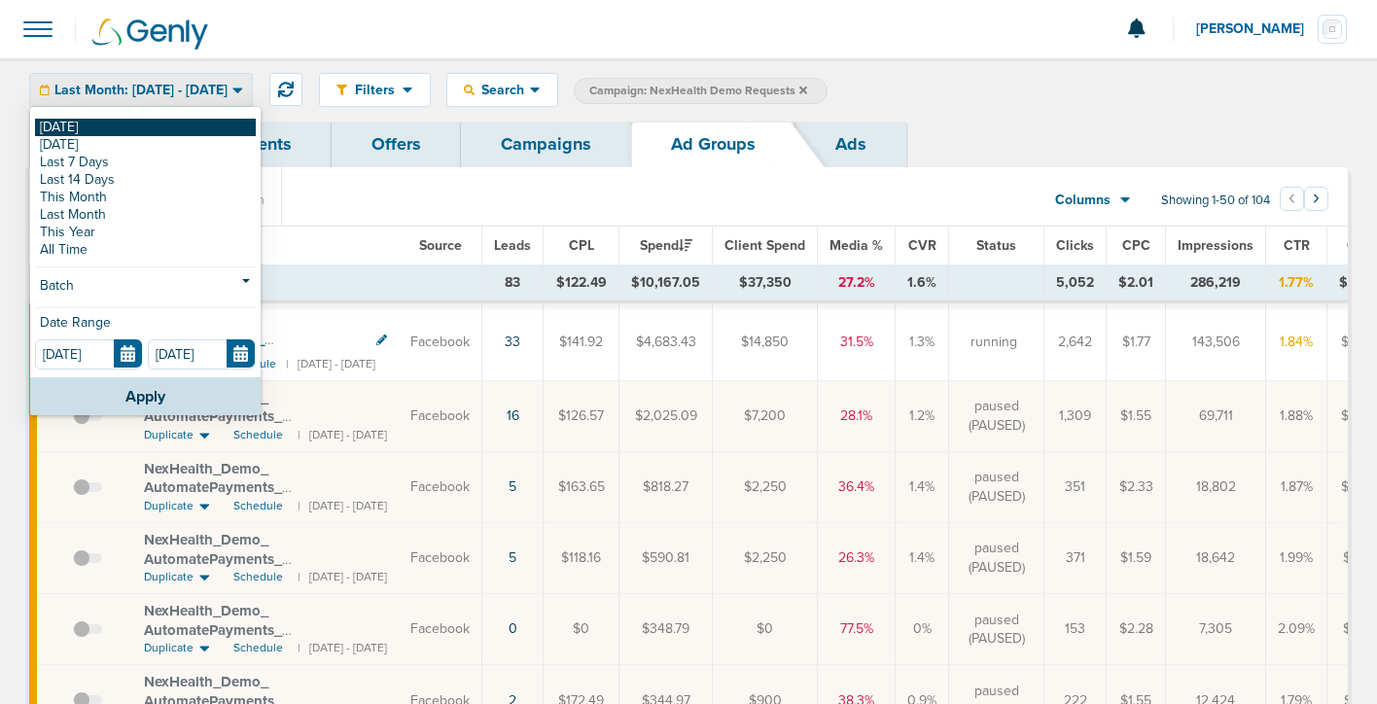
click at [177, 127] on link "[DATE]" at bounding box center [145, 128] width 221 height 18
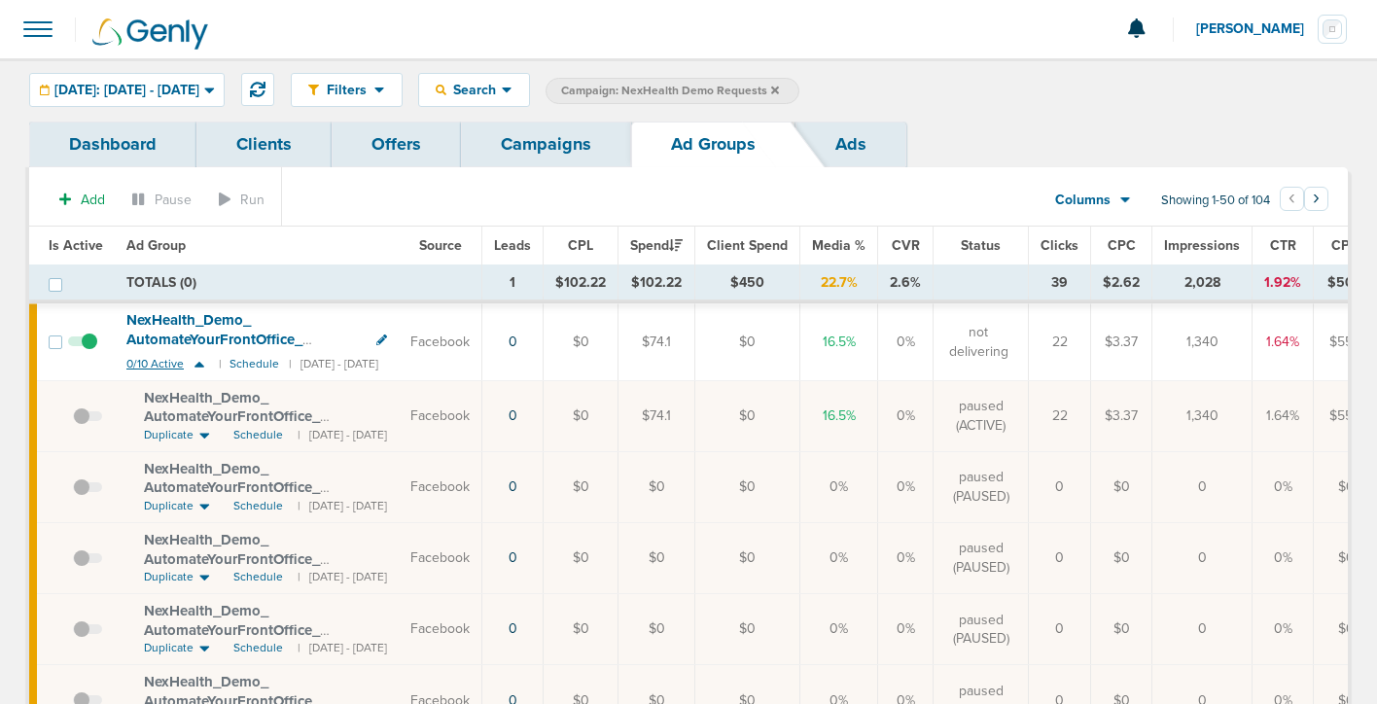
click at [193, 361] on icon at bounding box center [199, 364] width 19 height 17
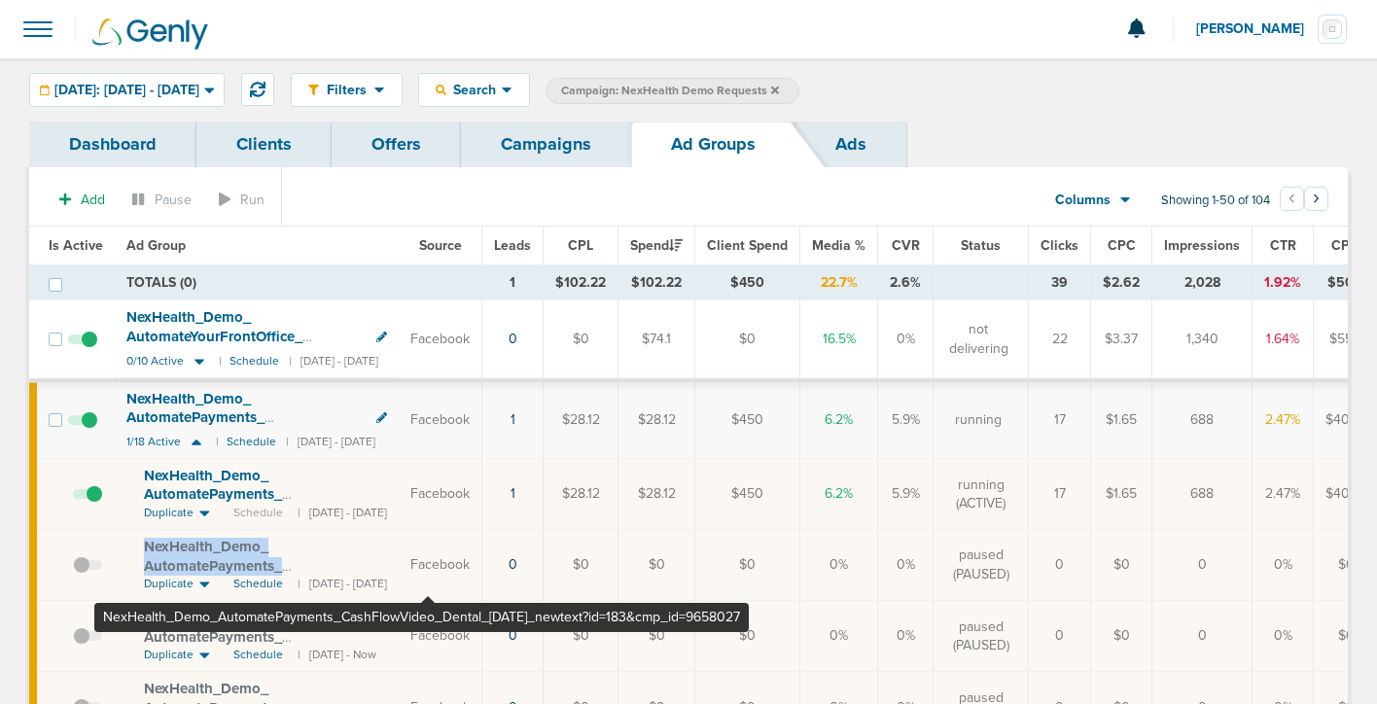
drag, startPoint x: 135, startPoint y: 547, endPoint x: 428, endPoint y: 562, distance: 293.2
click at [399, 562] on td "NexHealth_ Demo_ AutomatePayments_ CashFlowVideo_ Dental_ [DATE]_ newtext?id=18…" at bounding box center [257, 564] width 284 height 71
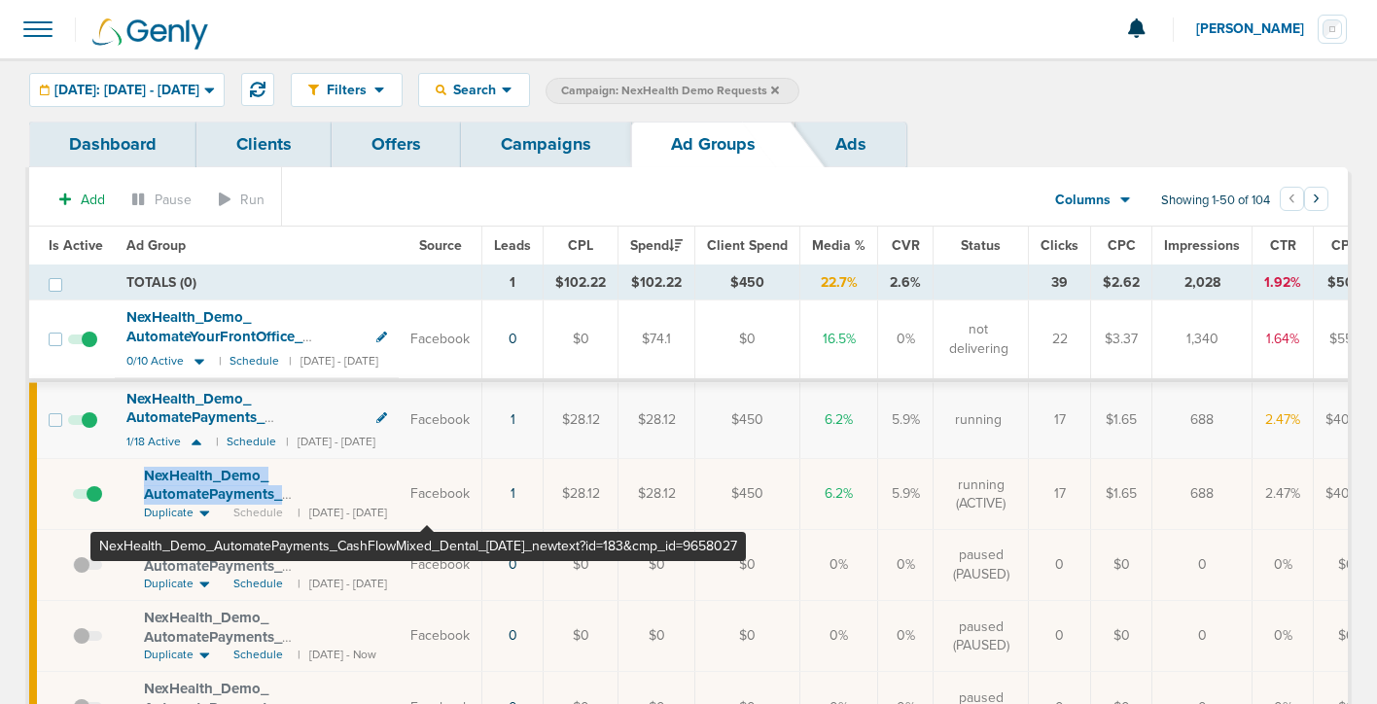
drag, startPoint x: 137, startPoint y: 464, endPoint x: 426, endPoint y: 496, distance: 290.7
click at [399, 497] on td "NexHealth_ Demo_ AutomatePayments_ CashFlowMixed_ Dental_ [DATE]_ newtext?id=18…" at bounding box center [257, 494] width 284 height 71
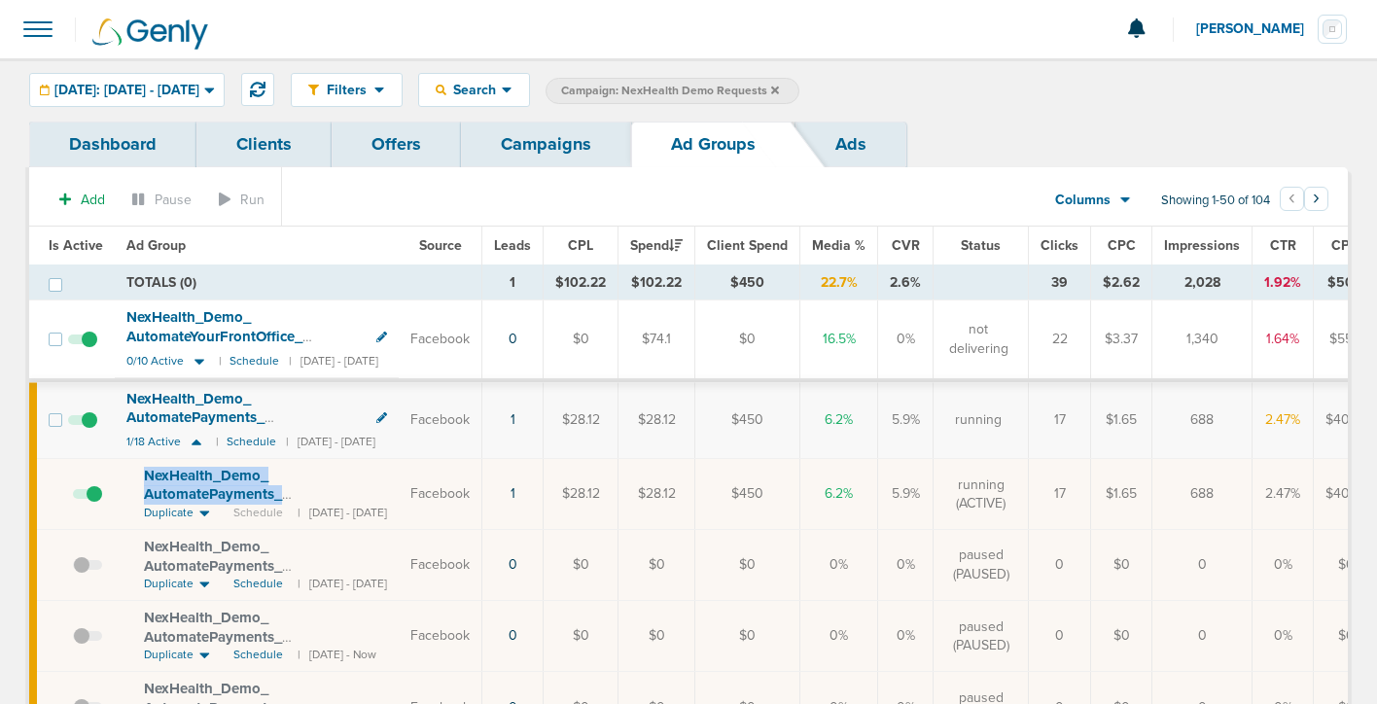
copy span "NexHealth_ Demo_ AutomatePayments_ CashFlowMixed_ Dental_ [DATE]_ newtext"
click at [197, 359] on icon at bounding box center [200, 362] width 10 height 6
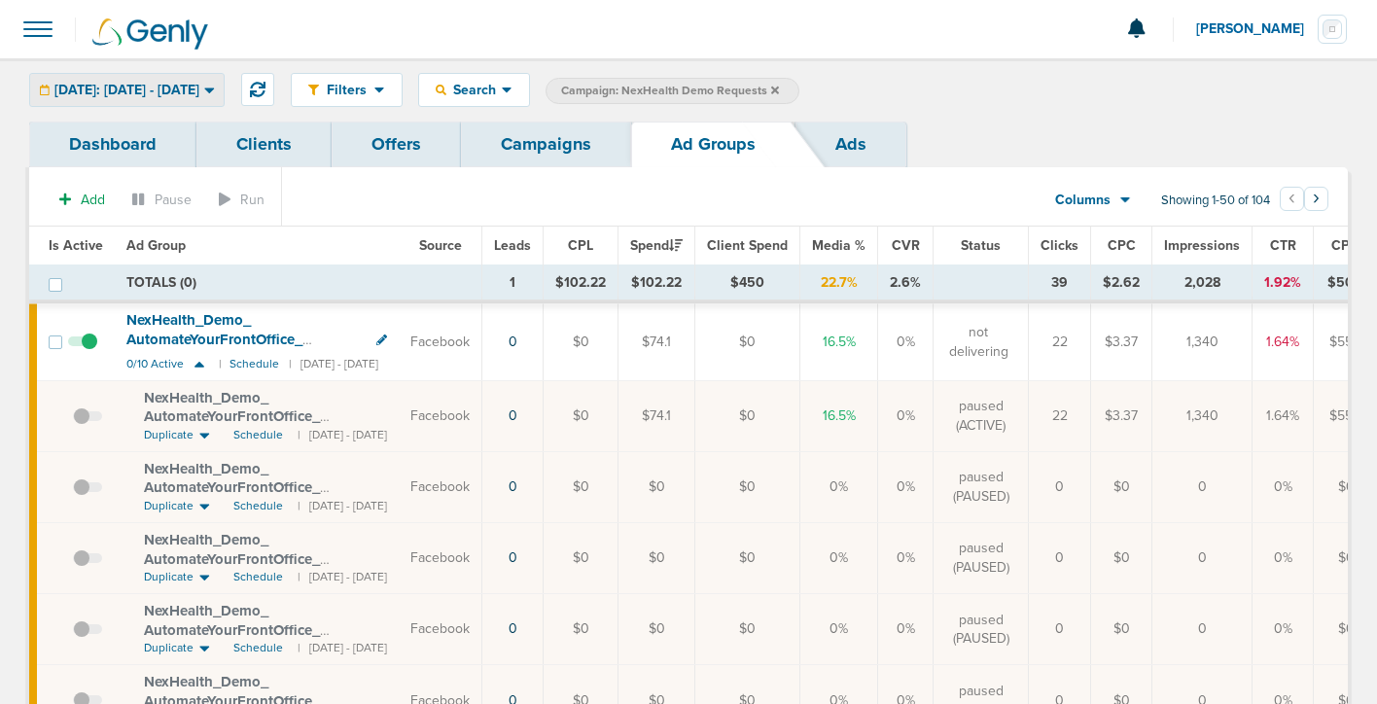
click at [152, 86] on span "[DATE]: [DATE] - [DATE]" at bounding box center [126, 91] width 145 height 14
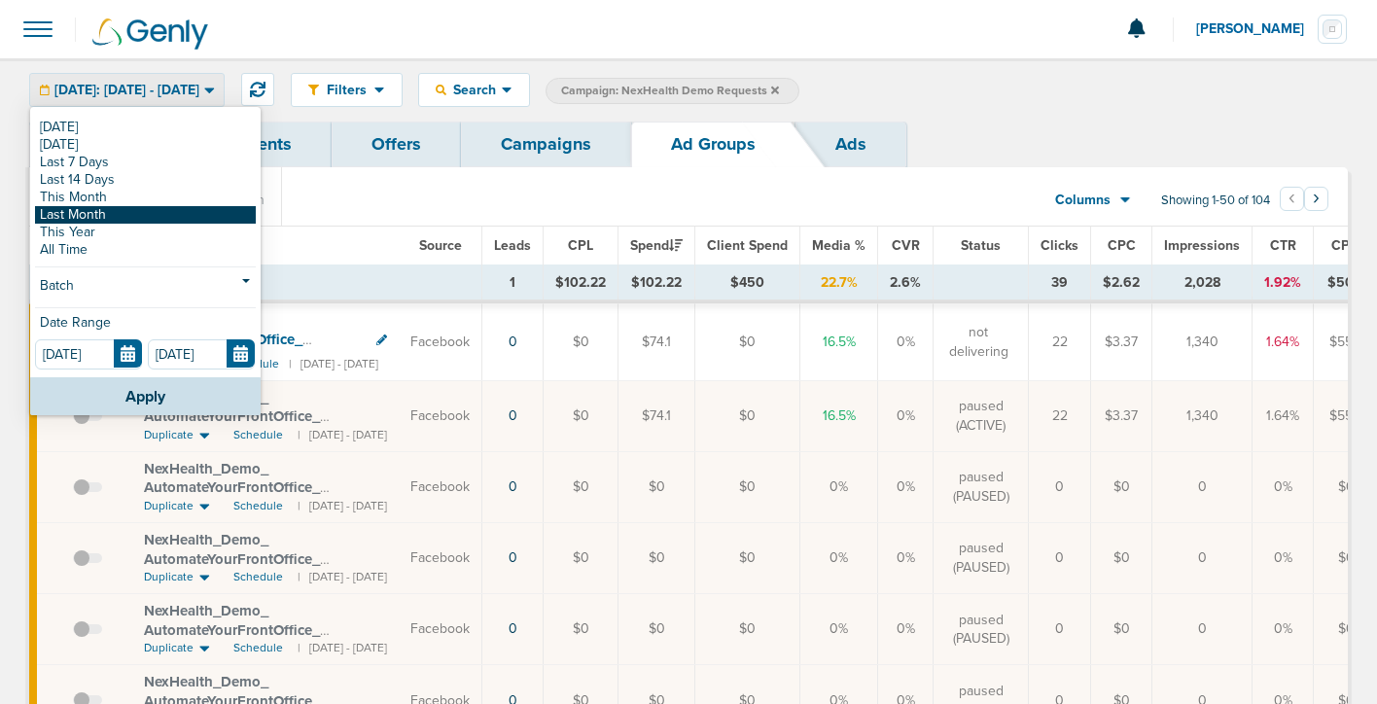
click at [136, 216] on link "Last Month" at bounding box center [145, 215] width 221 height 18
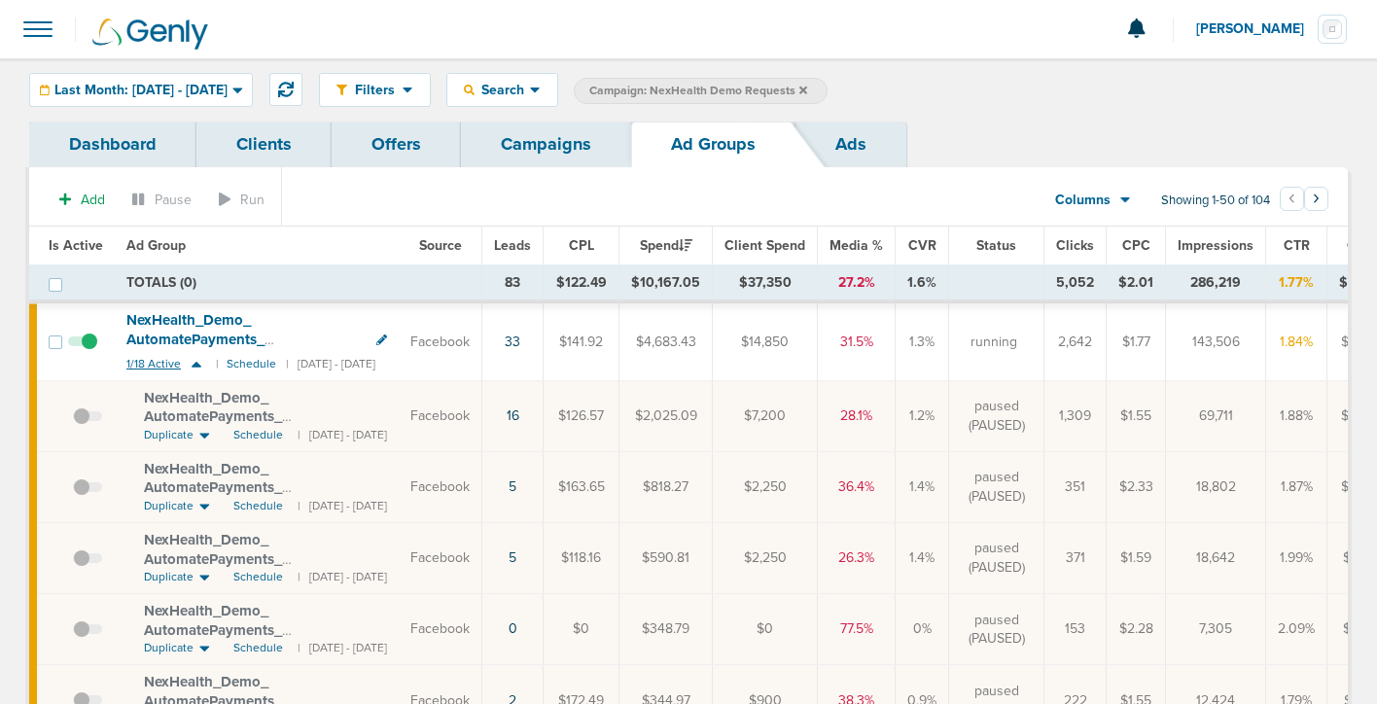
click at [194, 367] on icon at bounding box center [196, 364] width 19 height 17
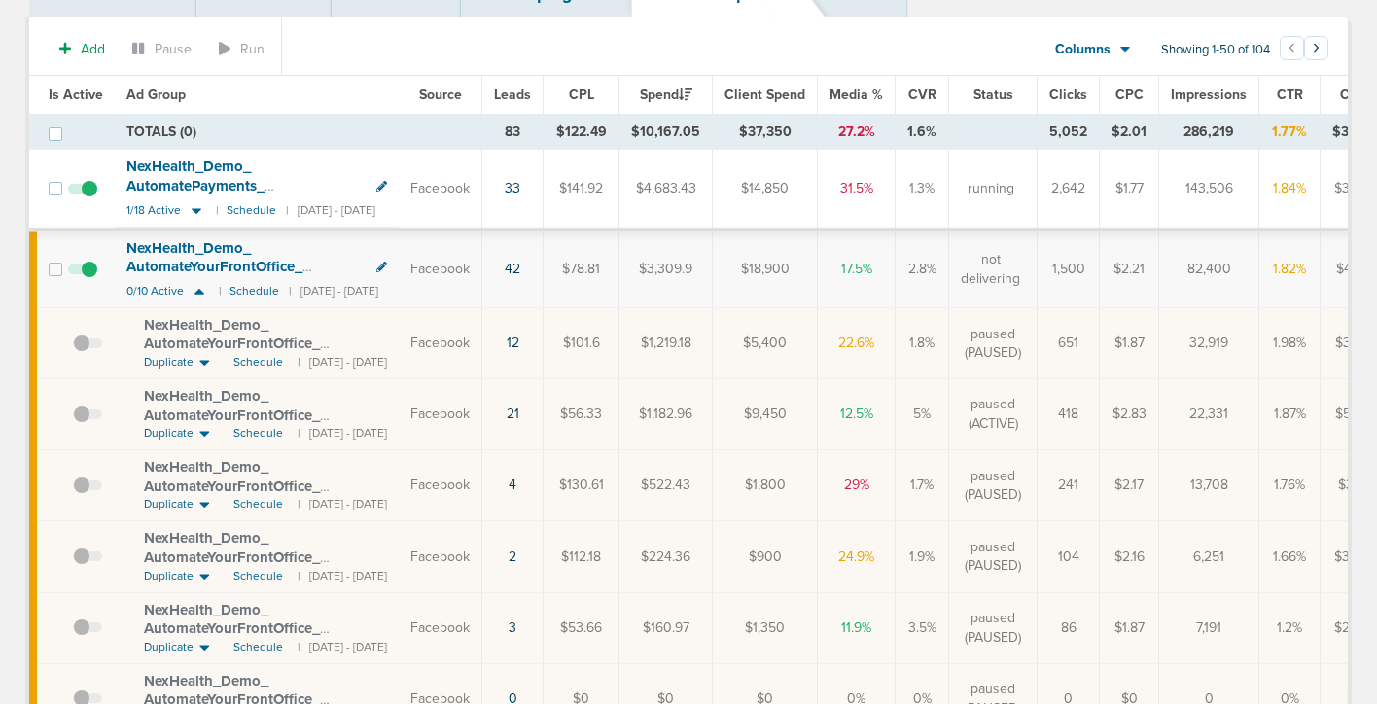
scroll to position [153, 0]
drag, startPoint x: 135, startPoint y: 313, endPoint x: 362, endPoint y: 342, distance: 228.5
click at [363, 342] on td "NexHealth_ Demo_ AutomateYourFrontOffice_ EliminateTediousTasks_ Dental_ [DATE]…" at bounding box center [257, 341] width 284 height 71
copy span "NexHealth_ Demo_ AutomateYourFrontOffice_"
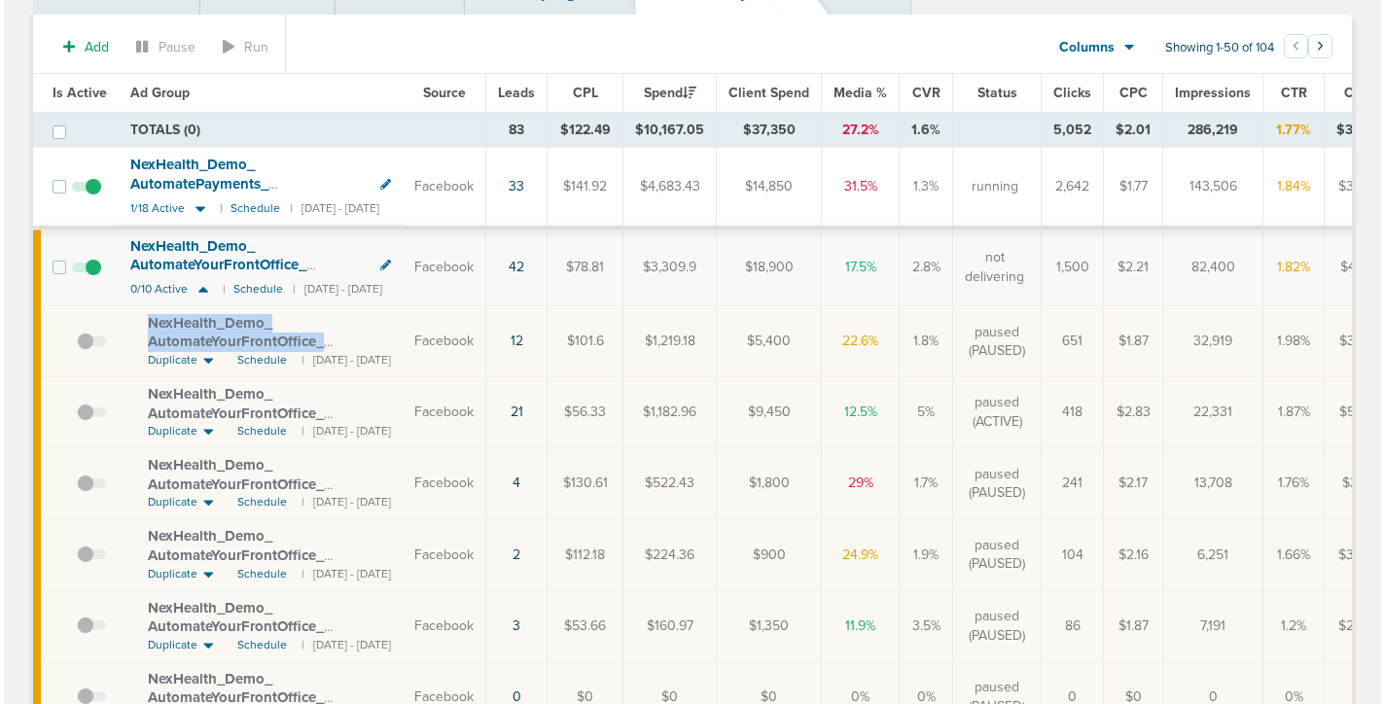
scroll to position [0, 0]
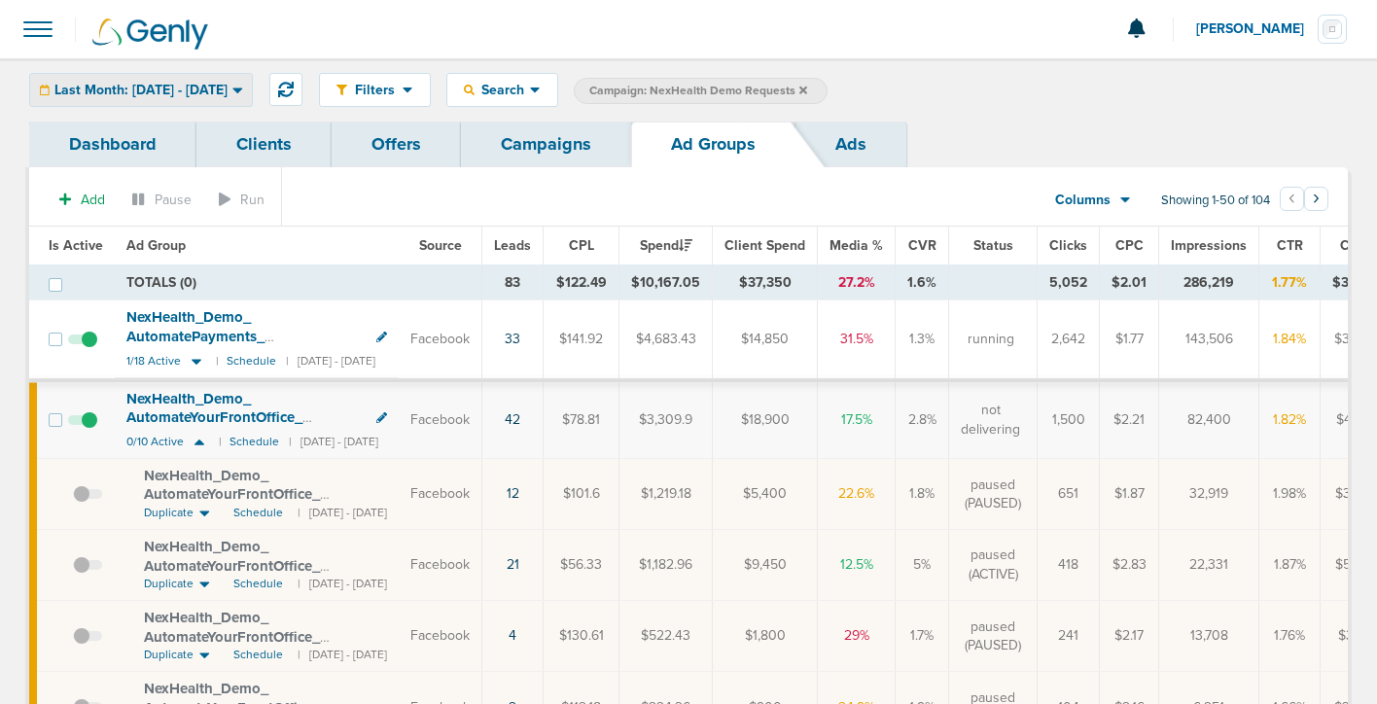
click at [135, 91] on span "Last Month: [DATE] - [DATE]" at bounding box center [140, 91] width 173 height 14
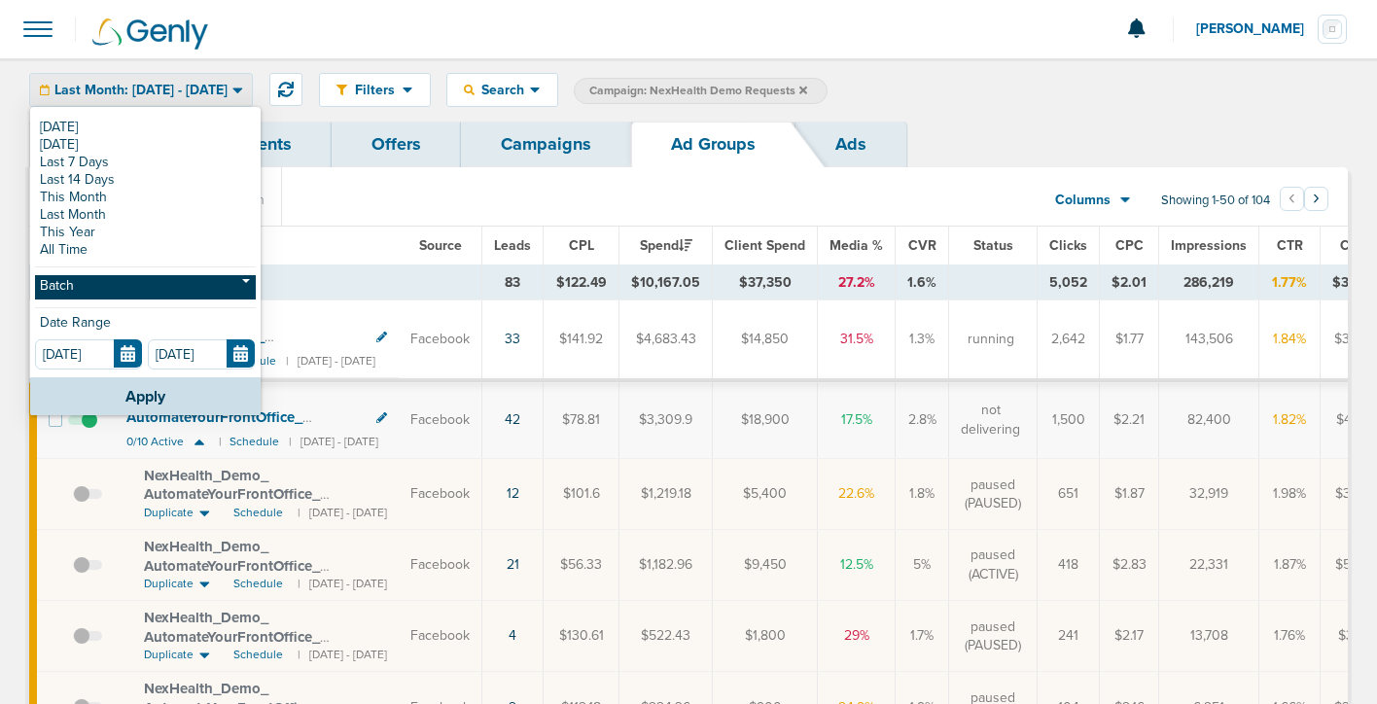
click at [119, 280] on link "Batch" at bounding box center [145, 287] width 221 height 24
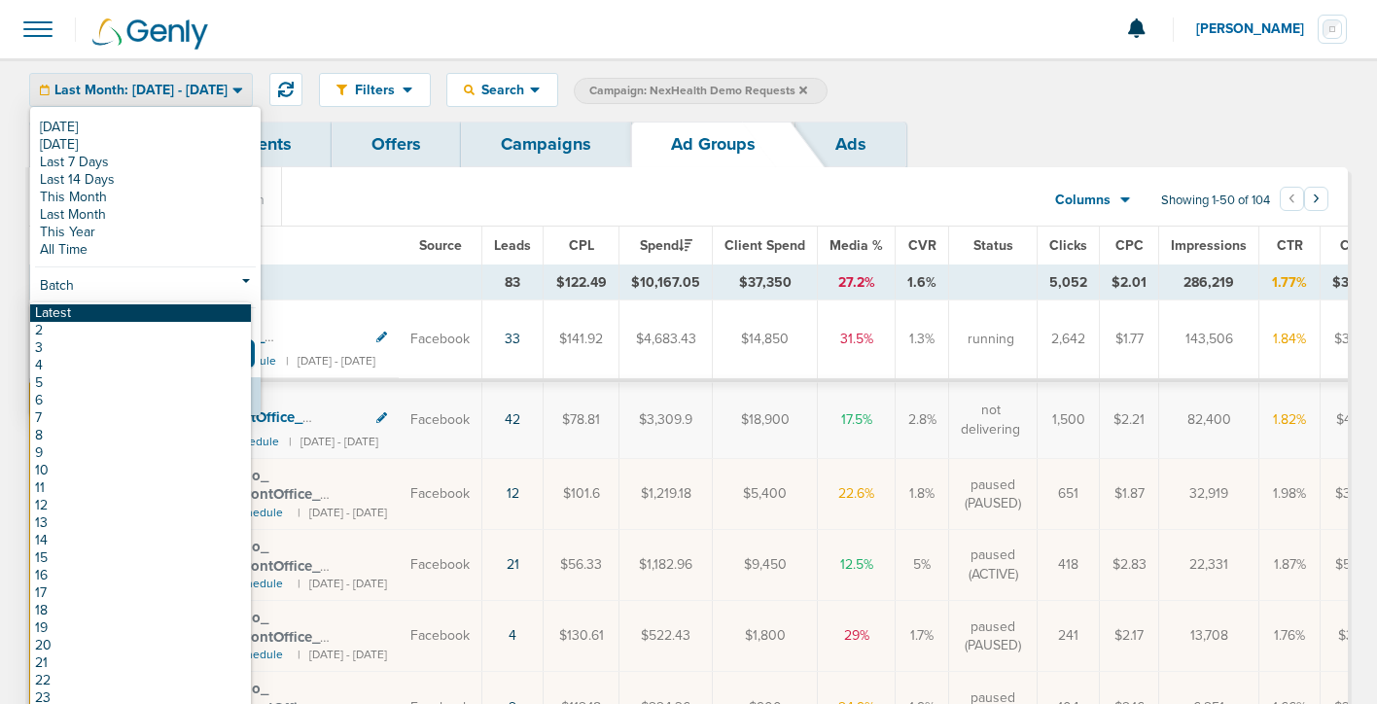
click at [114, 306] on link "Latest" at bounding box center [140, 313] width 221 height 18
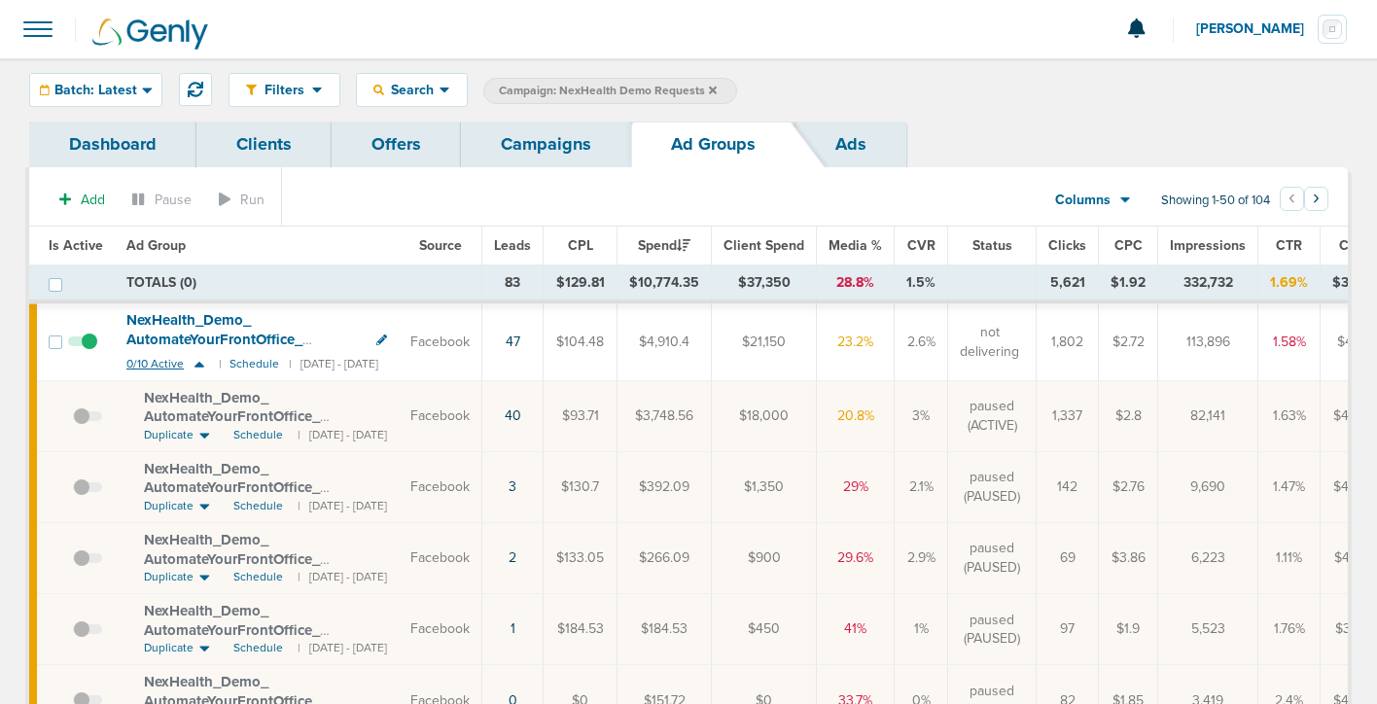
click at [197, 361] on icon at bounding box center [199, 364] width 19 height 17
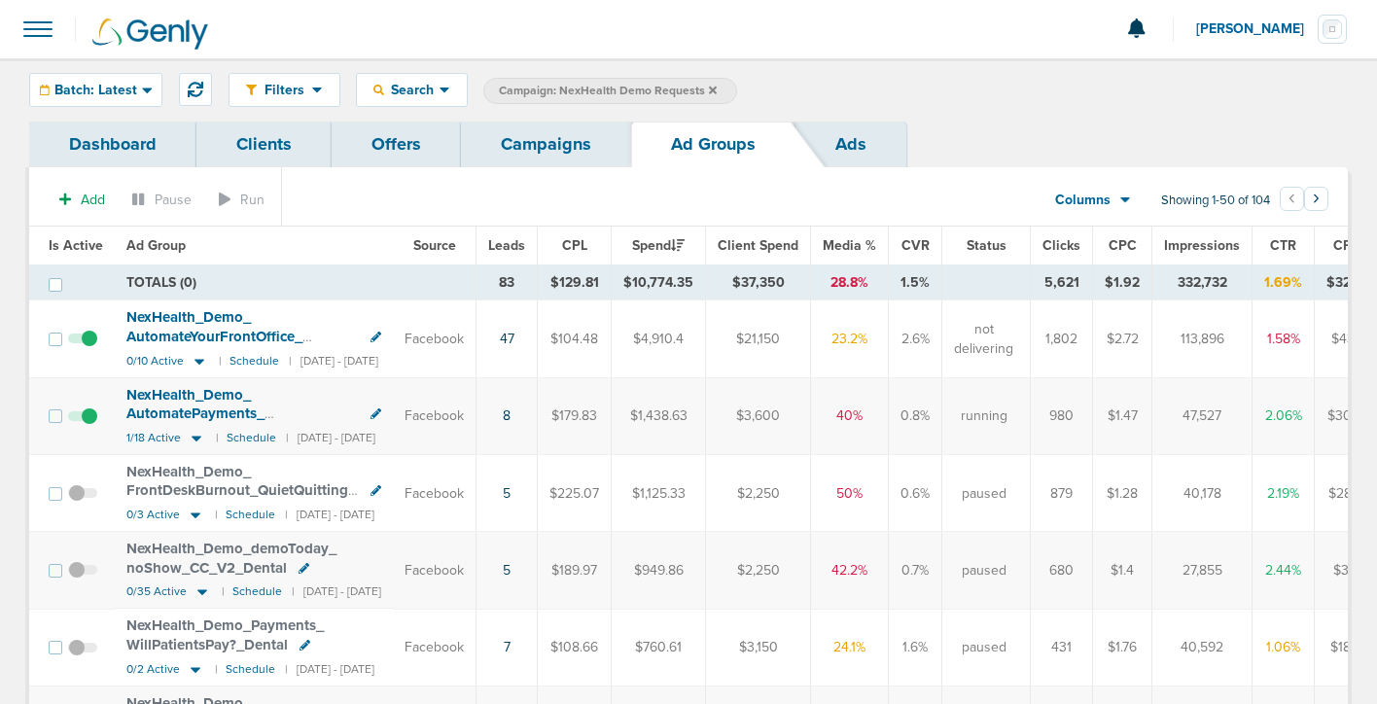
click at [515, 137] on link "Campaigns" at bounding box center [546, 145] width 170 height 46
